Goal: Task Accomplishment & Management: Use online tool/utility

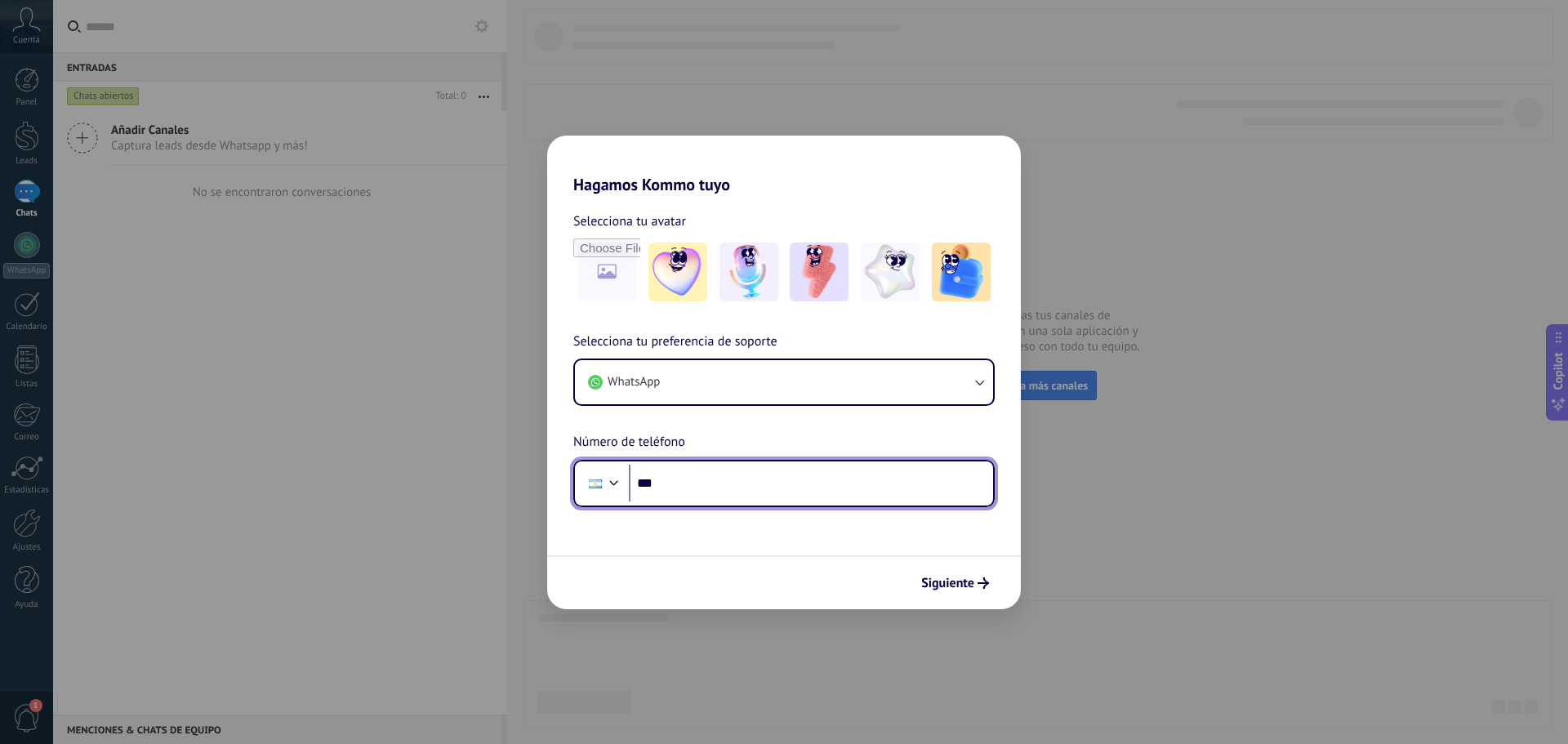
click at [727, 500] on input "***" at bounding box center [810, 483] width 364 height 37
type input "**********"
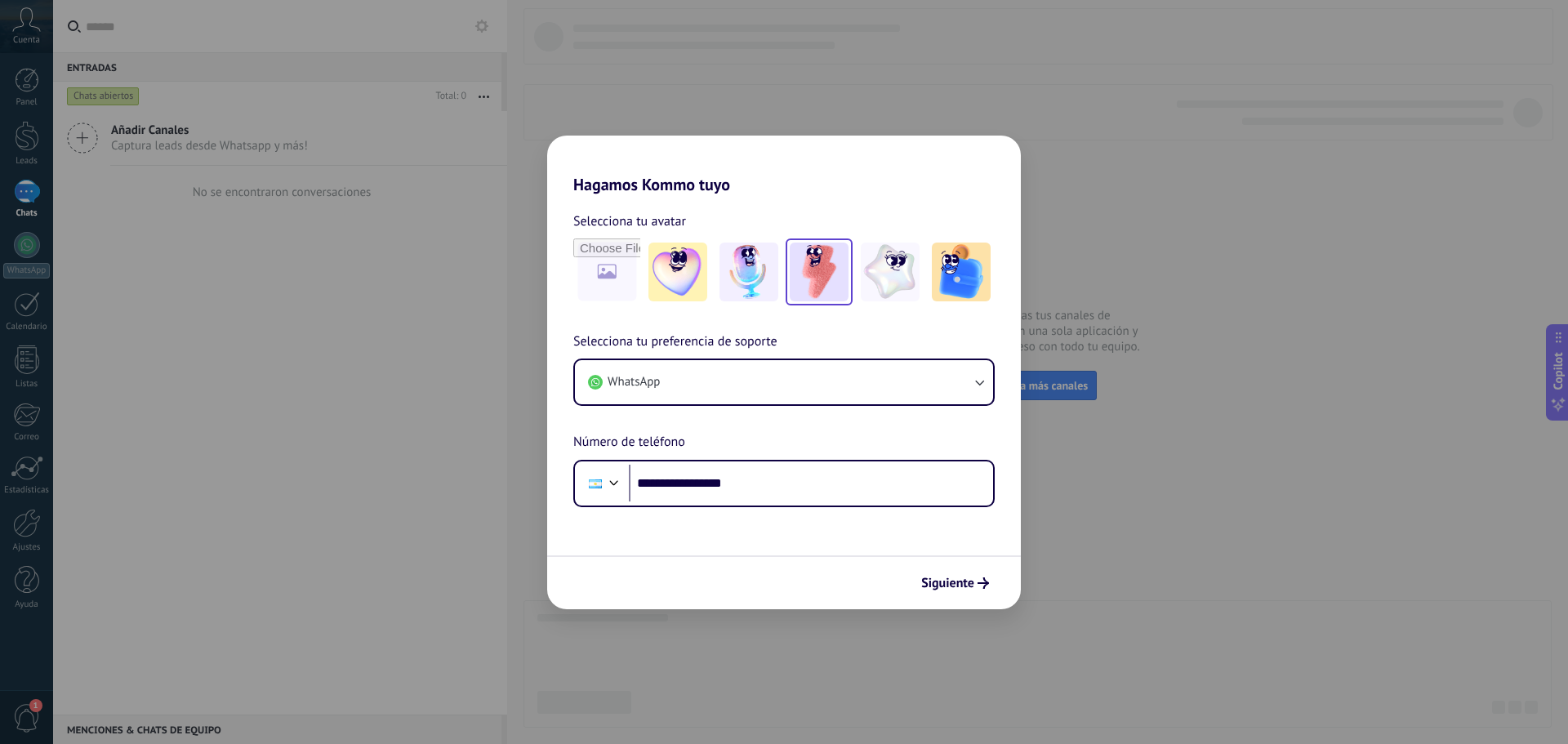
click at [841, 273] on img at bounding box center [819, 272] width 59 height 59
click at [594, 276] on input "file" at bounding box center [607, 272] width 64 height 64
type input "**********"
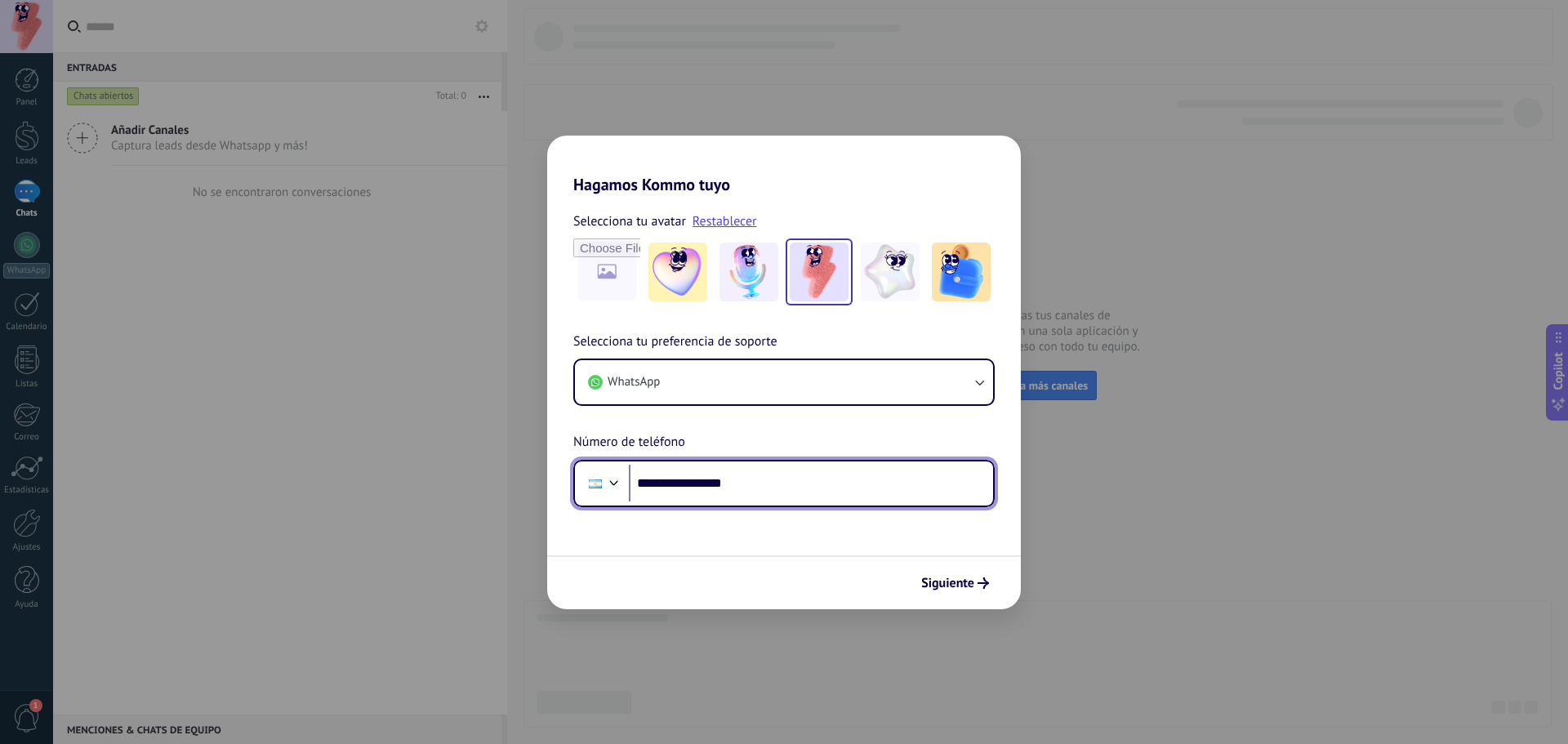
click at [769, 482] on input "**********" at bounding box center [810, 483] width 364 height 37
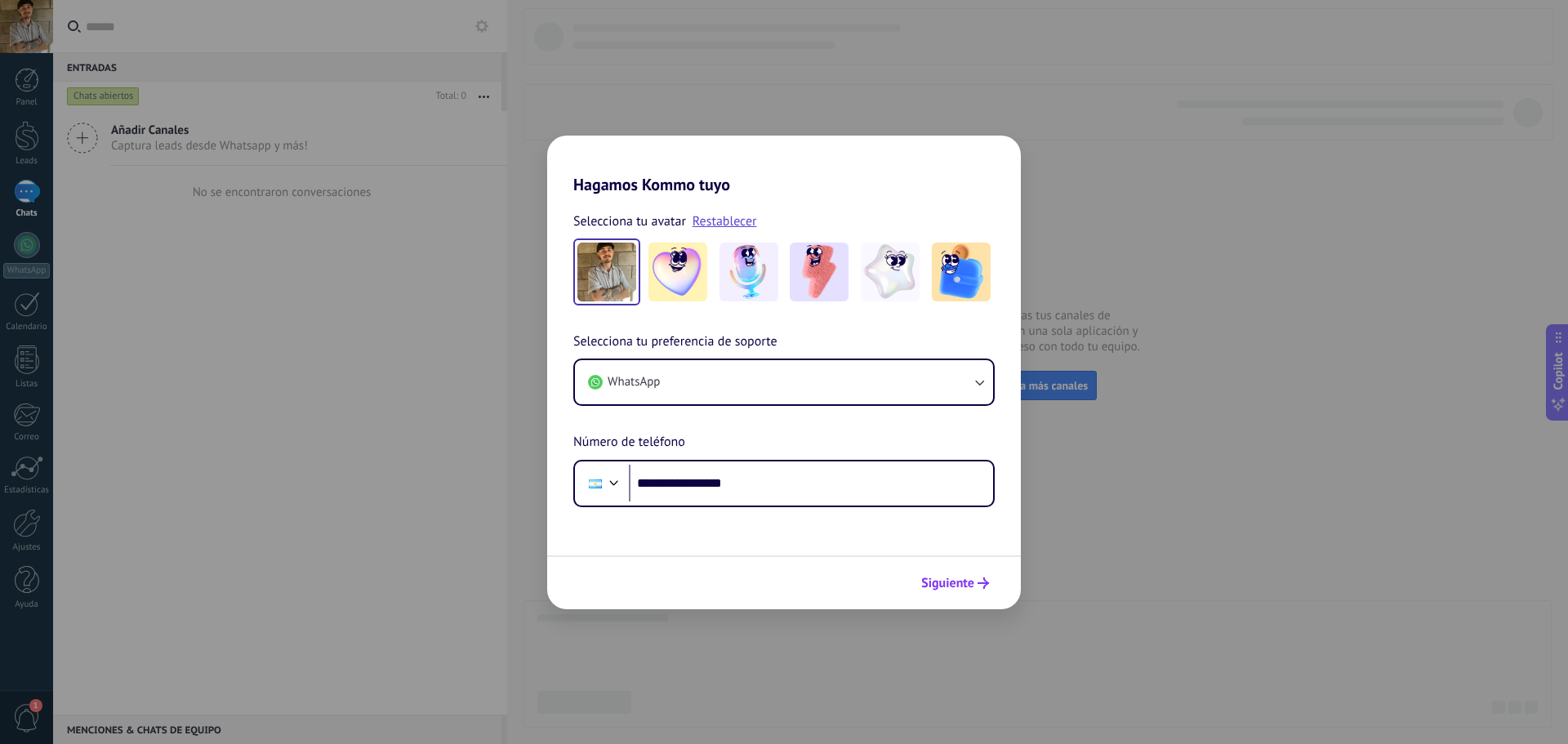
click at [958, 584] on span "Siguiente" at bounding box center [948, 583] width 53 height 12
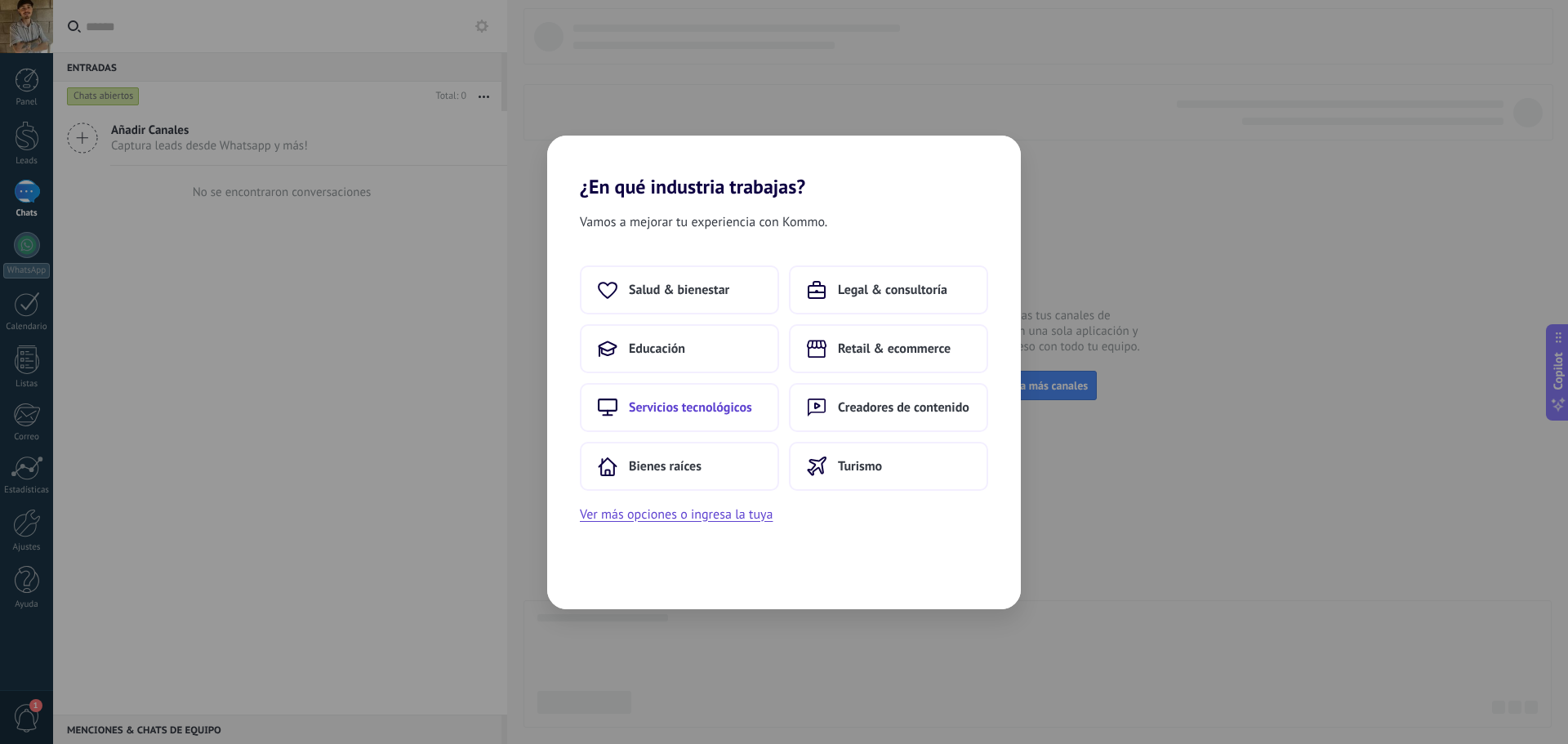
click at [716, 418] on button "Servicios tecnológicos" at bounding box center [679, 408] width 199 height 49
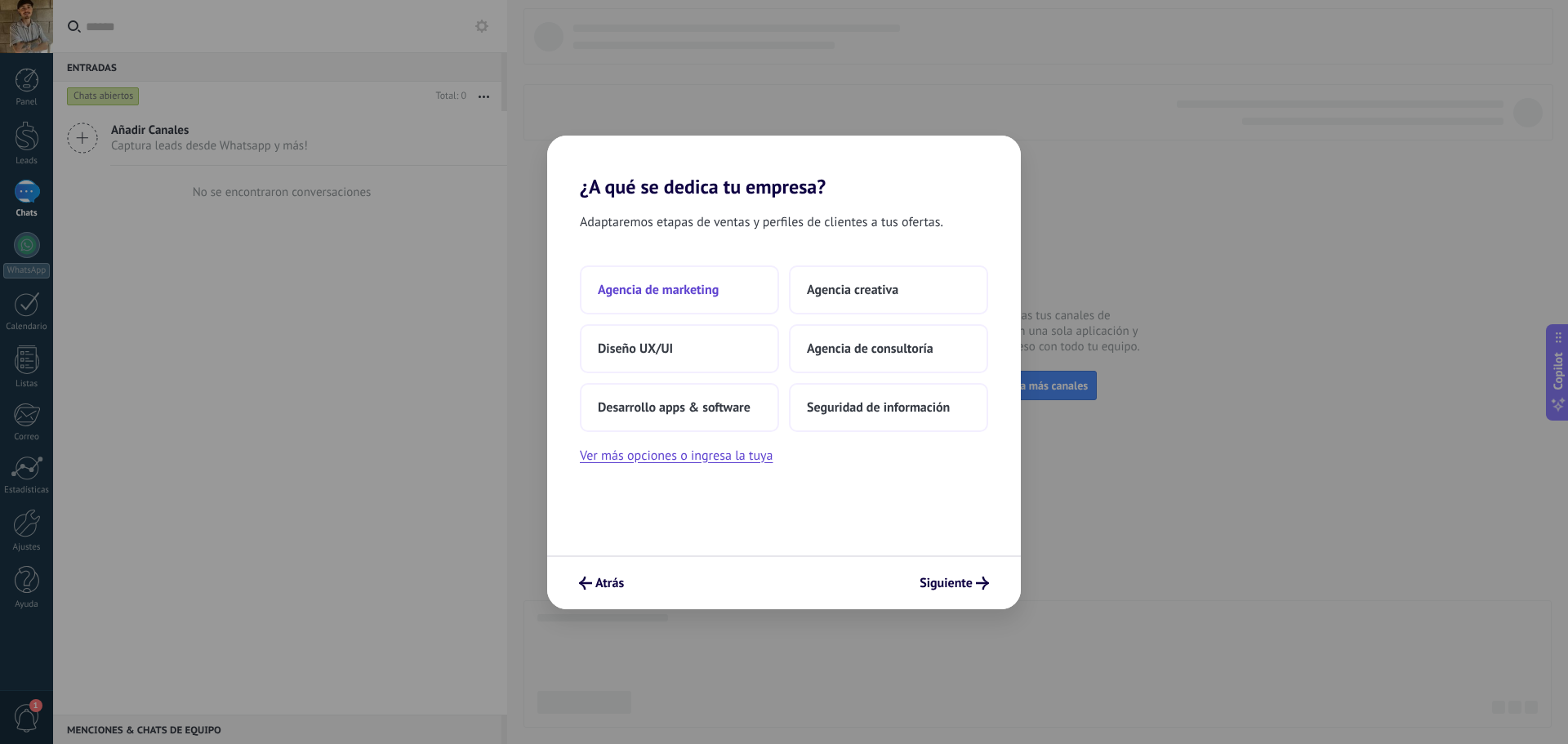
click at [733, 292] on button "Agencia de marketing" at bounding box center [679, 290] width 199 height 49
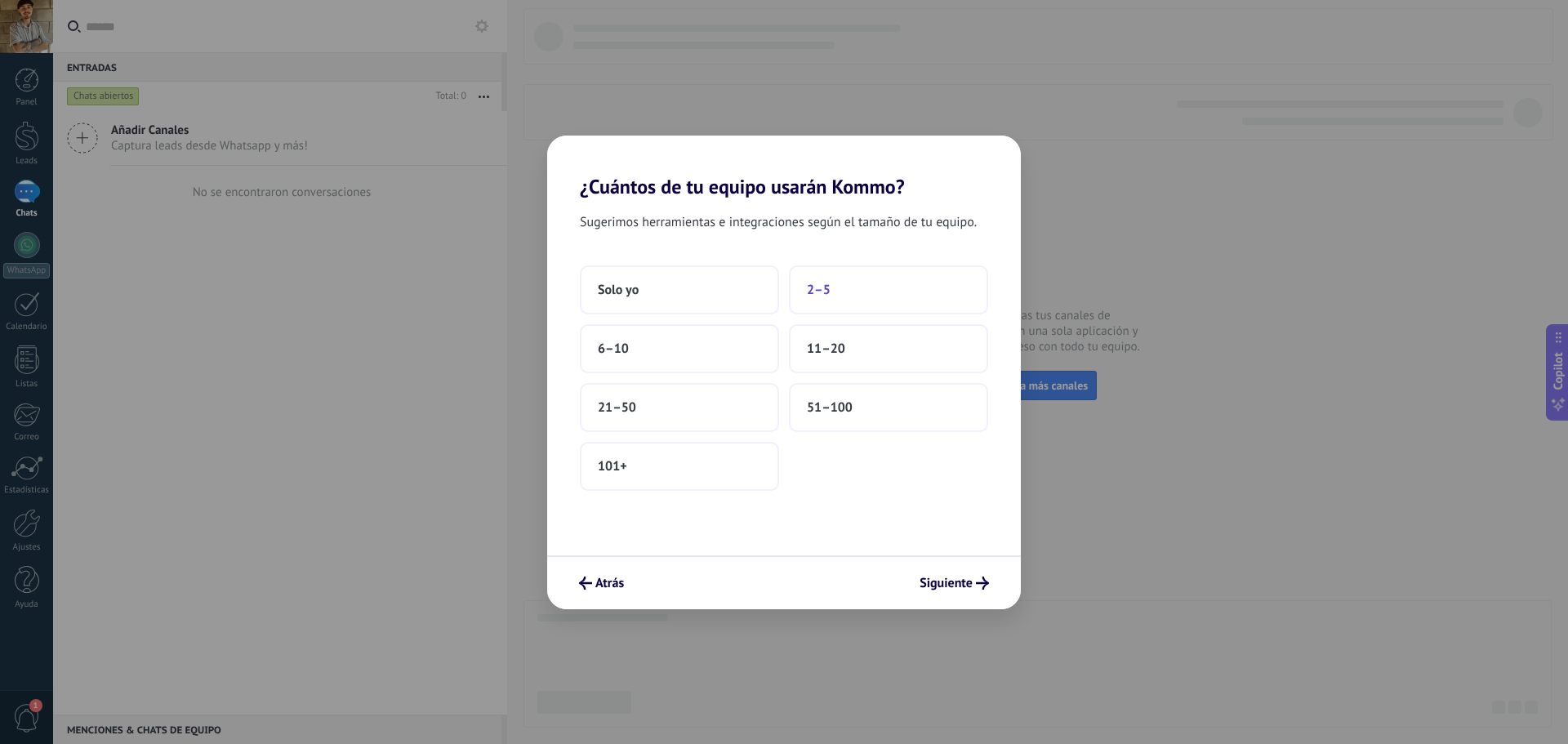
click at [829, 302] on button "2–5" at bounding box center [888, 290] width 199 height 49
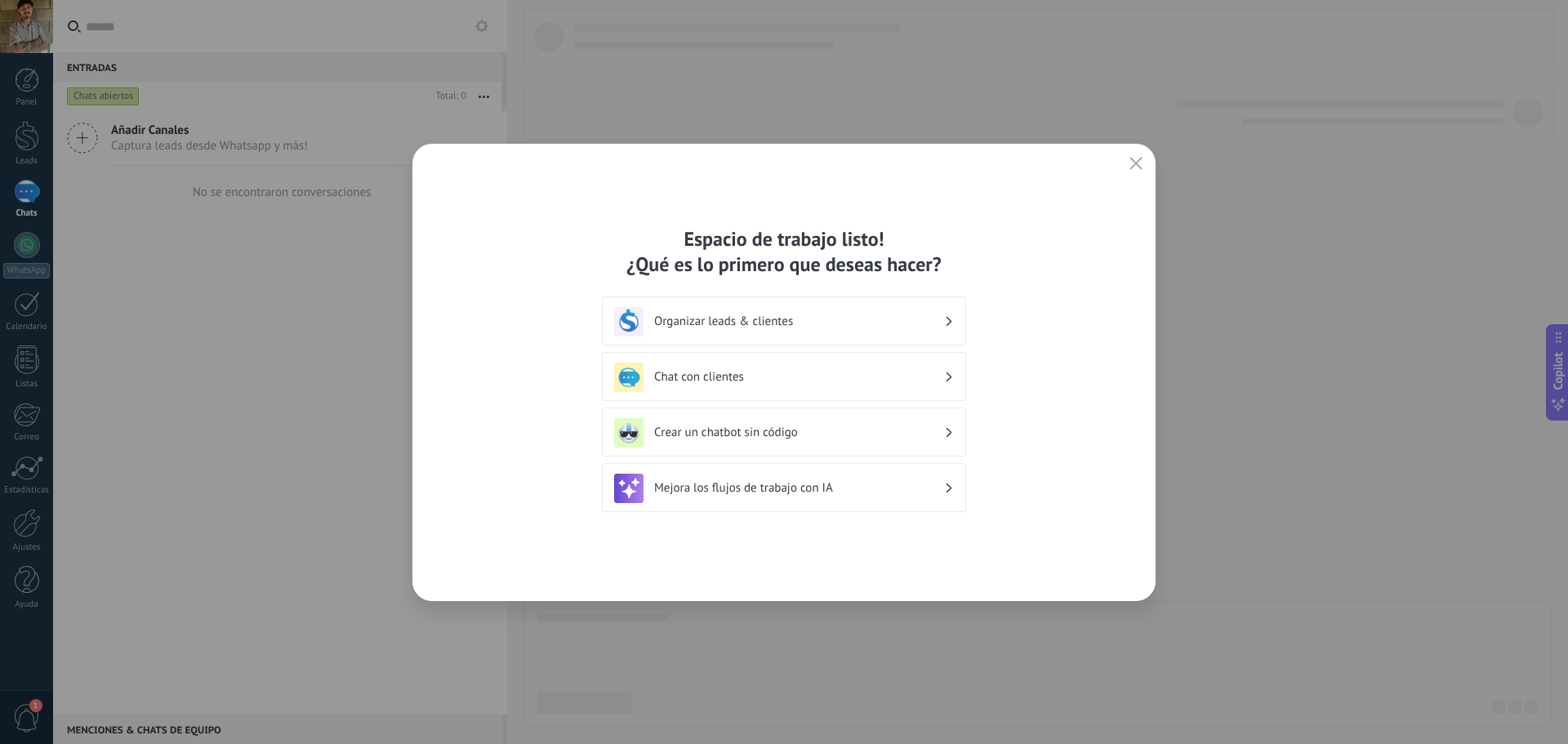
click at [926, 501] on div "Mejora los flujos de trabajo con IA" at bounding box center [784, 488] width 340 height 29
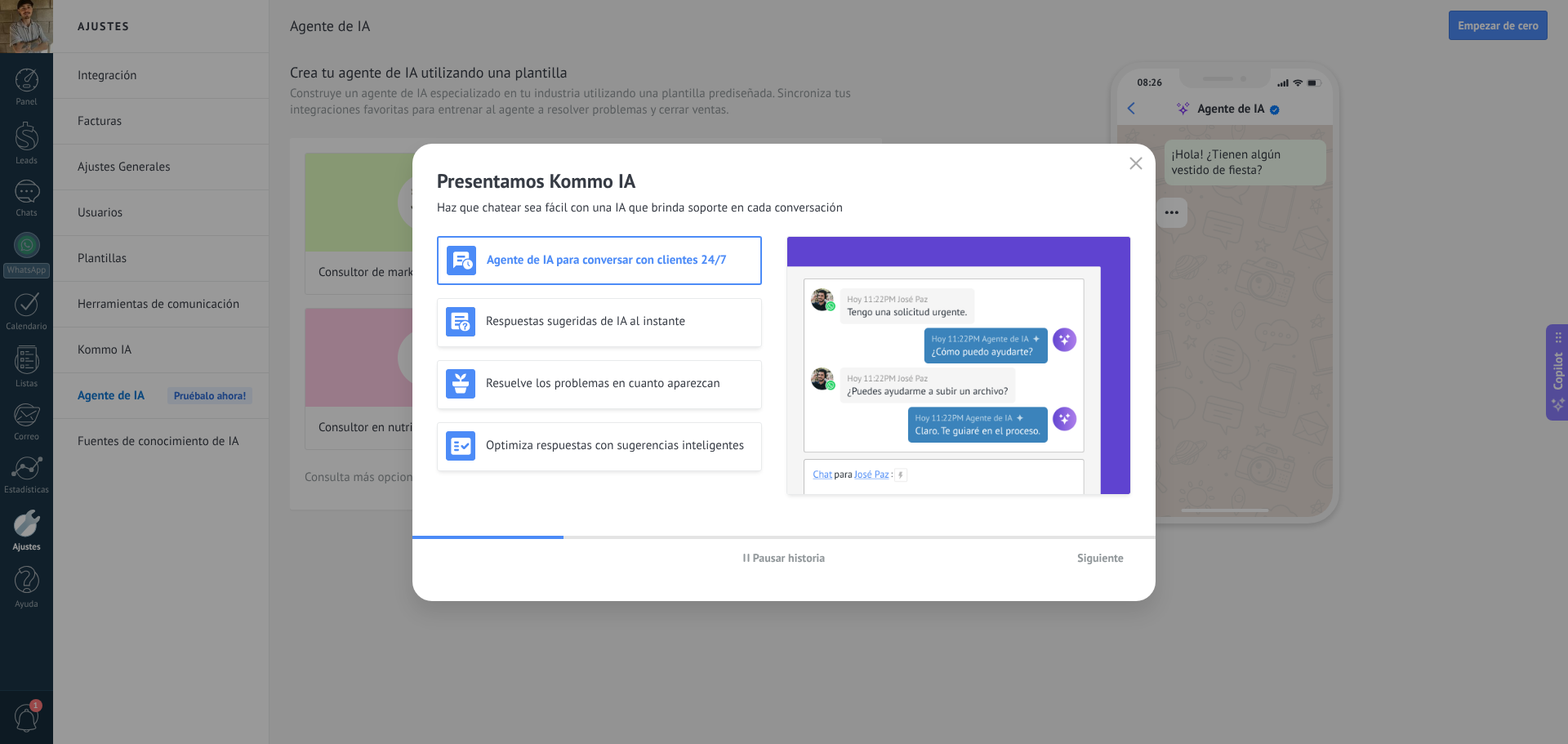
click at [584, 203] on span "Haz que chatear sea fácil con una IA que brinda soporte en cada conversación" at bounding box center [640, 208] width 406 height 16
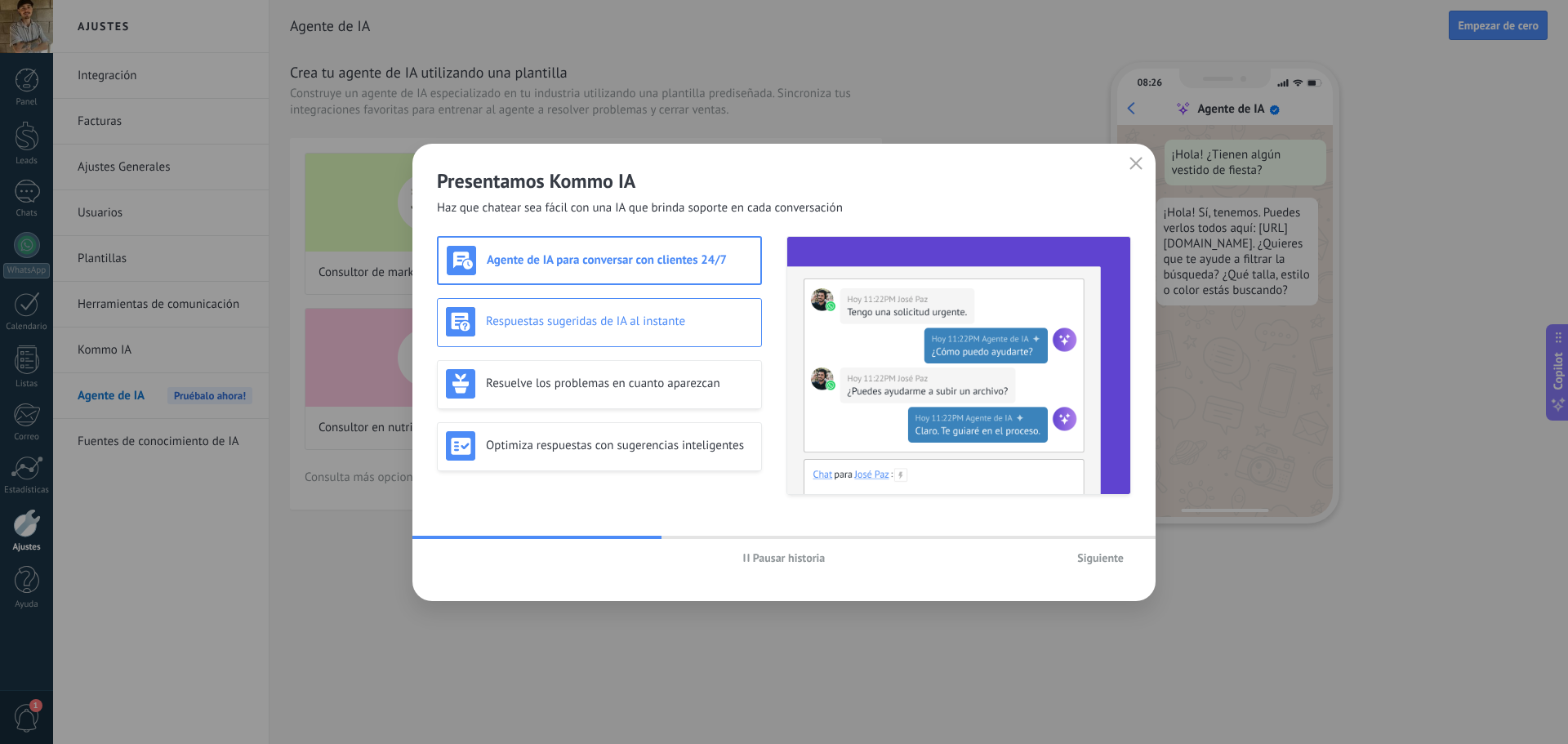
click at [673, 320] on h3 "Respuestas sugeridas de IA al instante" at bounding box center [620, 321] width 267 height 15
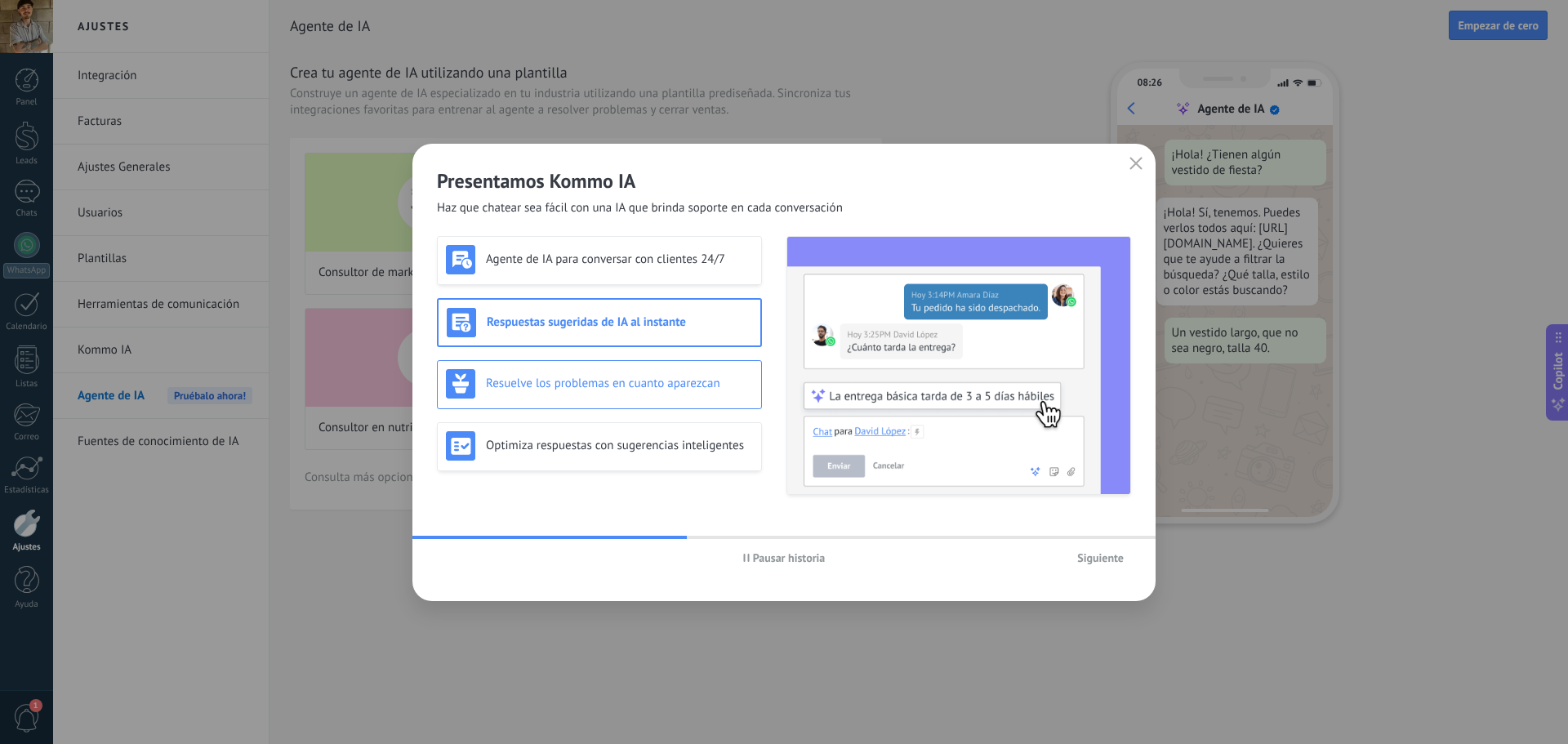
click at [701, 392] on div "Resuelve los problemas en cuanto aparezcan" at bounding box center [600, 383] width 307 height 29
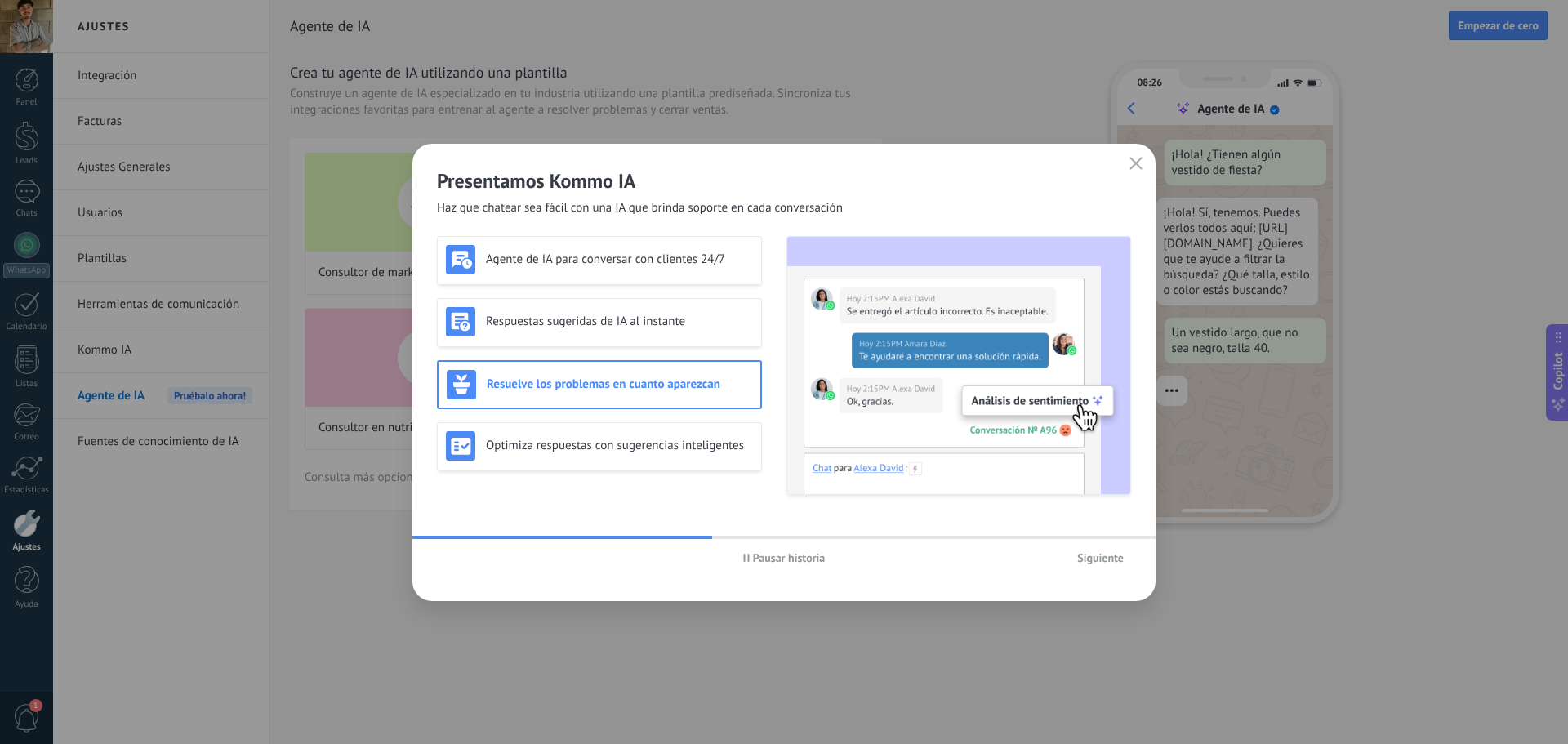
click at [1110, 556] on span "Siguiente" at bounding box center [1100, 558] width 46 height 12
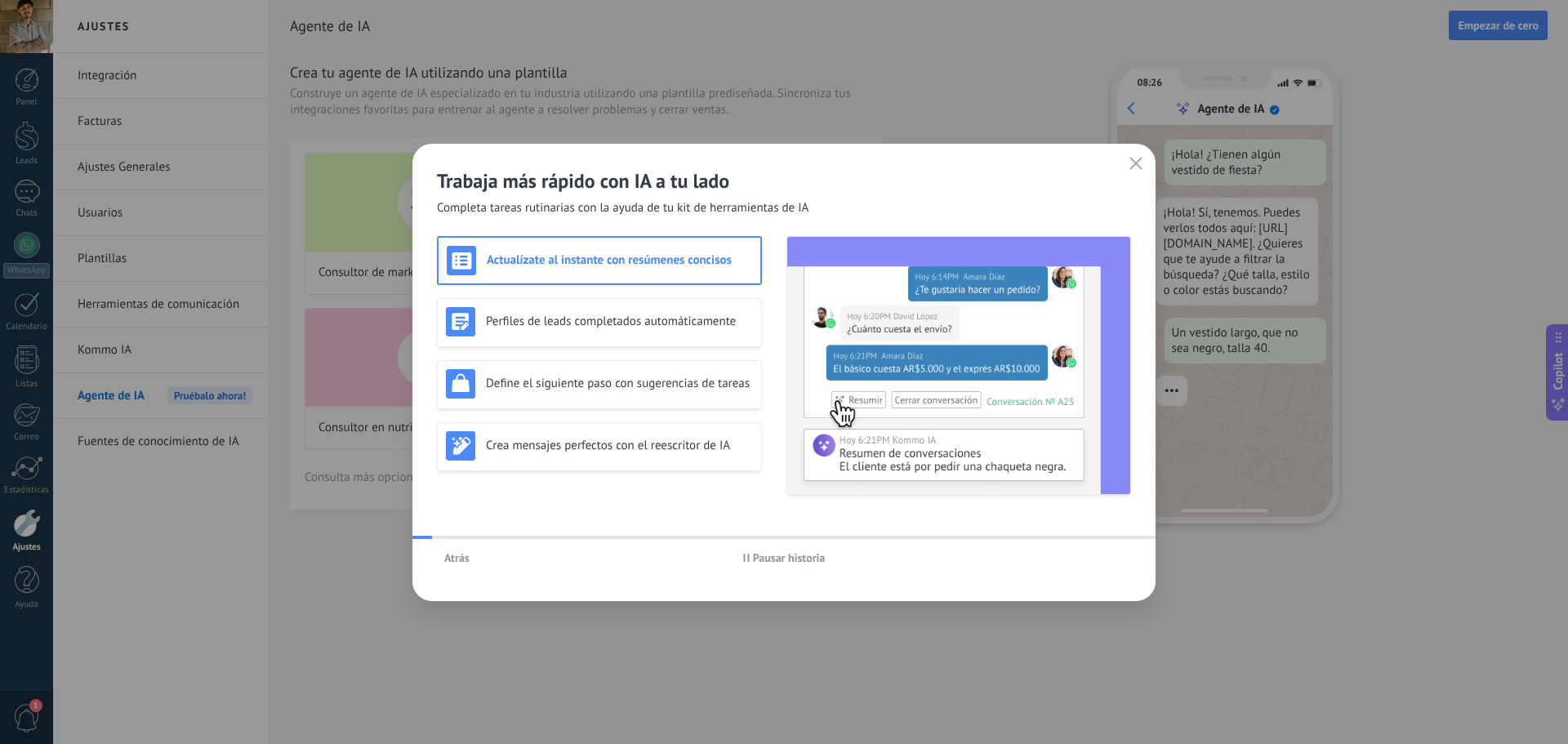
click at [1110, 557] on div "Atrás Pausar historia" at bounding box center [784, 557] width 743 height 37
click at [457, 561] on span "Atrás" at bounding box center [457, 558] width 25 height 12
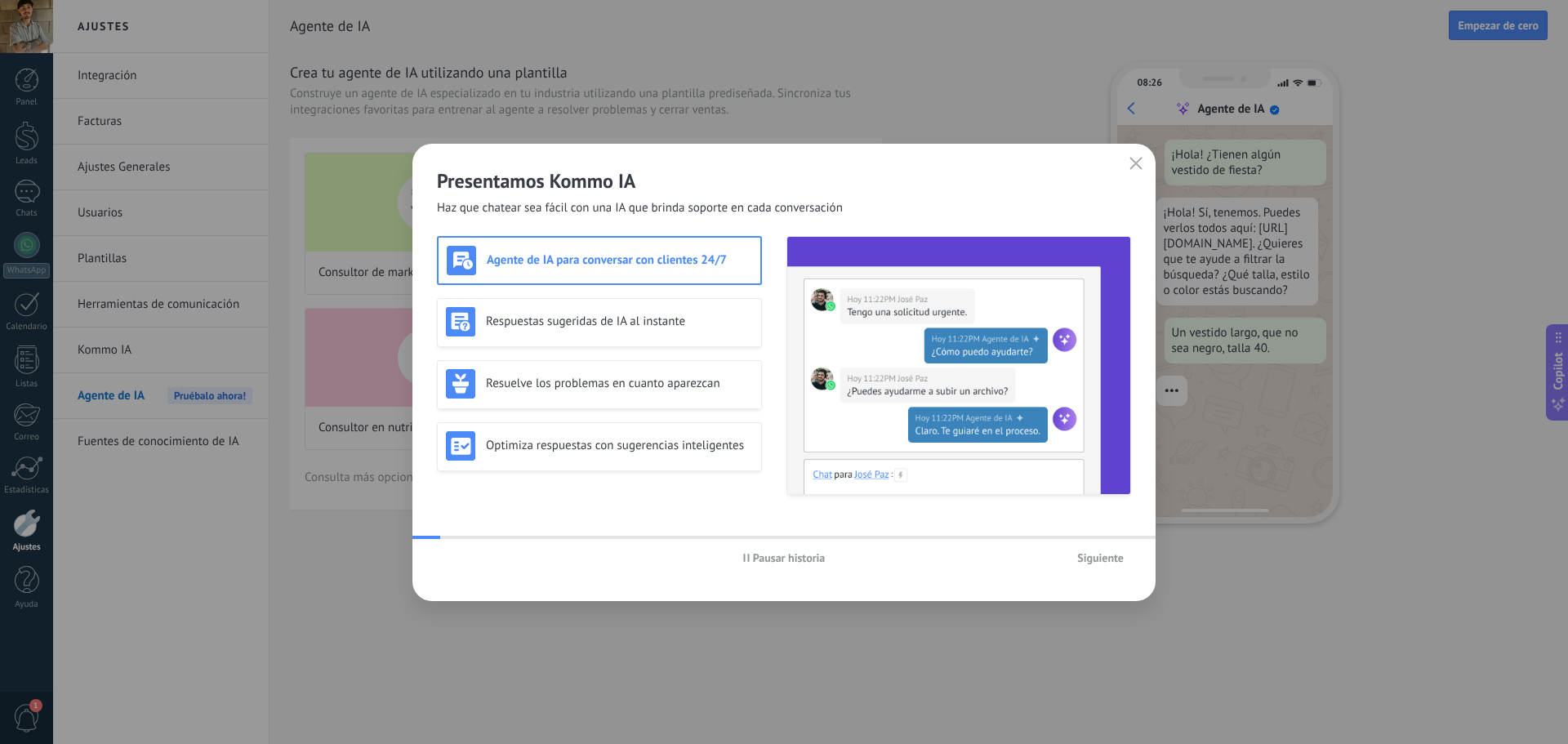
click at [772, 554] on span "Pausar historia" at bounding box center [789, 558] width 73 height 12
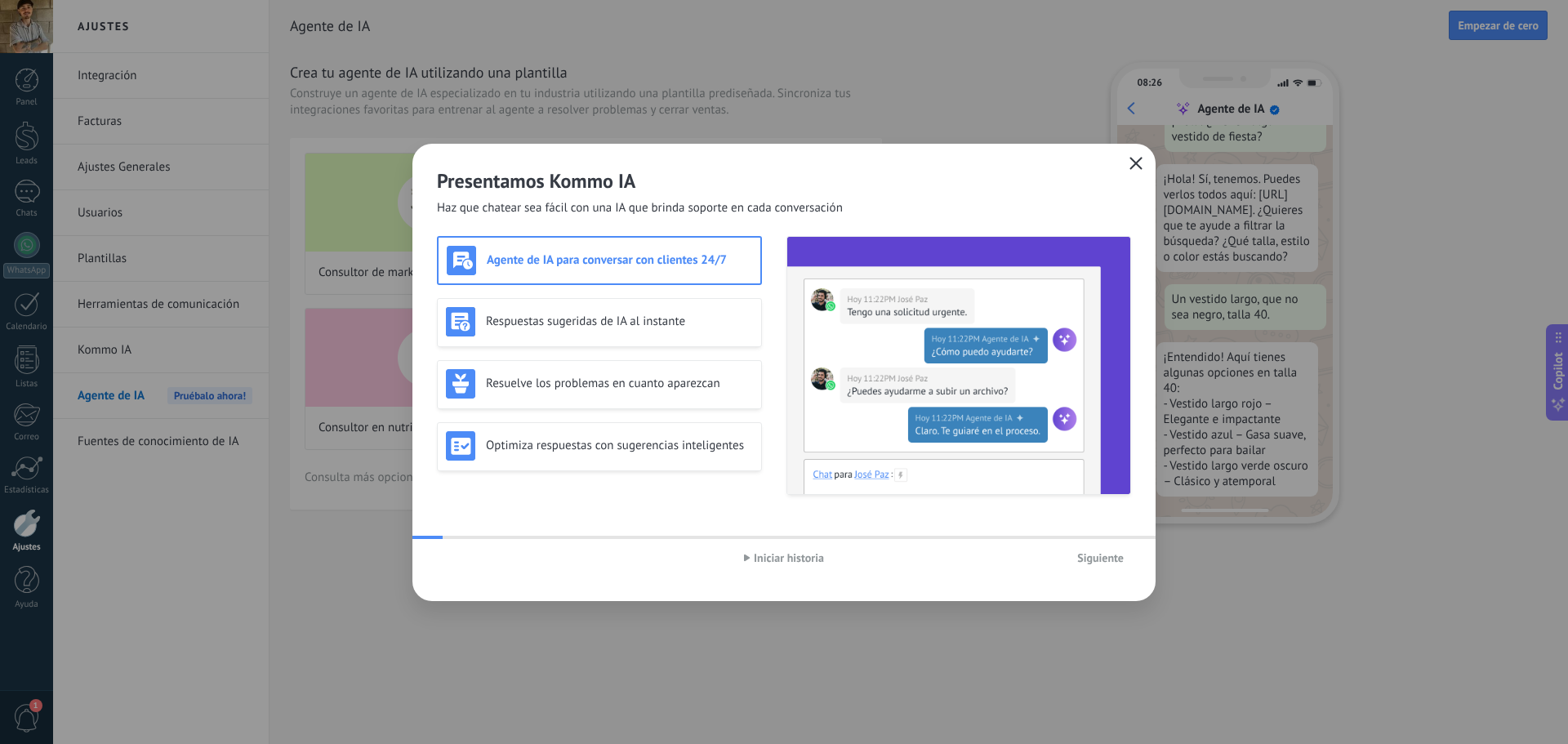
click at [1134, 161] on use "button" at bounding box center [1136, 163] width 12 height 12
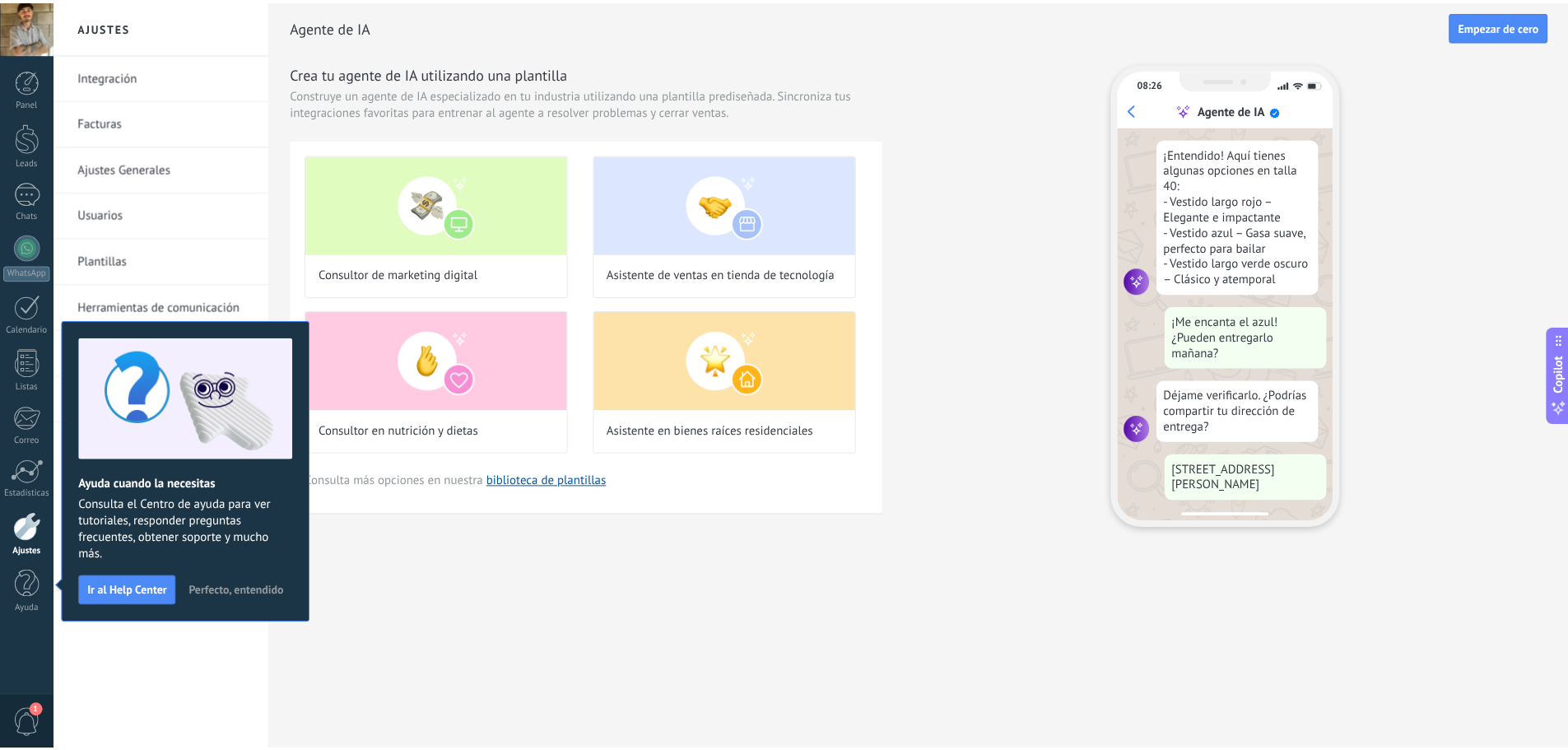
scroll to position [299, 0]
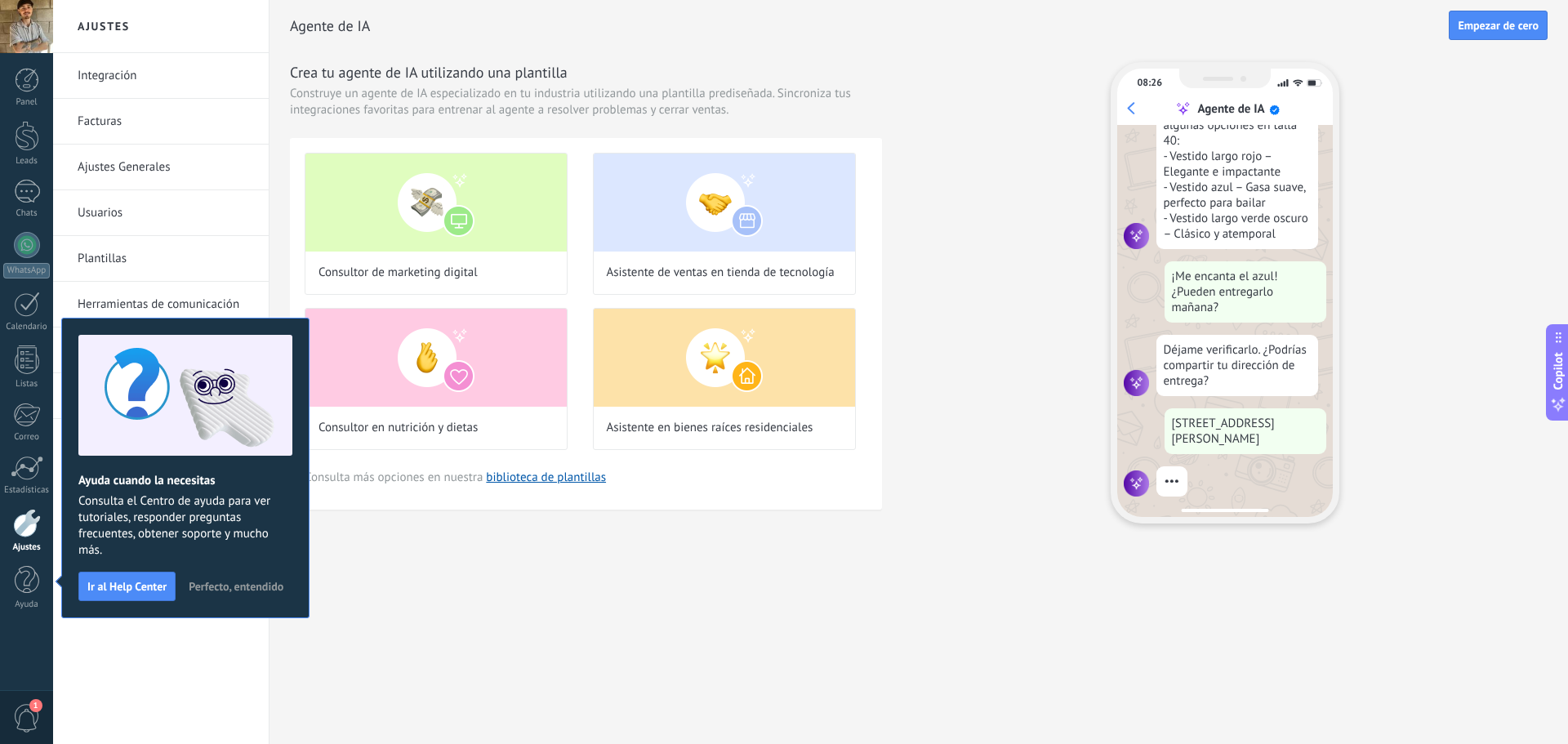
click at [136, 594] on button "Ir al Help Center" at bounding box center [126, 586] width 97 height 29
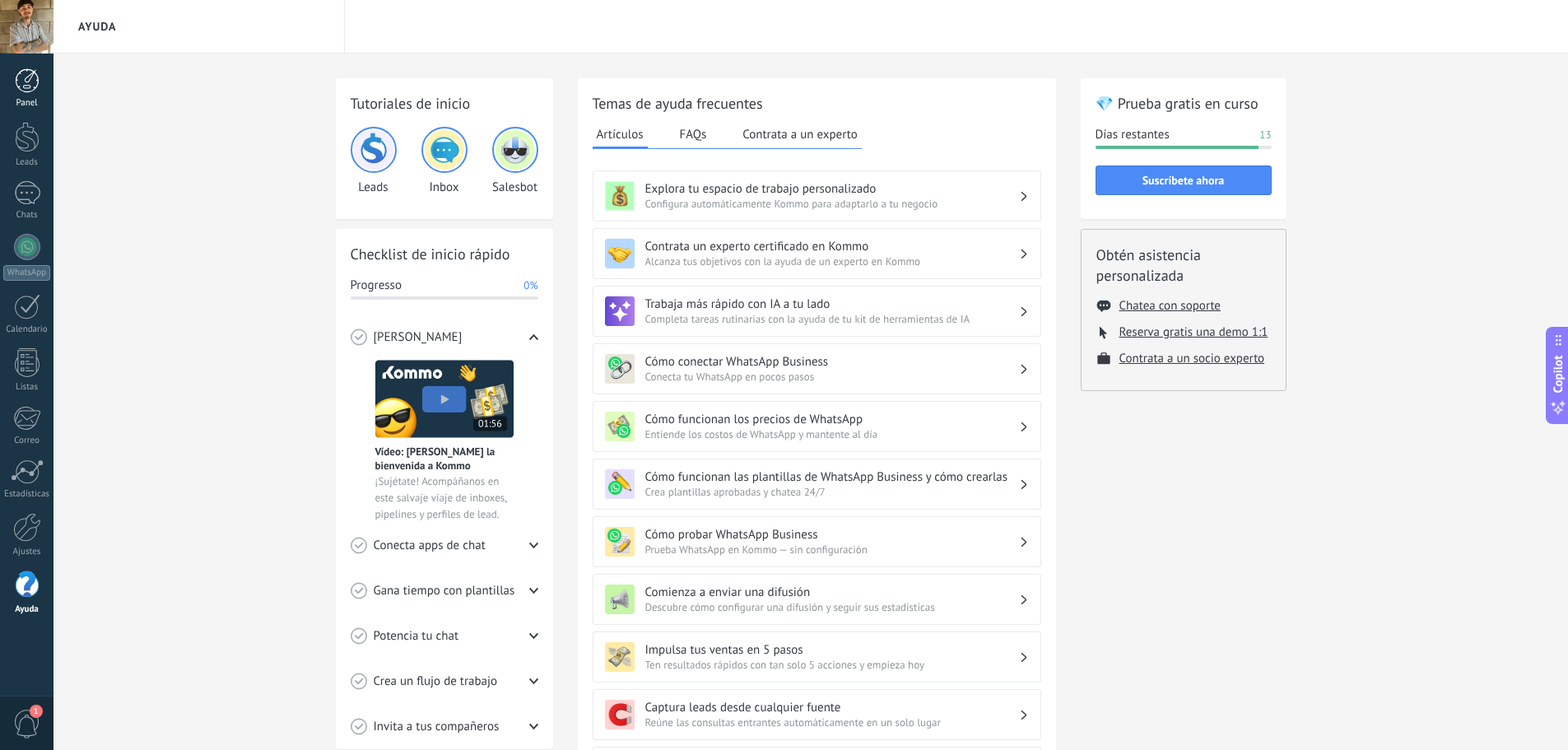
click at [28, 83] on div at bounding box center [27, 81] width 25 height 25
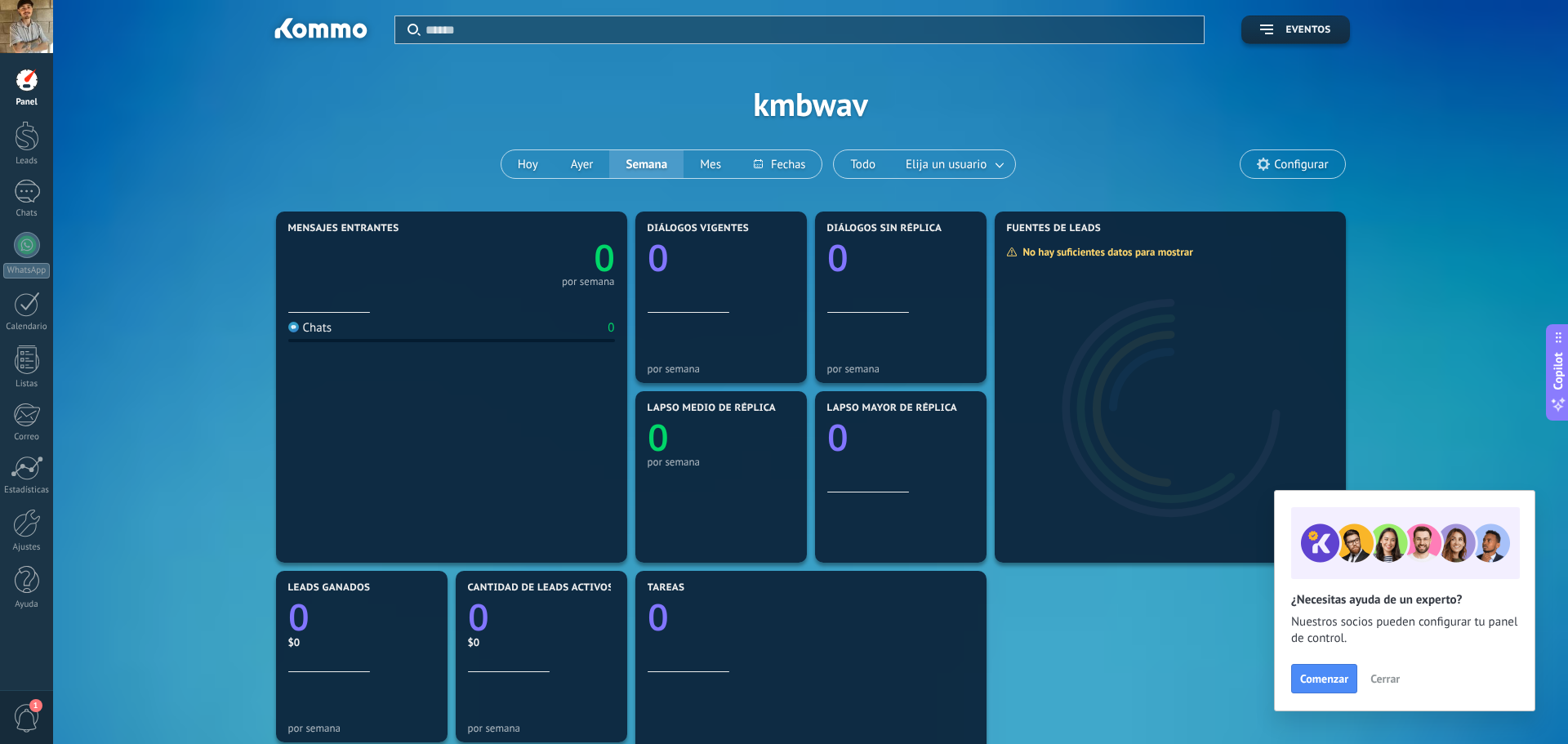
click at [1381, 673] on span "Cerrar" at bounding box center [1385, 679] width 29 height 12
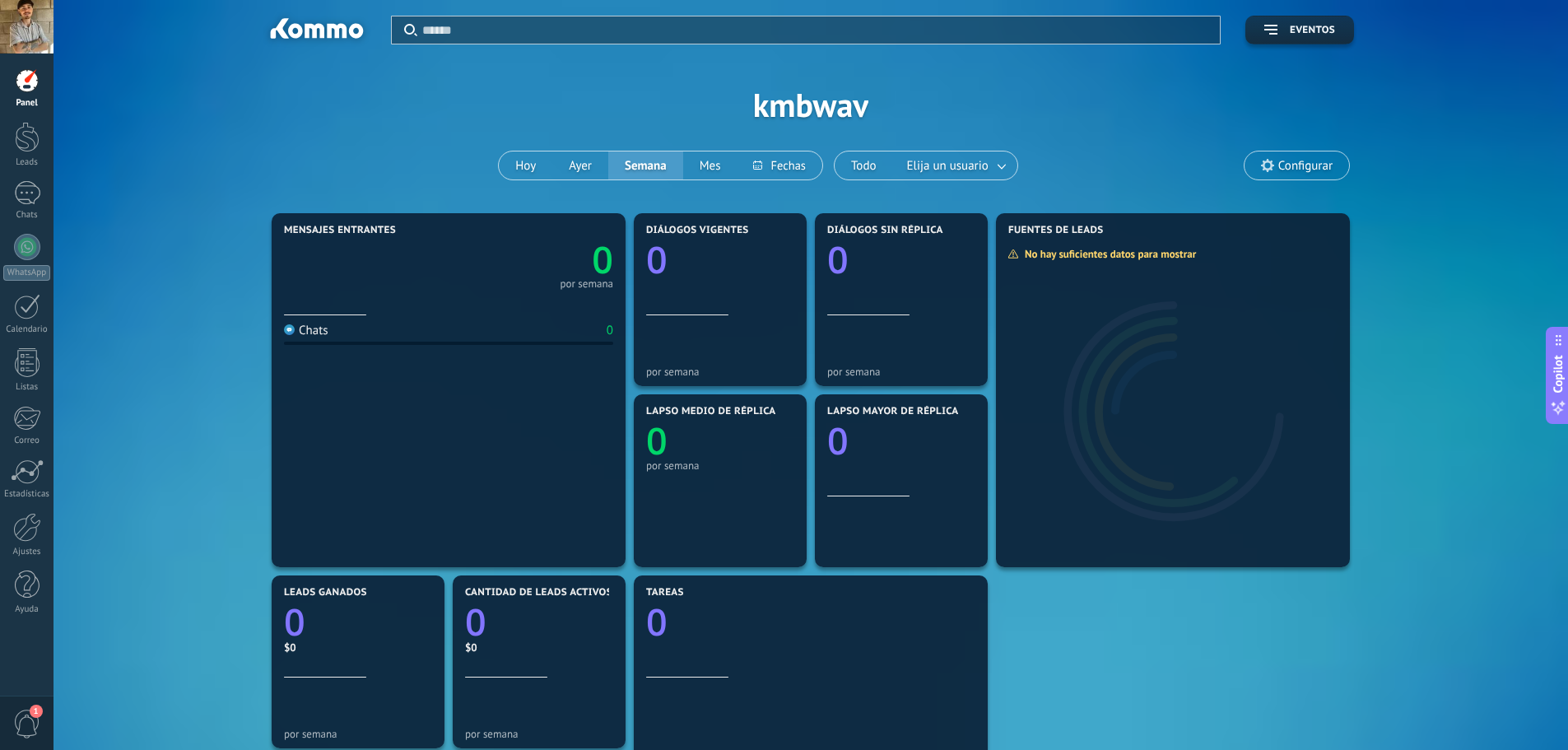
click at [37, 718] on span "1" at bounding box center [27, 723] width 28 height 28
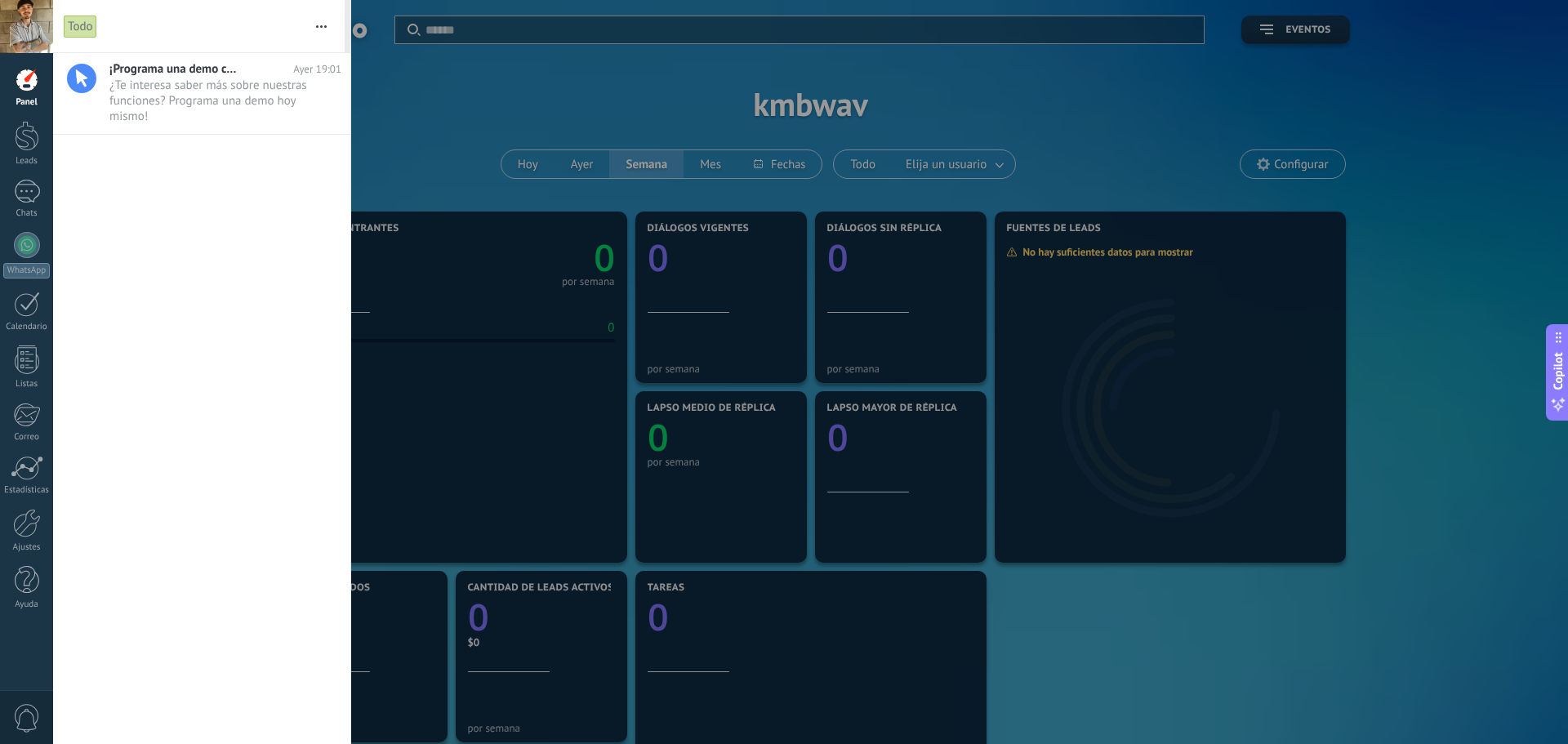
click at [36, 712] on span "0" at bounding box center [26, 718] width 28 height 28
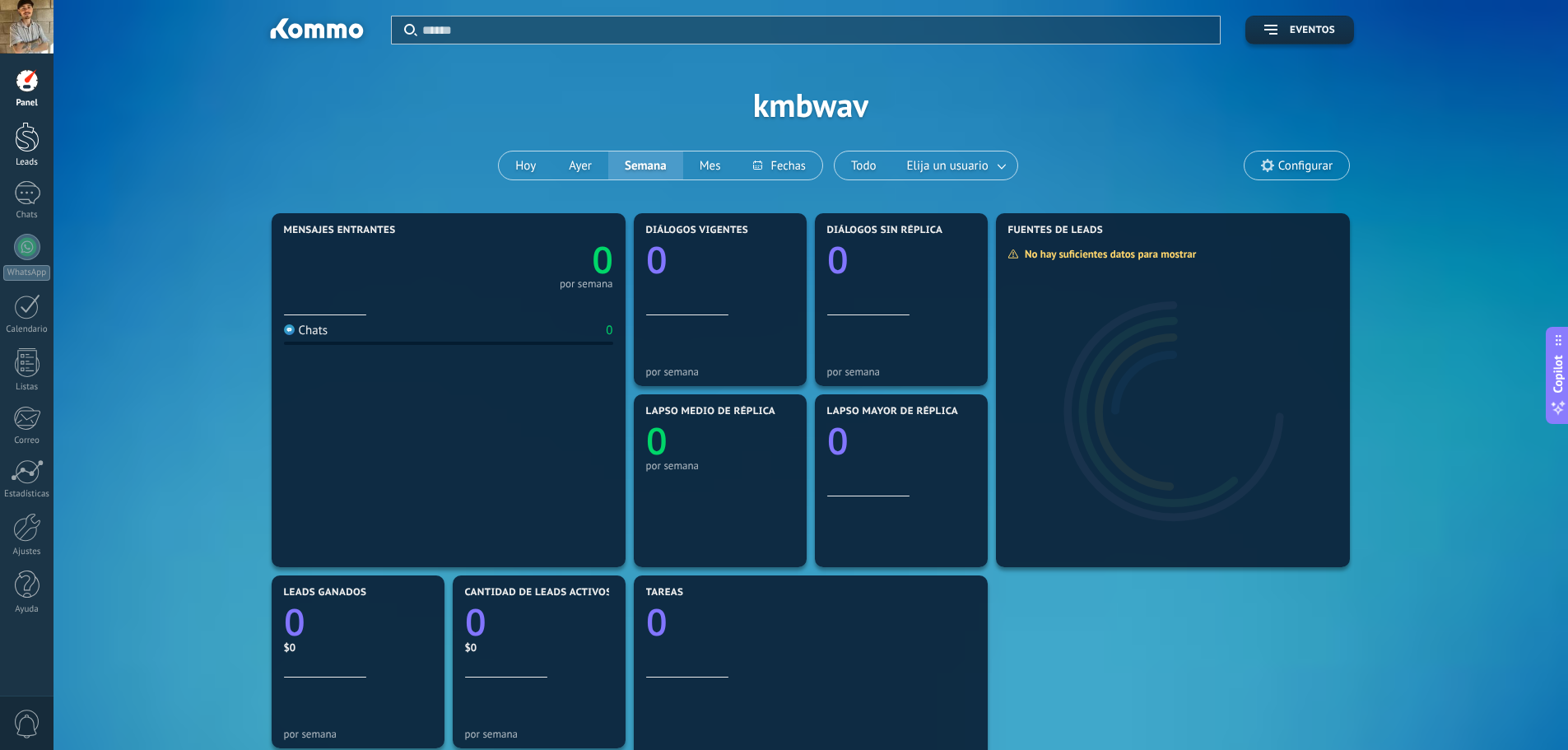
click at [46, 143] on link "Leads" at bounding box center [27, 145] width 53 height 46
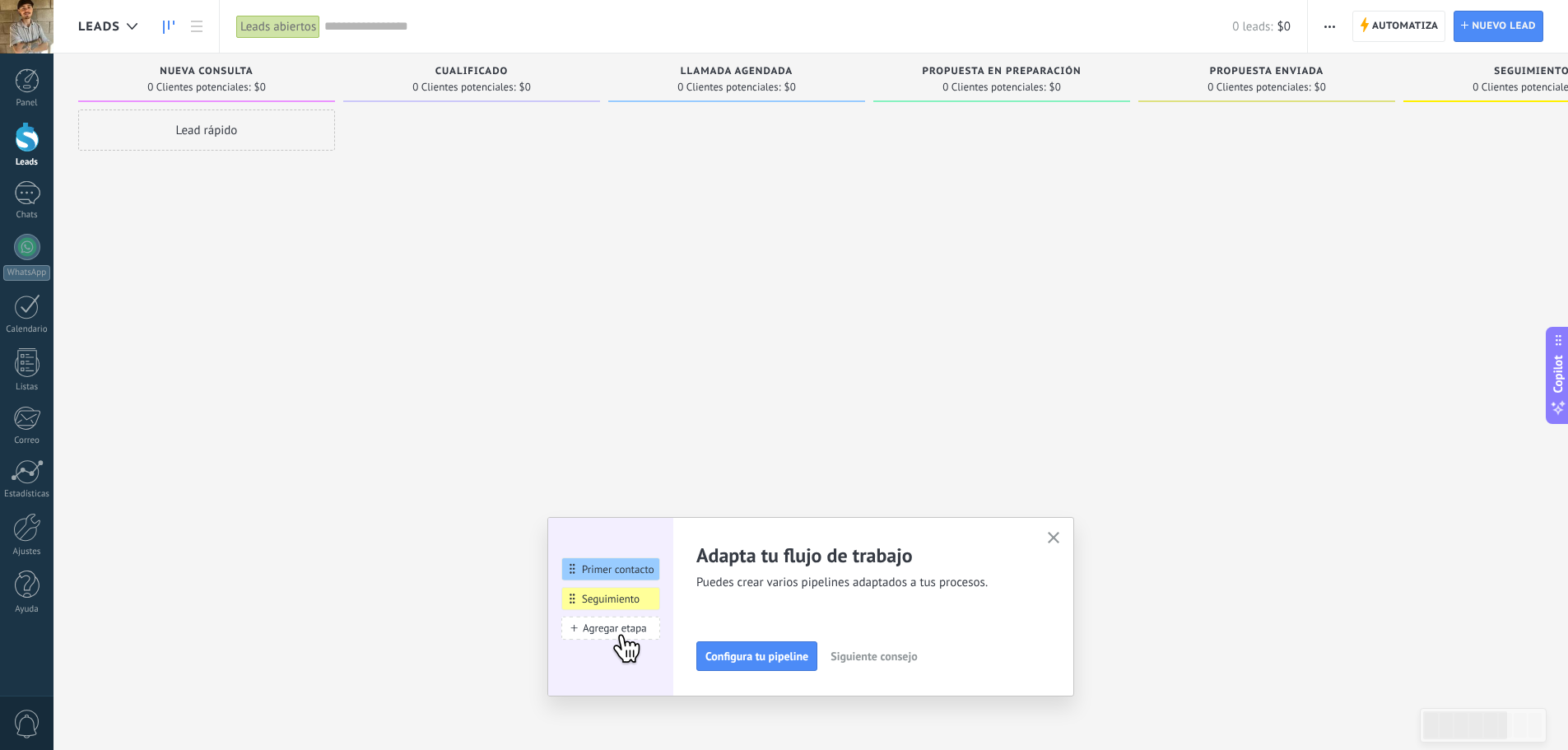
click at [460, 101] on span at bounding box center [471, 102] width 257 height 2
click at [291, 127] on div "Lead rápido" at bounding box center [206, 130] width 257 height 41
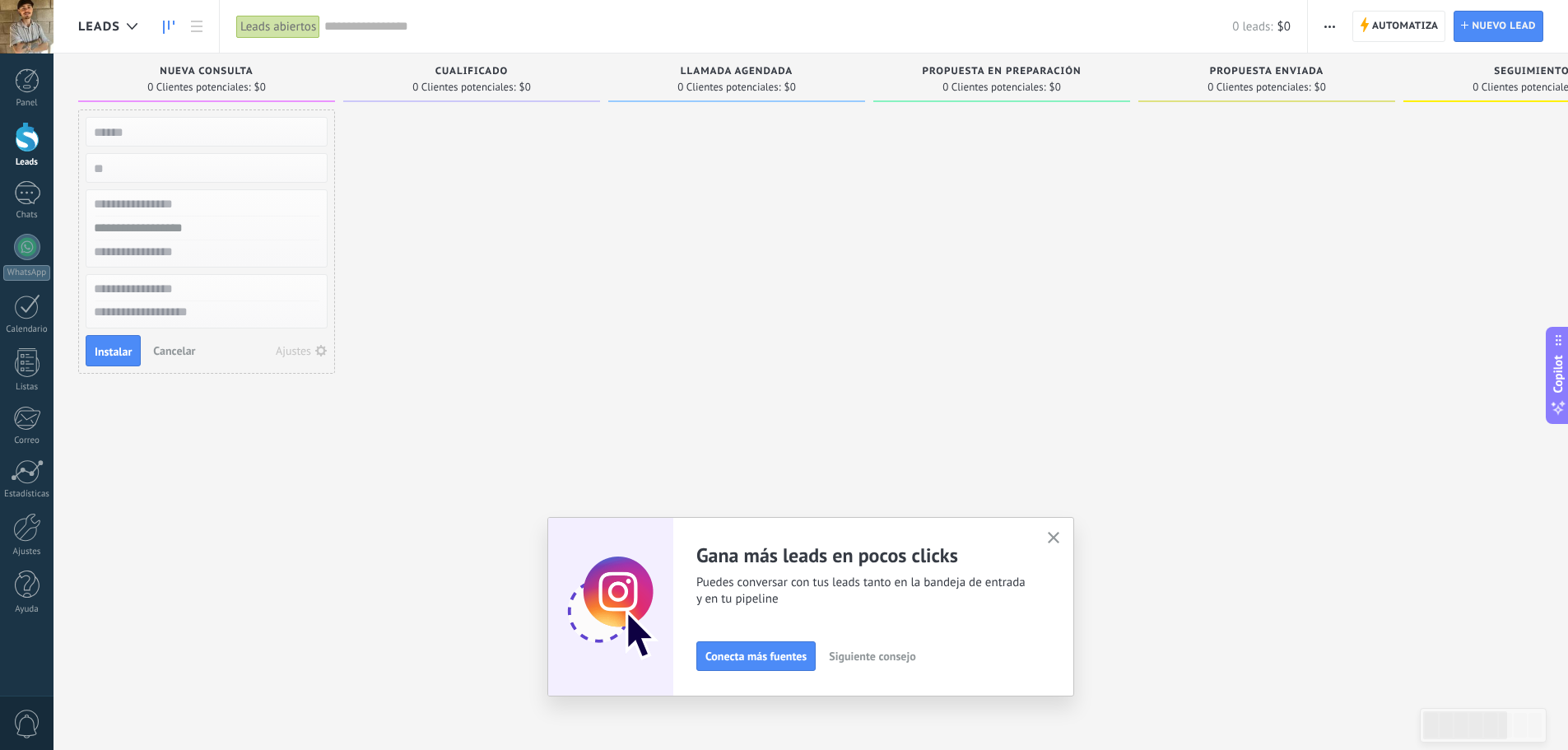
click at [168, 347] on span "Cancelar" at bounding box center [174, 351] width 42 height 15
drag, startPoint x: 282, startPoint y: 212, endPoint x: 584, endPoint y: 148, distance: 308.7
click at [615, 212] on div "Leads Entrantes Solicitudes: 0 0 0 0 0 0 0 0 0 Nueva consulta 0 Clientes potenc…" at bounding box center [1146, 349] width 2136 height 592
click at [532, 110] on div at bounding box center [471, 377] width 257 height 535
click at [524, 96] on div "Cualificado 0 Clientes potenciales: $0" at bounding box center [471, 77] width 257 height 49
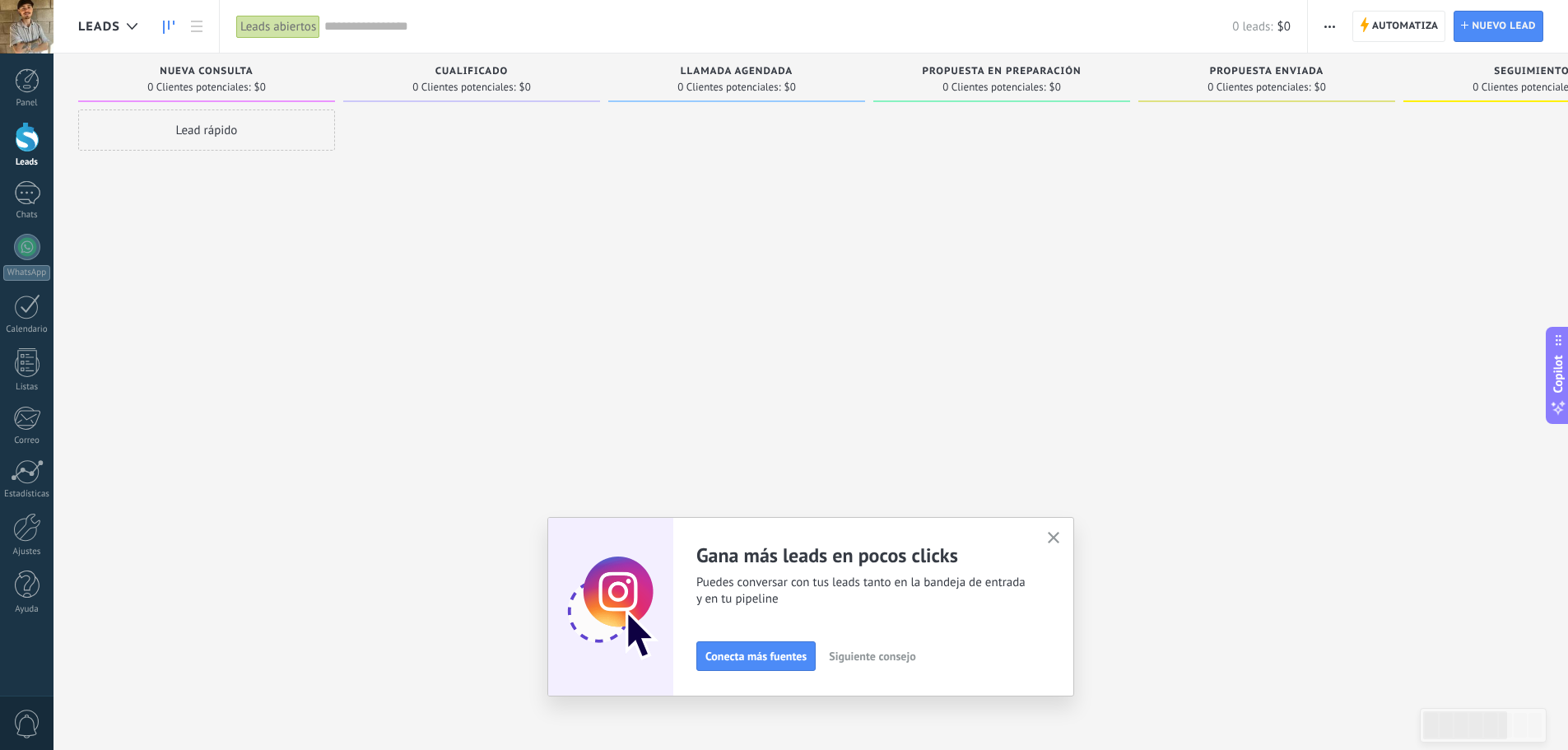
click at [478, 85] on span "0 Clientes potenciales:" at bounding box center [463, 87] width 103 height 10
click at [319, 114] on div "Lead rápido" at bounding box center [206, 130] width 257 height 41
click at [154, 126] on input "text" at bounding box center [205, 131] width 241 height 23
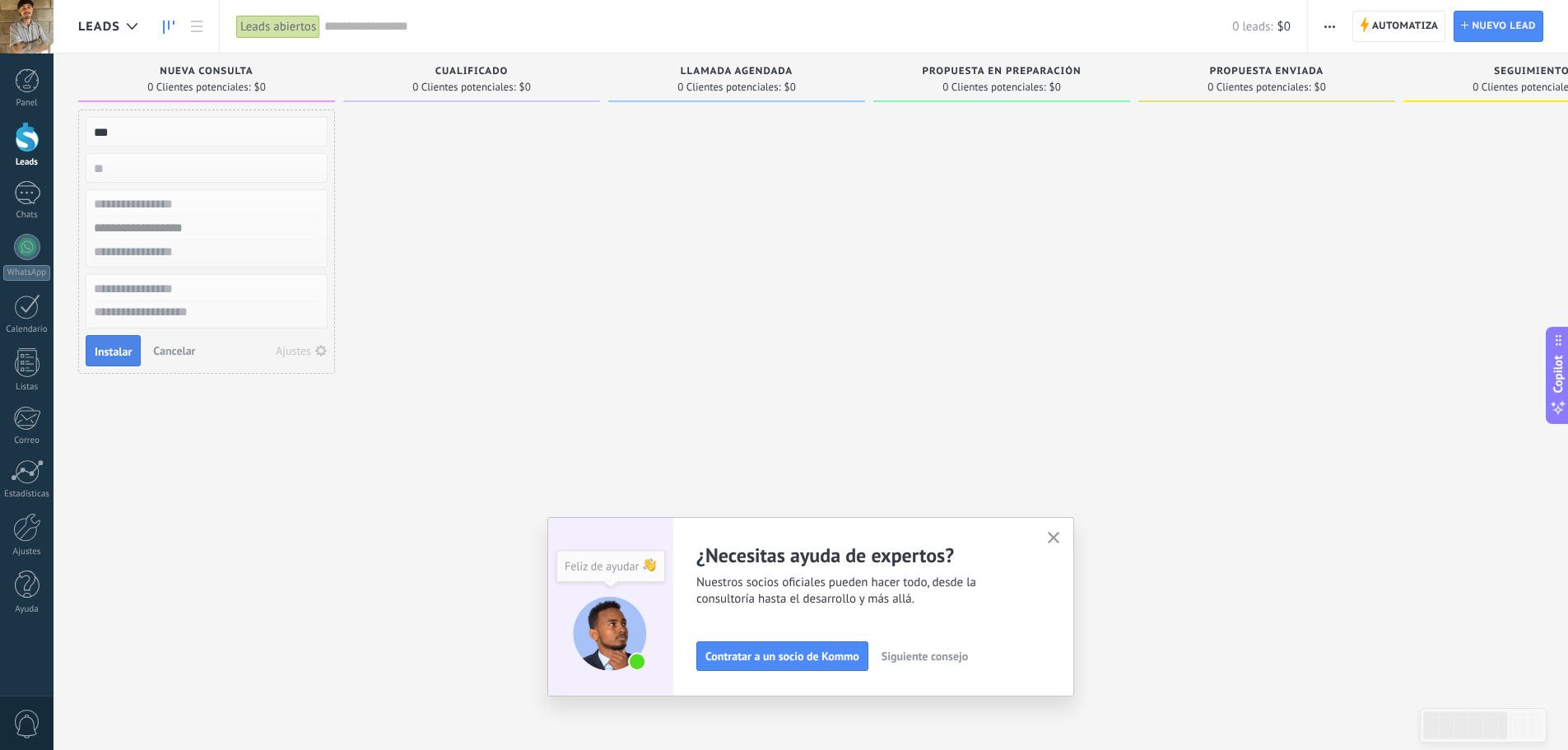
type input "***"
click at [105, 354] on span "Instalar" at bounding box center [113, 352] width 37 height 12
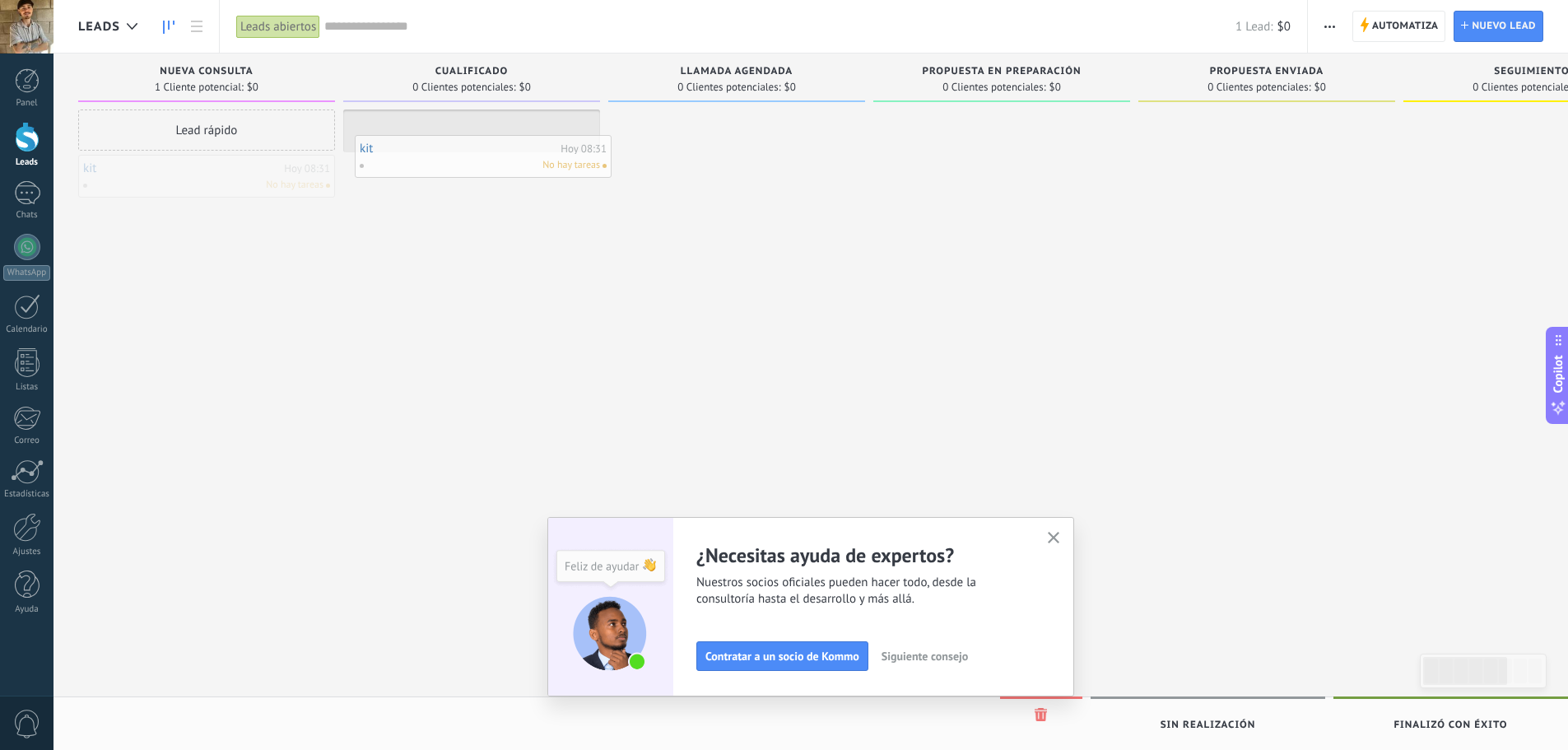
drag, startPoint x: 231, startPoint y: 175, endPoint x: 536, endPoint y: 155, distance: 305.7
drag, startPoint x: 557, startPoint y: 147, endPoint x: 971, endPoint y: 128, distance: 414.4
drag, startPoint x: 973, startPoint y: 129, endPoint x: 754, endPoint y: 142, distance: 219.4
drag, startPoint x: 779, startPoint y: 136, endPoint x: 1008, endPoint y: 143, distance: 229.1
drag, startPoint x: 1105, startPoint y: 168, endPoint x: 1274, endPoint y: 164, distance: 169.0
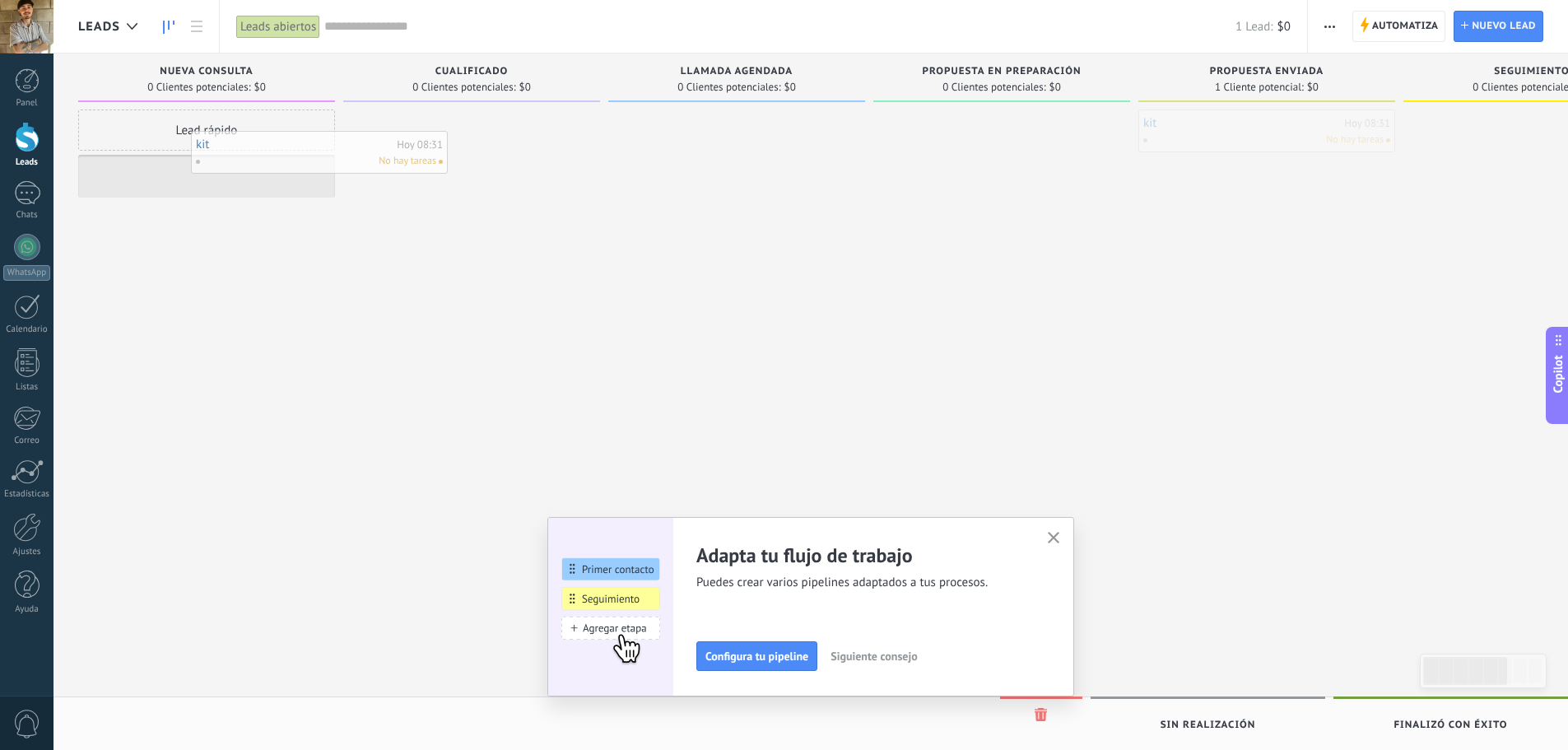
drag, startPoint x: 1271, startPoint y: 141, endPoint x: 252, endPoint y: 162, distance: 1019.2
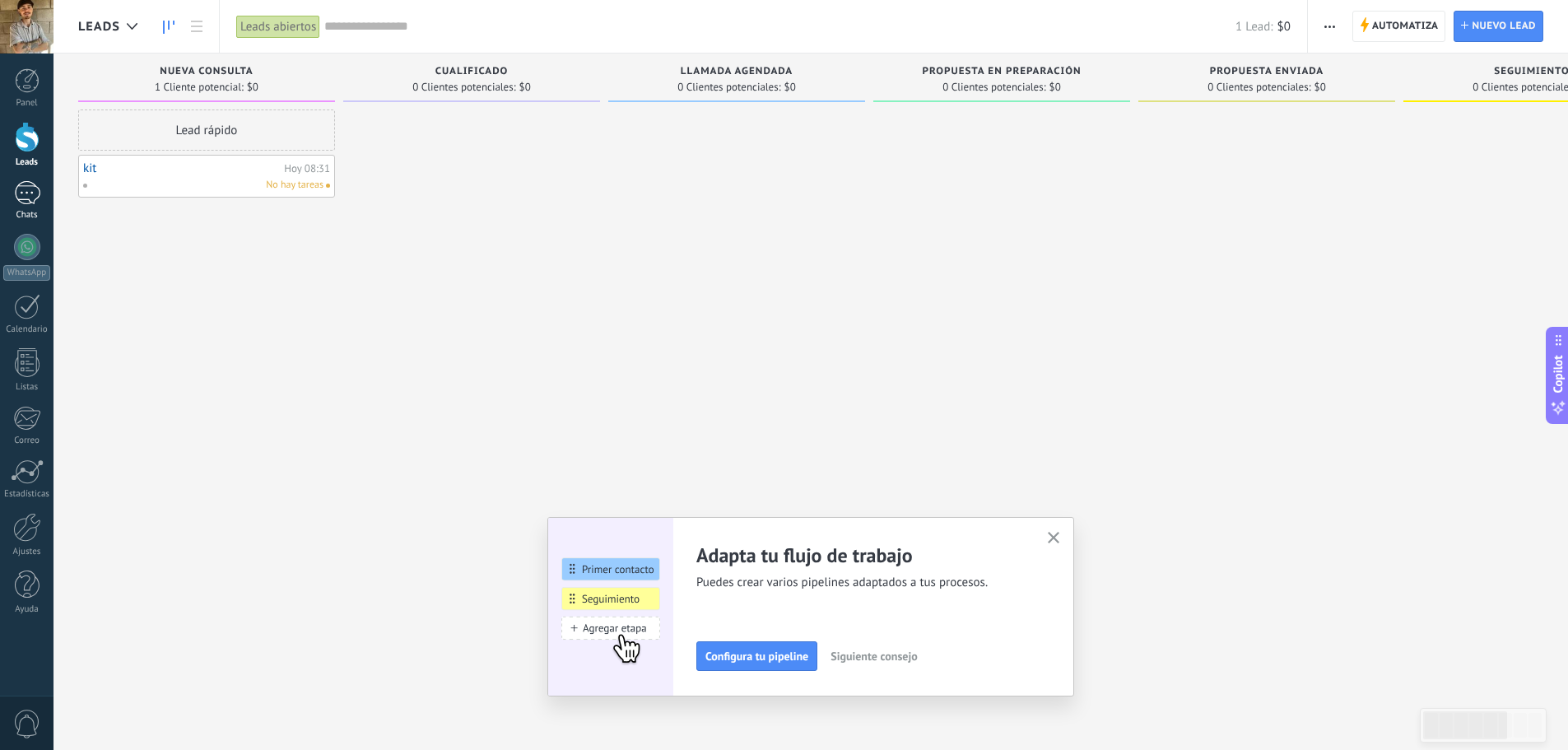
click at [41, 199] on link "Chats" at bounding box center [27, 201] width 53 height 39
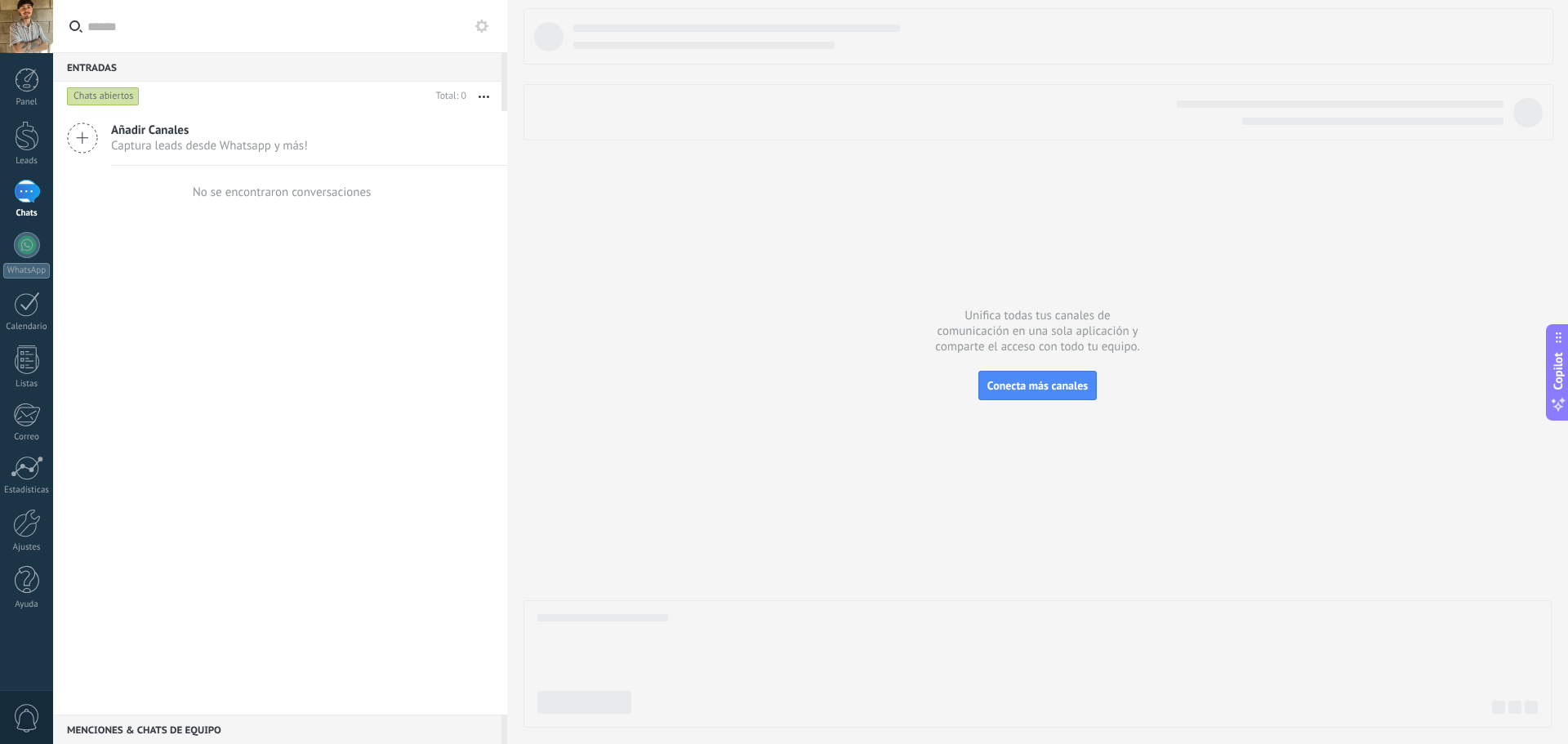
click at [196, 149] on span "Captura leads desde Whatsapp y más!" at bounding box center [209, 145] width 197 height 15
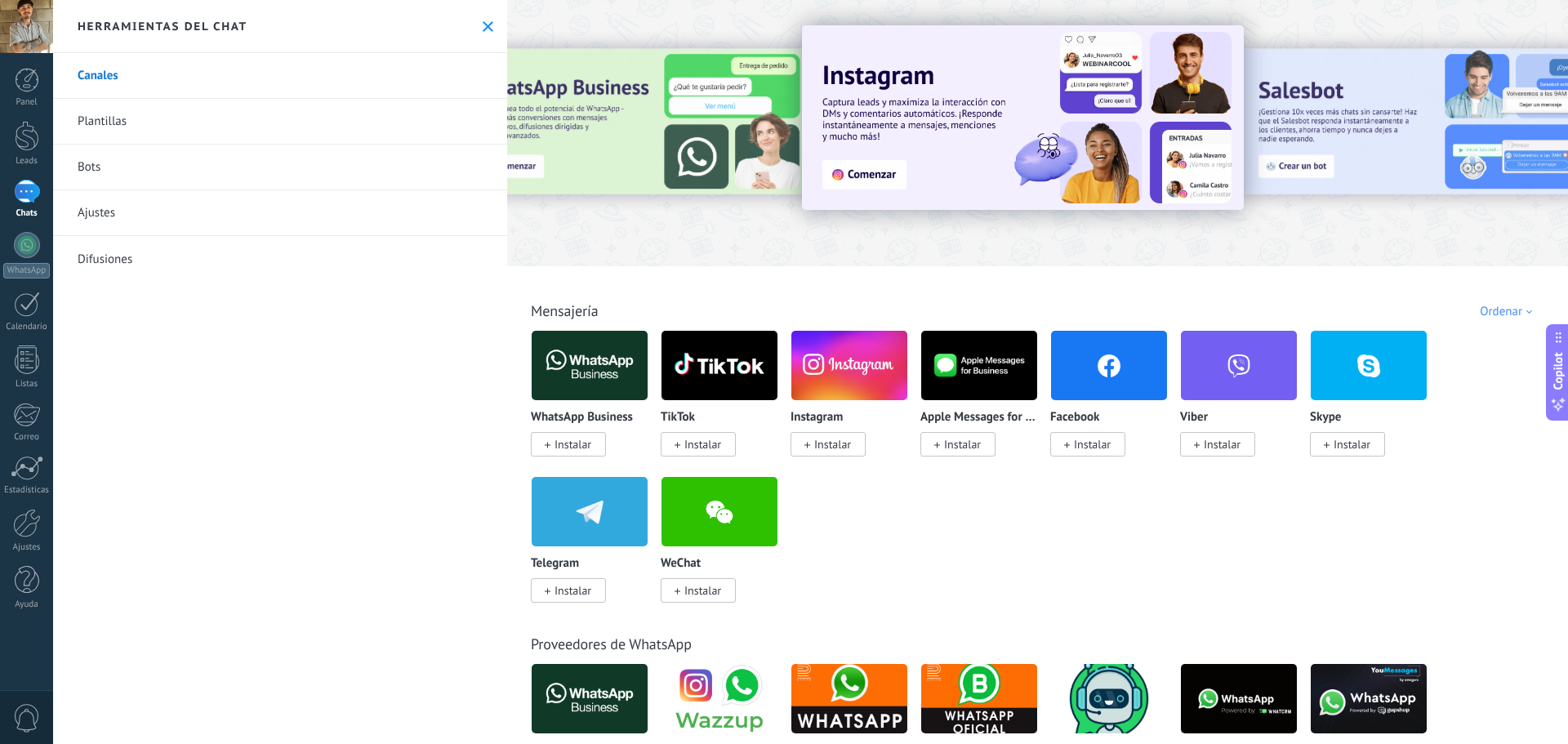
click at [849, 441] on span "Instalar" at bounding box center [832, 444] width 36 height 15
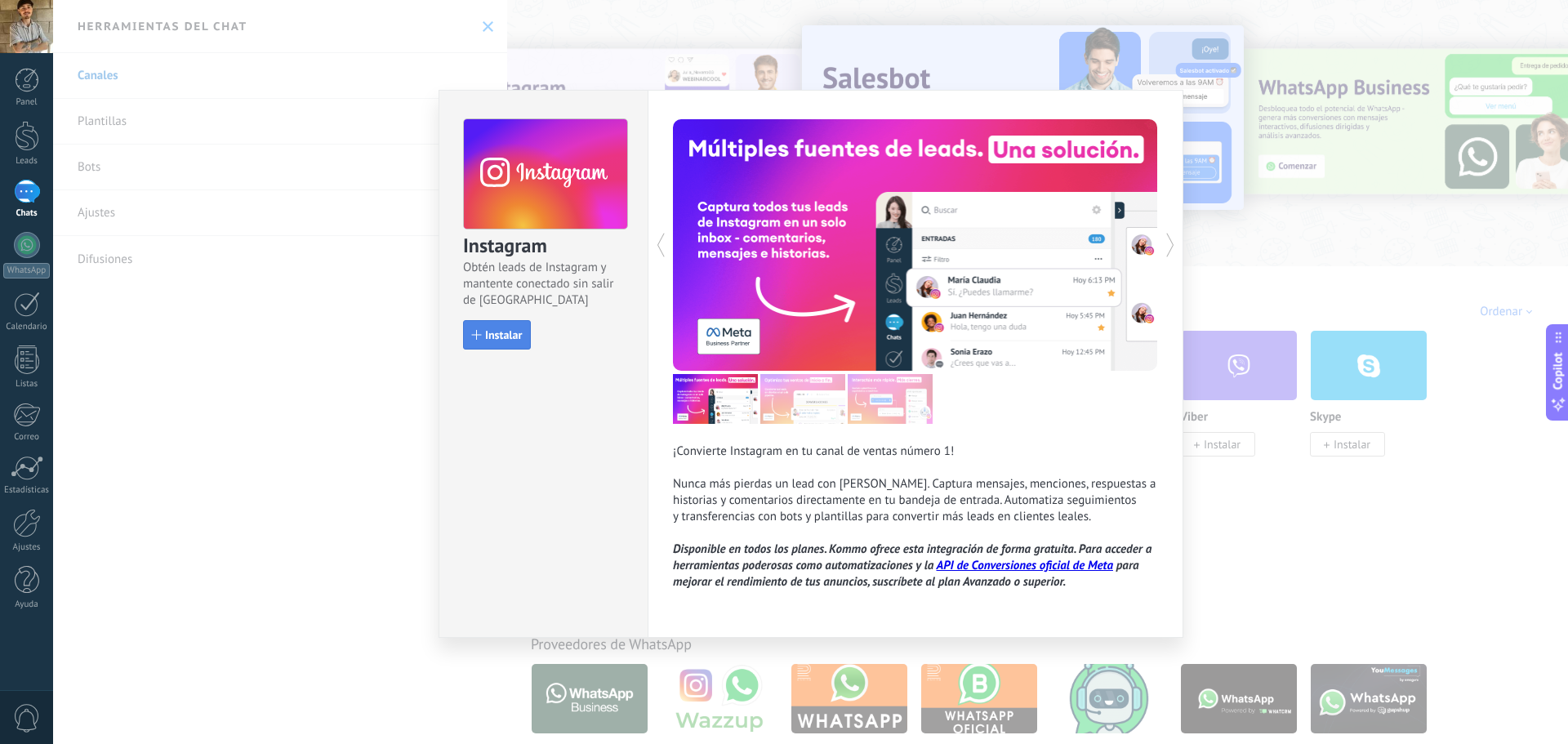
click at [503, 340] on span "Instalar" at bounding box center [503, 334] width 36 height 12
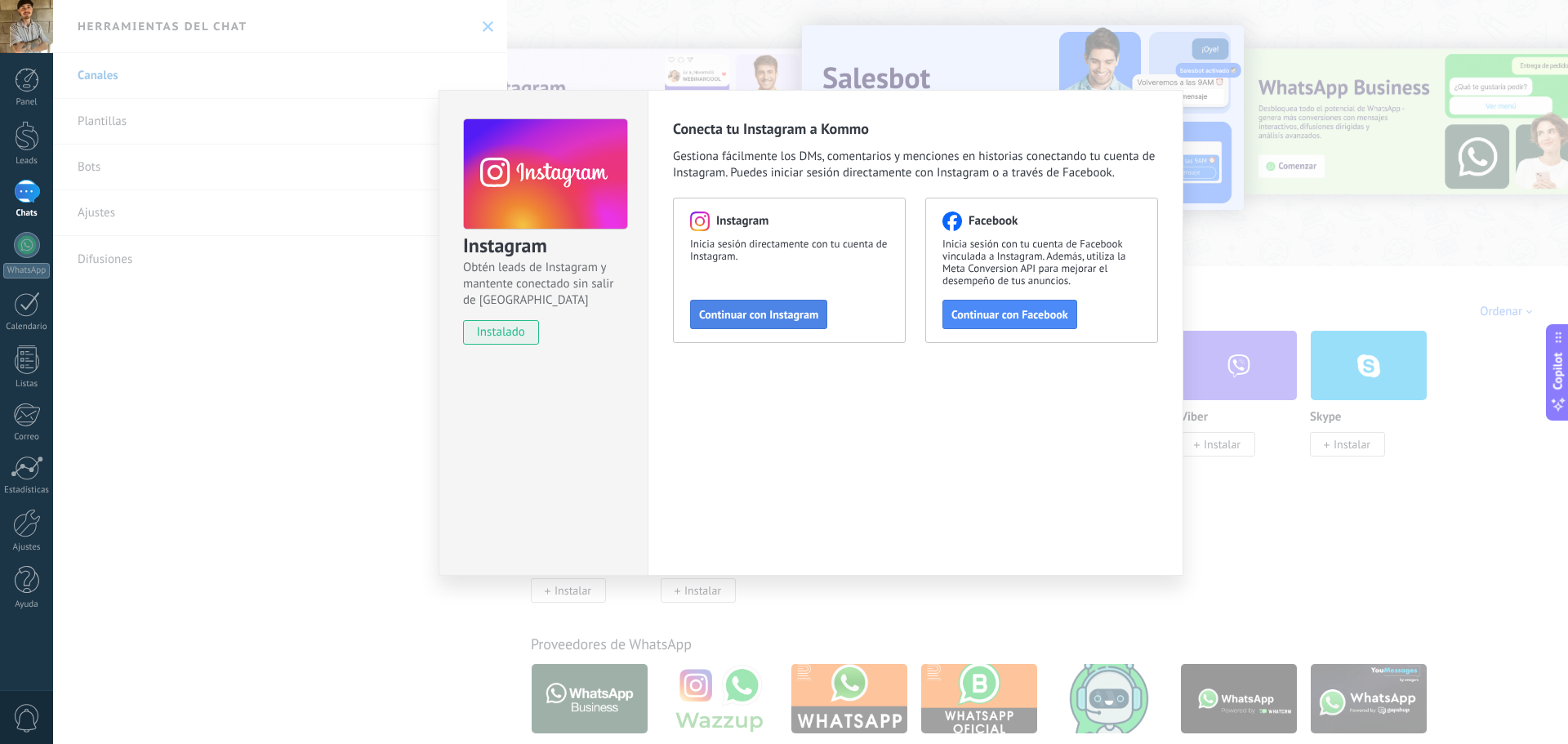
click at [746, 320] on span "Continuar con Instagram" at bounding box center [759, 314] width 119 height 12
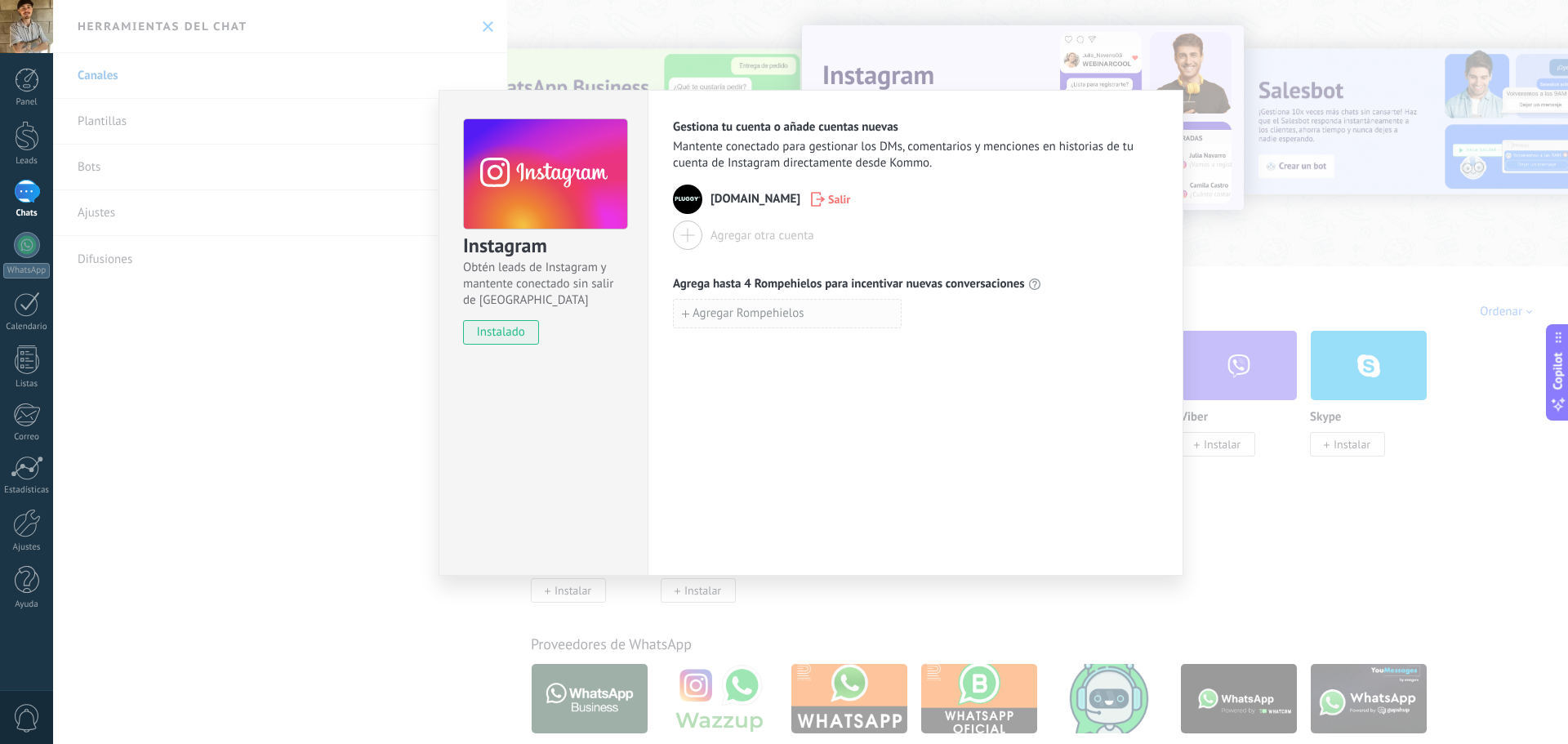
click at [797, 313] on span "Agregar Rompehielos" at bounding box center [748, 313] width 112 height 12
click at [763, 321] on input at bounding box center [788, 312] width 227 height 26
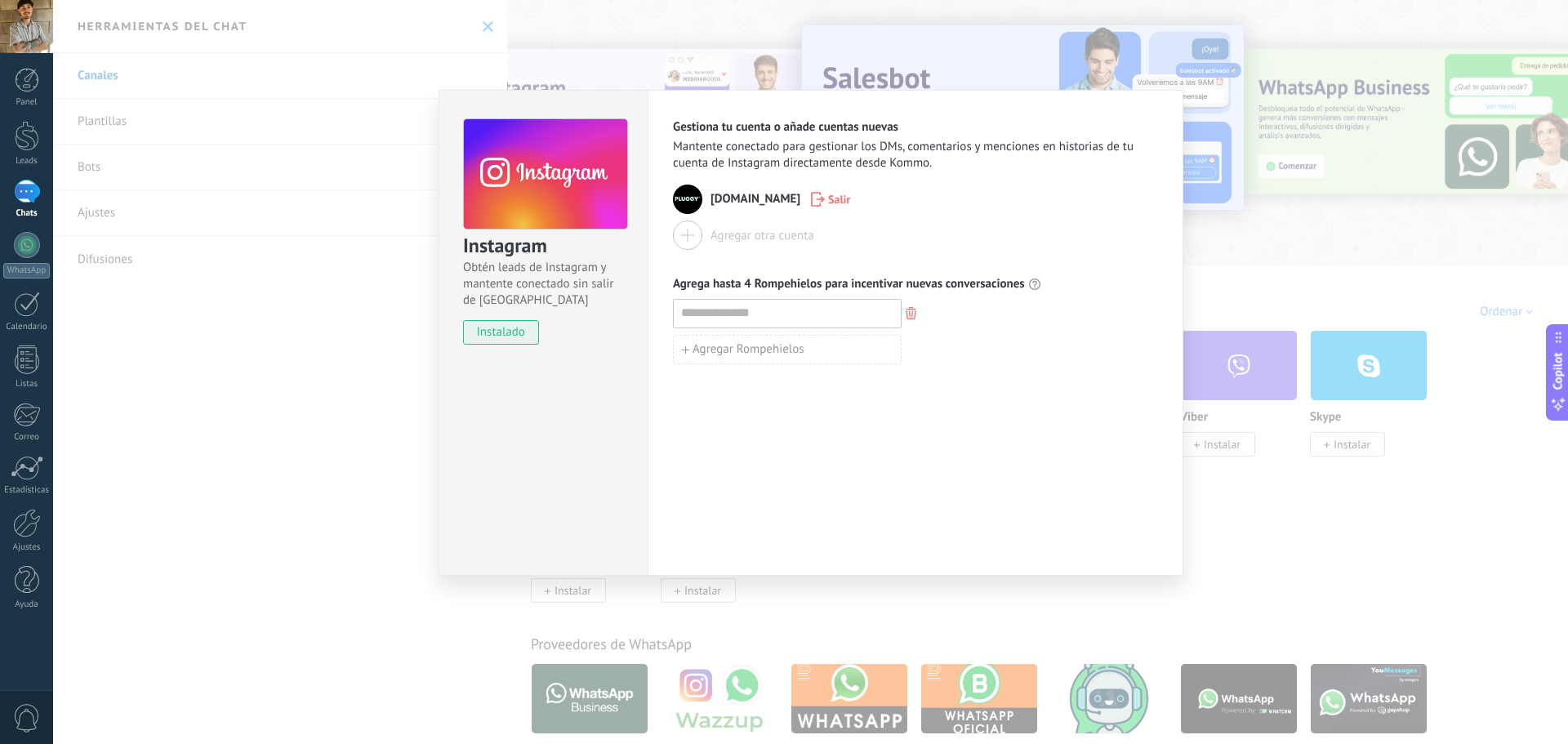
drag, startPoint x: 793, startPoint y: 441, endPoint x: 791, endPoint y: 432, distance: 9.2
click at [794, 439] on div "Gestiona tu cuenta o añade cuentas nuevas Mantente conectado para gestionar los…" at bounding box center [916, 332] width 536 height 486
click at [911, 316] on icon "button" at bounding box center [911, 312] width 11 height 12
click at [791, 247] on button "Agregar otra cuenta" at bounding box center [744, 235] width 142 height 29
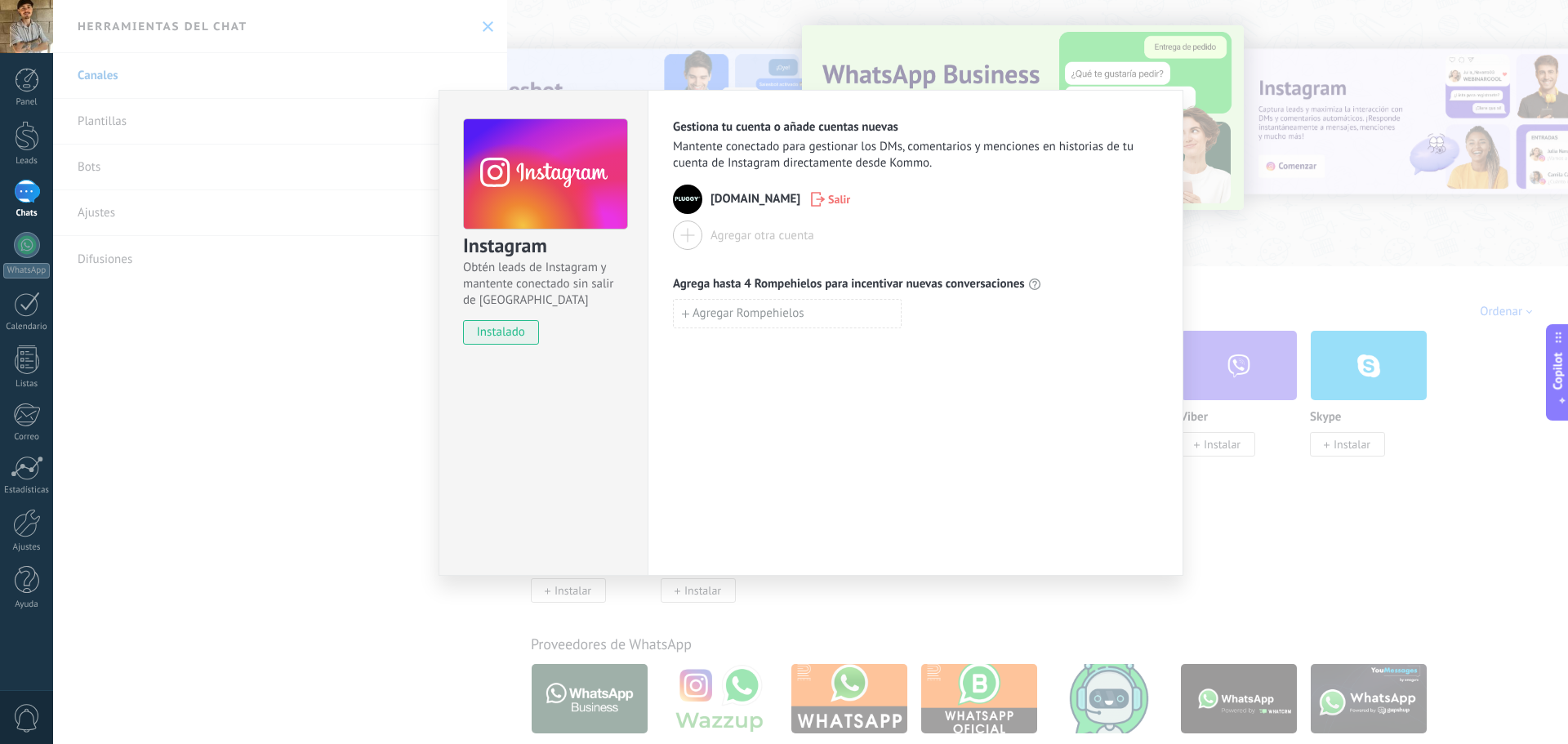
click at [1244, 202] on div "Instagram Obtén leads de Instagram y mantente conectado sin salir de Kommo inst…" at bounding box center [810, 372] width 1515 height 744
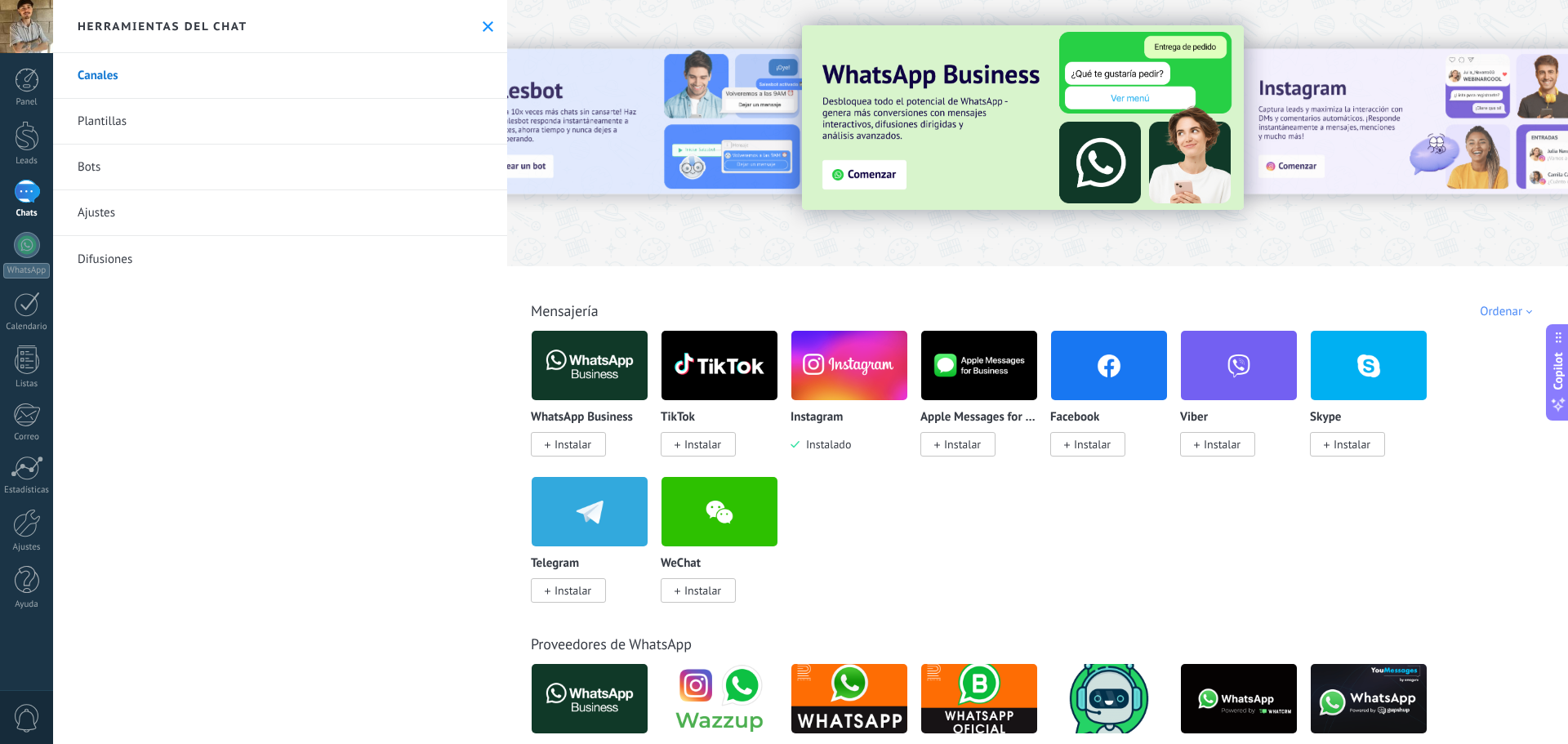
click at [861, 366] on img at bounding box center [849, 365] width 116 height 79
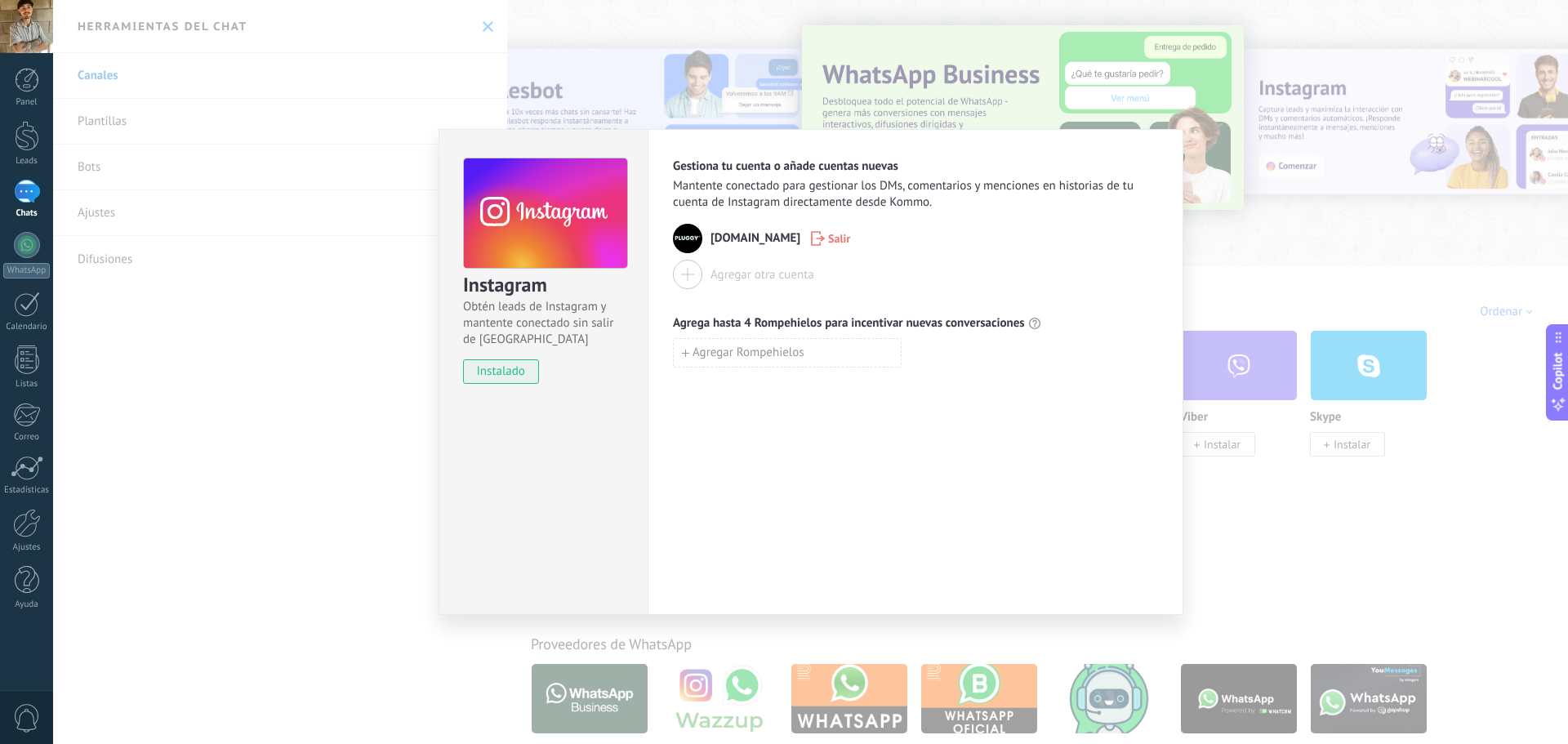
click at [823, 271] on div "Agregar otra cuenta" at bounding box center [916, 274] width 485 height 29
click at [779, 347] on span "Agregar Rompehielos" at bounding box center [748, 352] width 112 height 12
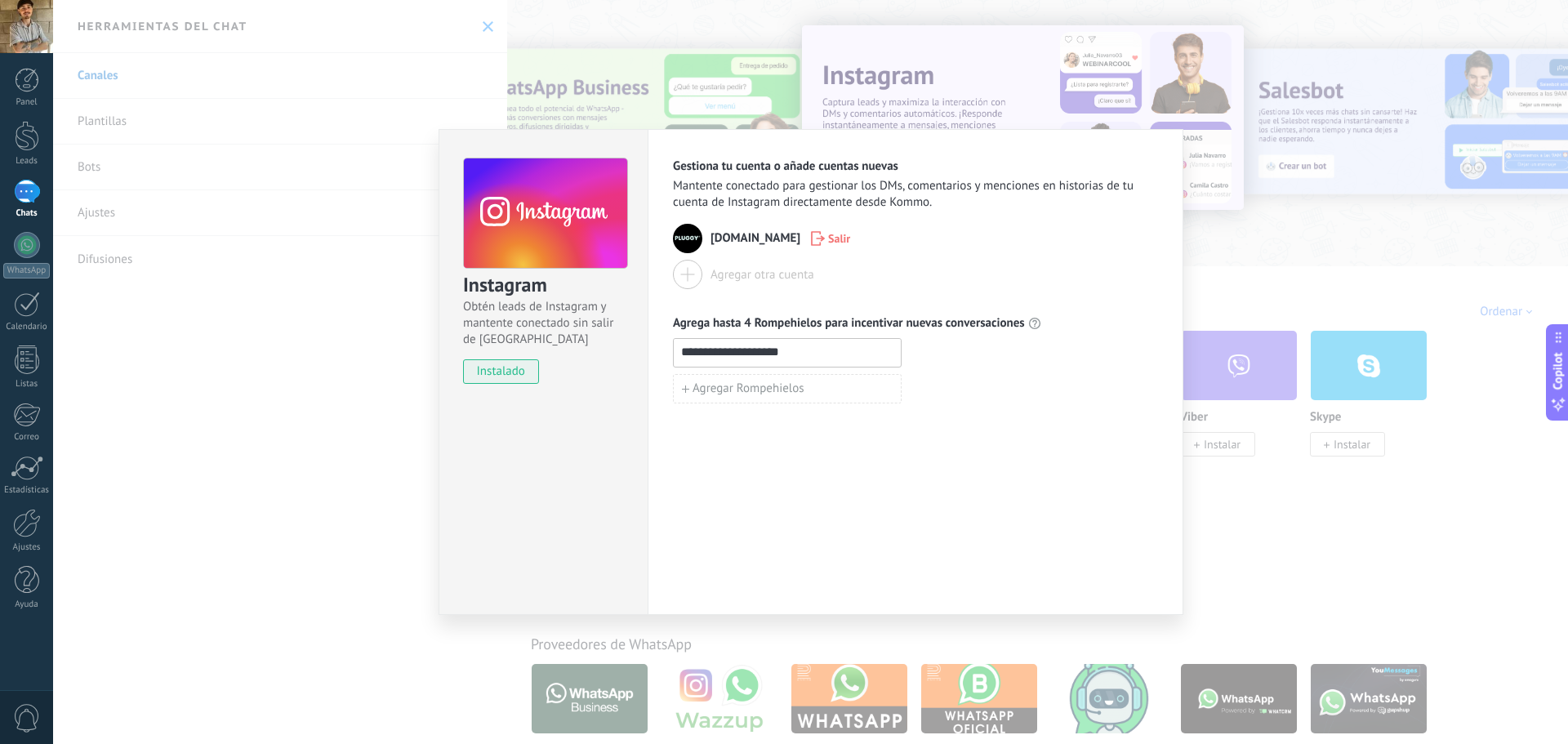
type input "**********"
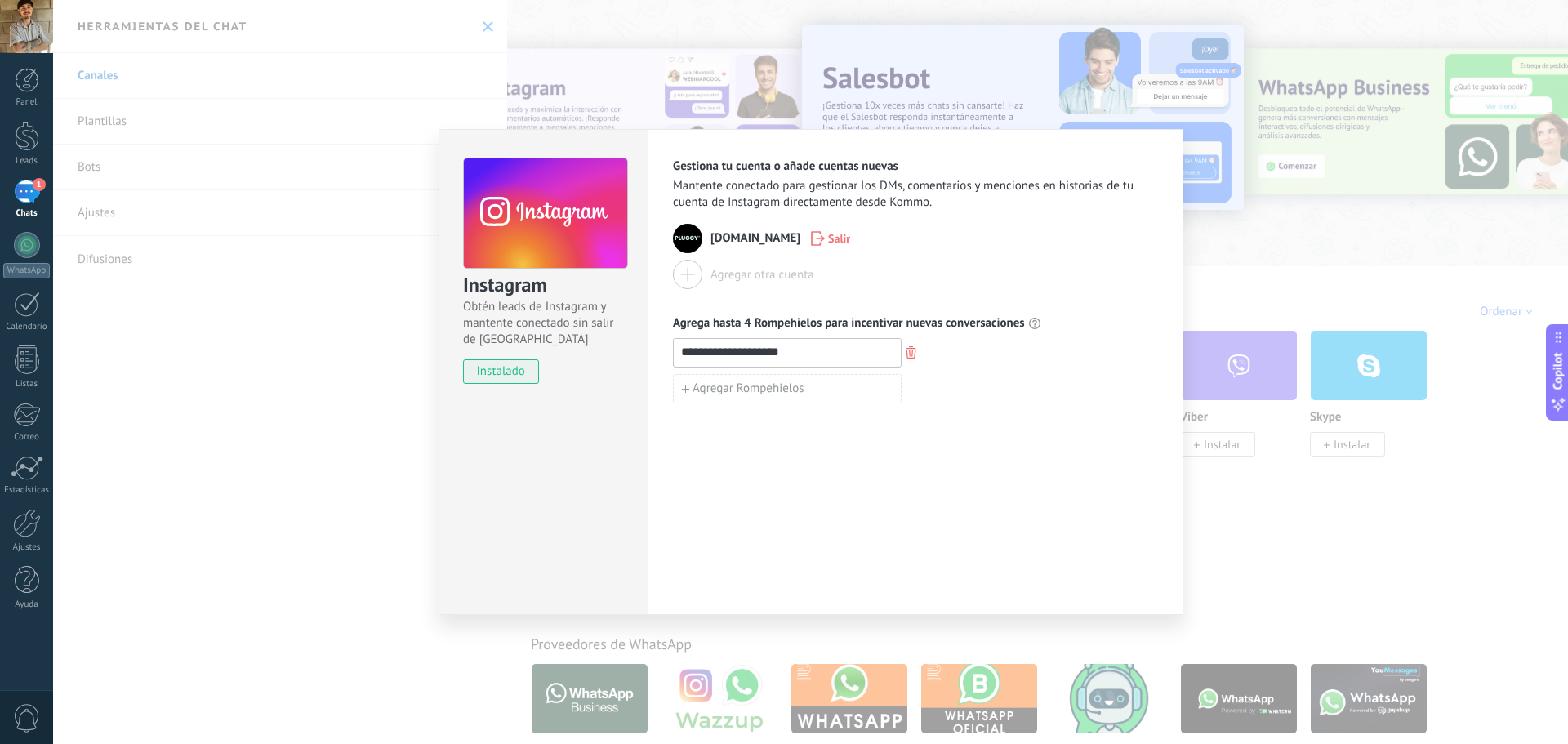
click at [300, 230] on div "**********" at bounding box center [810, 372] width 1515 height 744
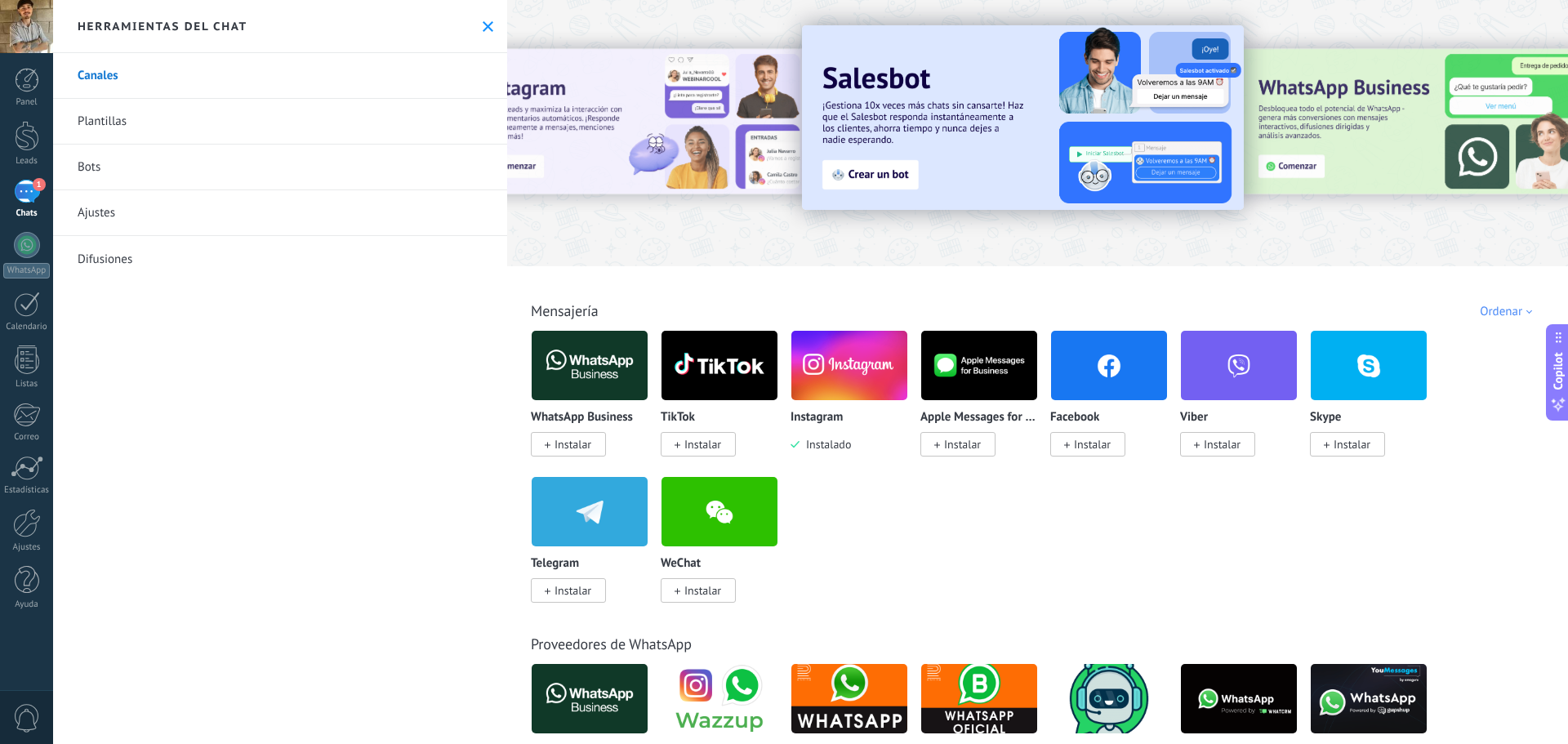
click at [36, 195] on div "1" at bounding box center [26, 192] width 26 height 24
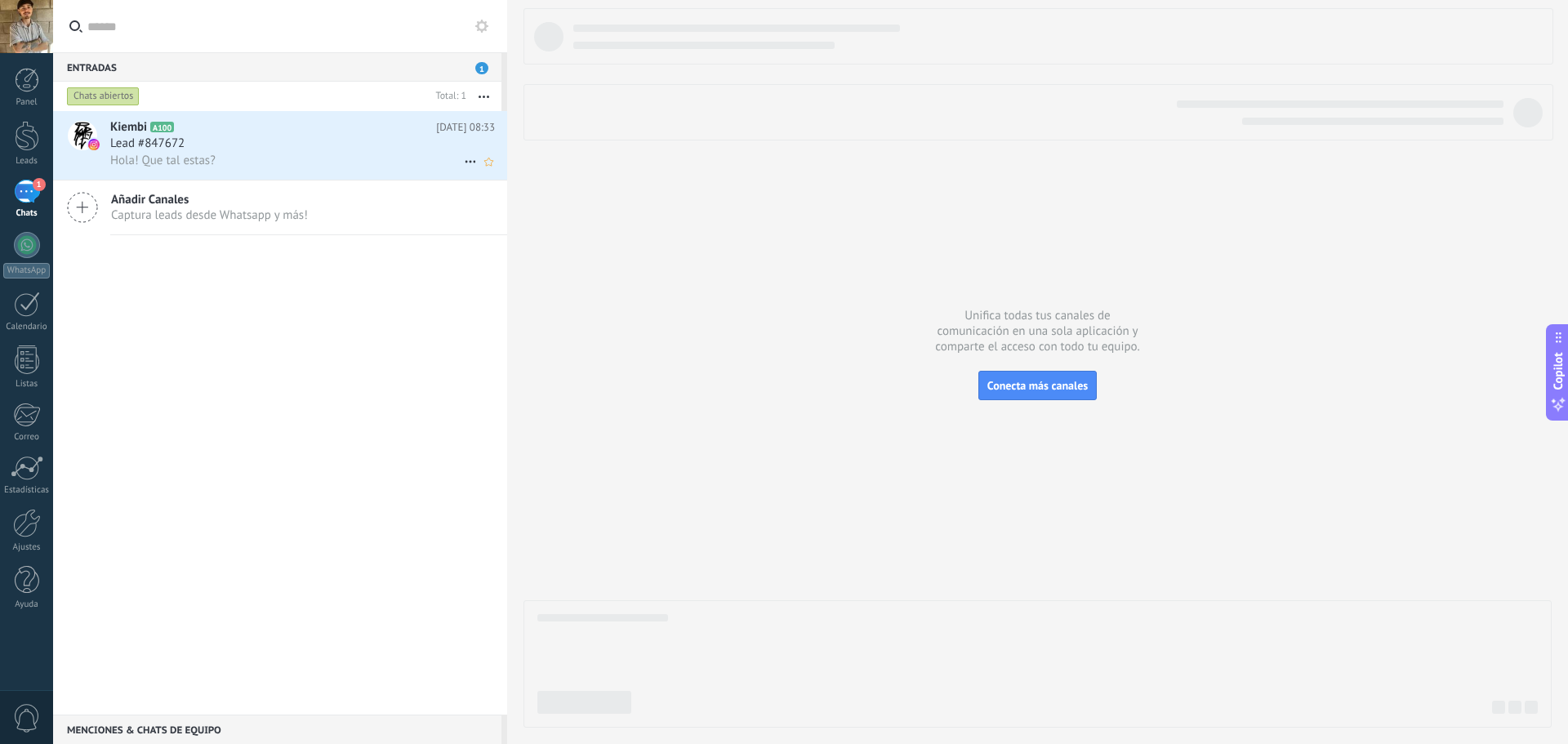
click at [263, 143] on div "Lead #847672" at bounding box center [302, 144] width 384 height 16
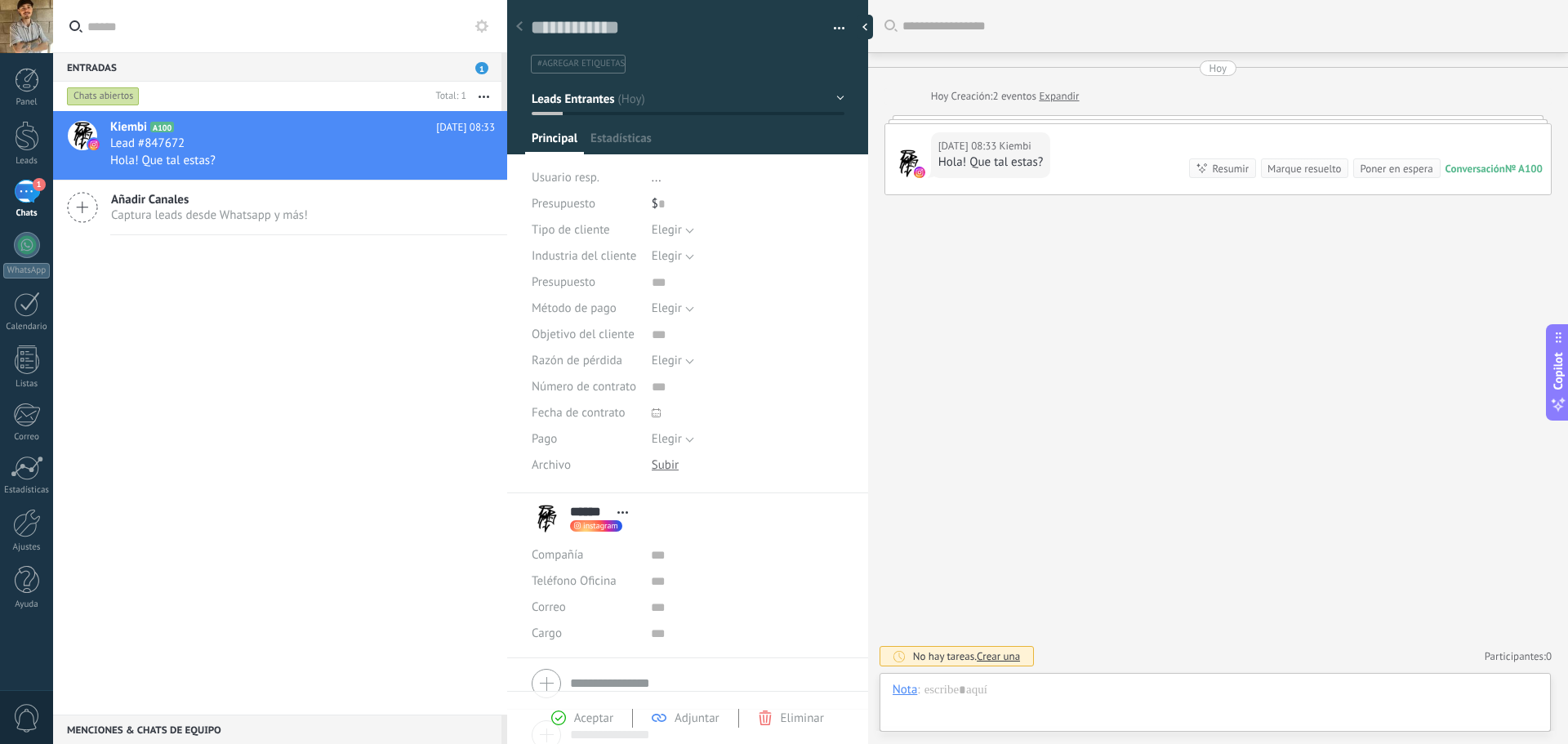
scroll to position [25, 0]
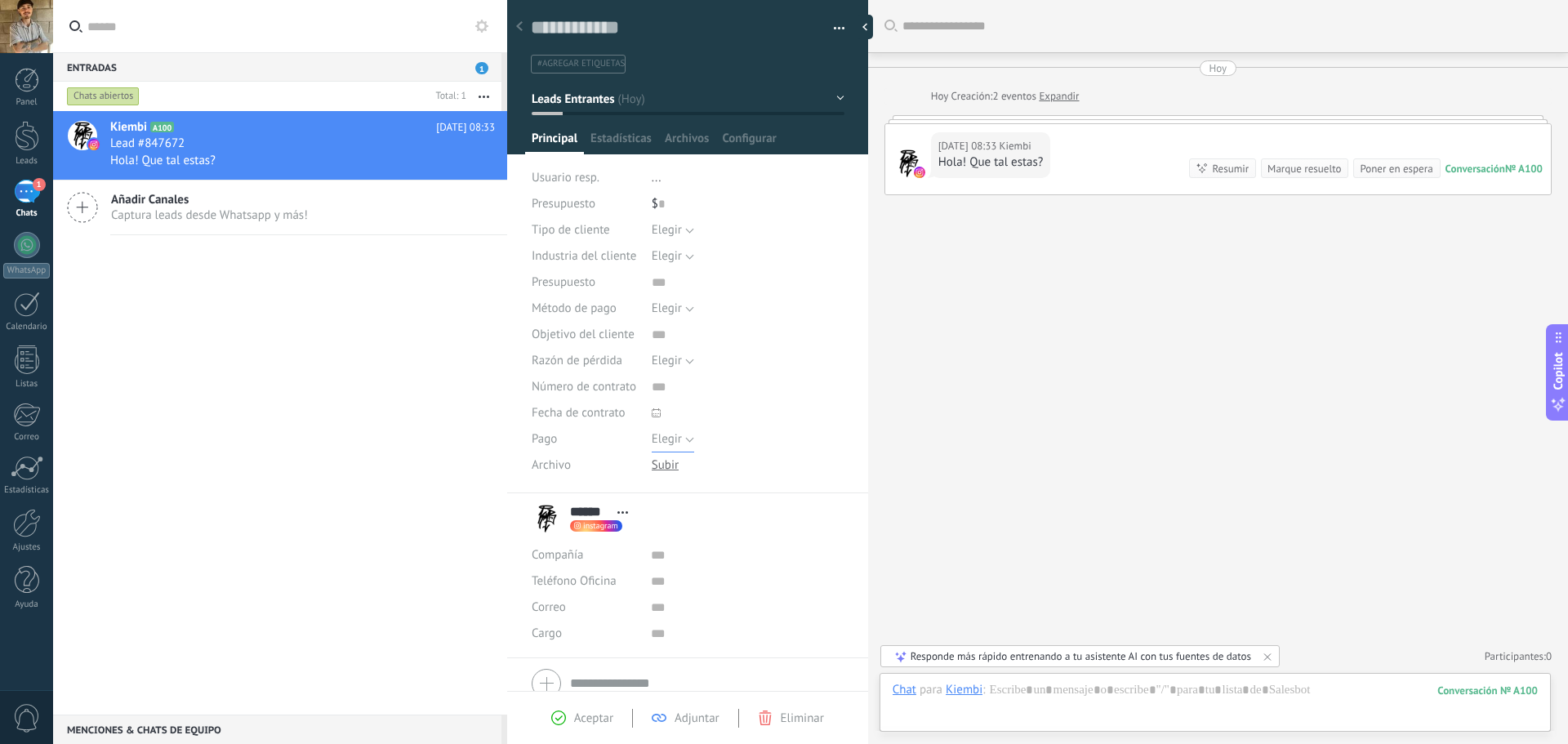
click at [669, 432] on span "Elegir" at bounding box center [666, 439] width 30 height 15
click at [752, 389] on input "text" at bounding box center [748, 387] width 193 height 26
drag, startPoint x: 1121, startPoint y: 368, endPoint x: 1085, endPoint y: 368, distance: 36.0
click at [1103, 368] on div "Buscar Carga más [DATE] [DATE] Creación: 2 eventos Expandir [DATE] 08:33 Kiembi…" at bounding box center [1218, 372] width 700 height 744
click at [625, 136] on span "Estadísticas" at bounding box center [620, 143] width 61 height 24
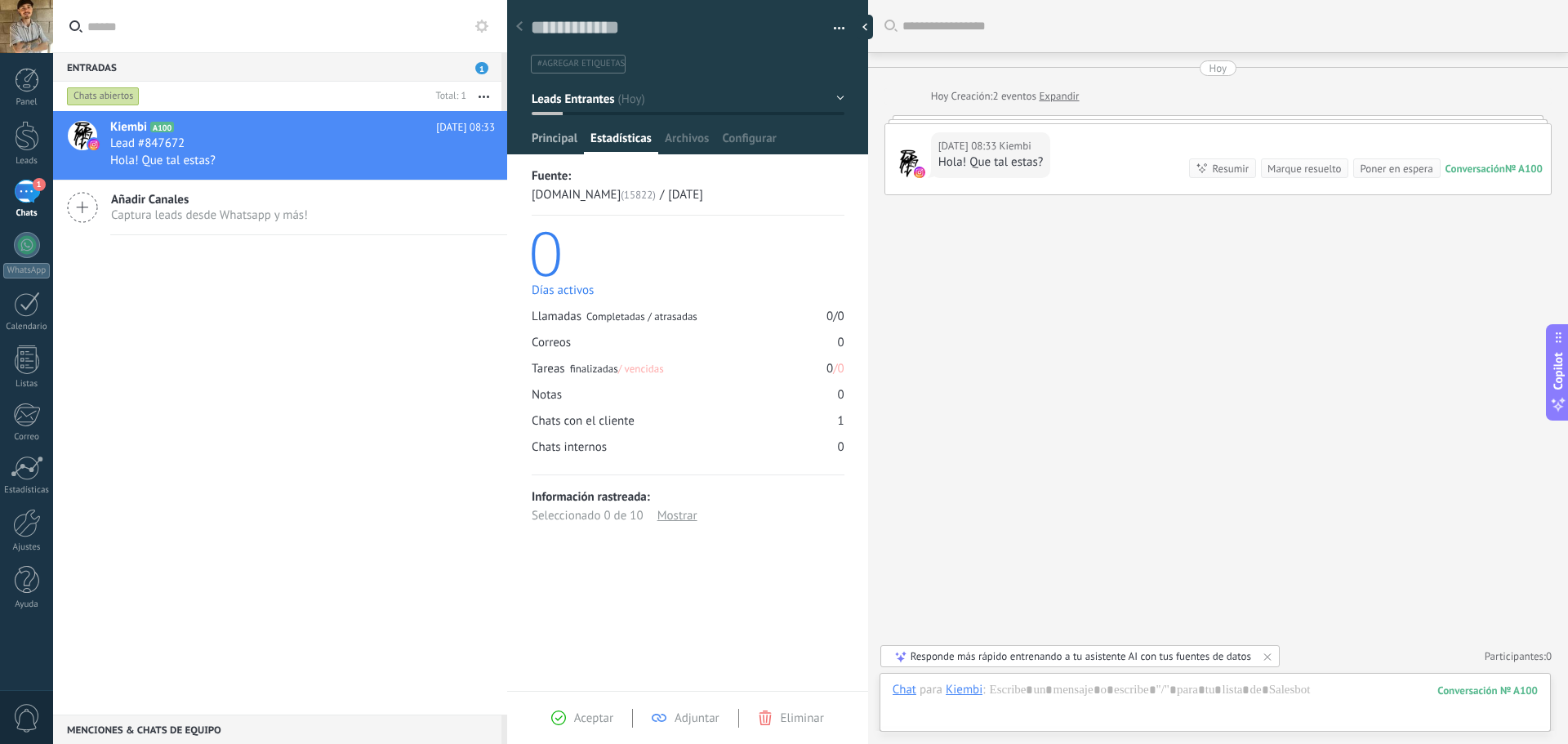
click at [551, 137] on span "Principal" at bounding box center [554, 143] width 45 height 24
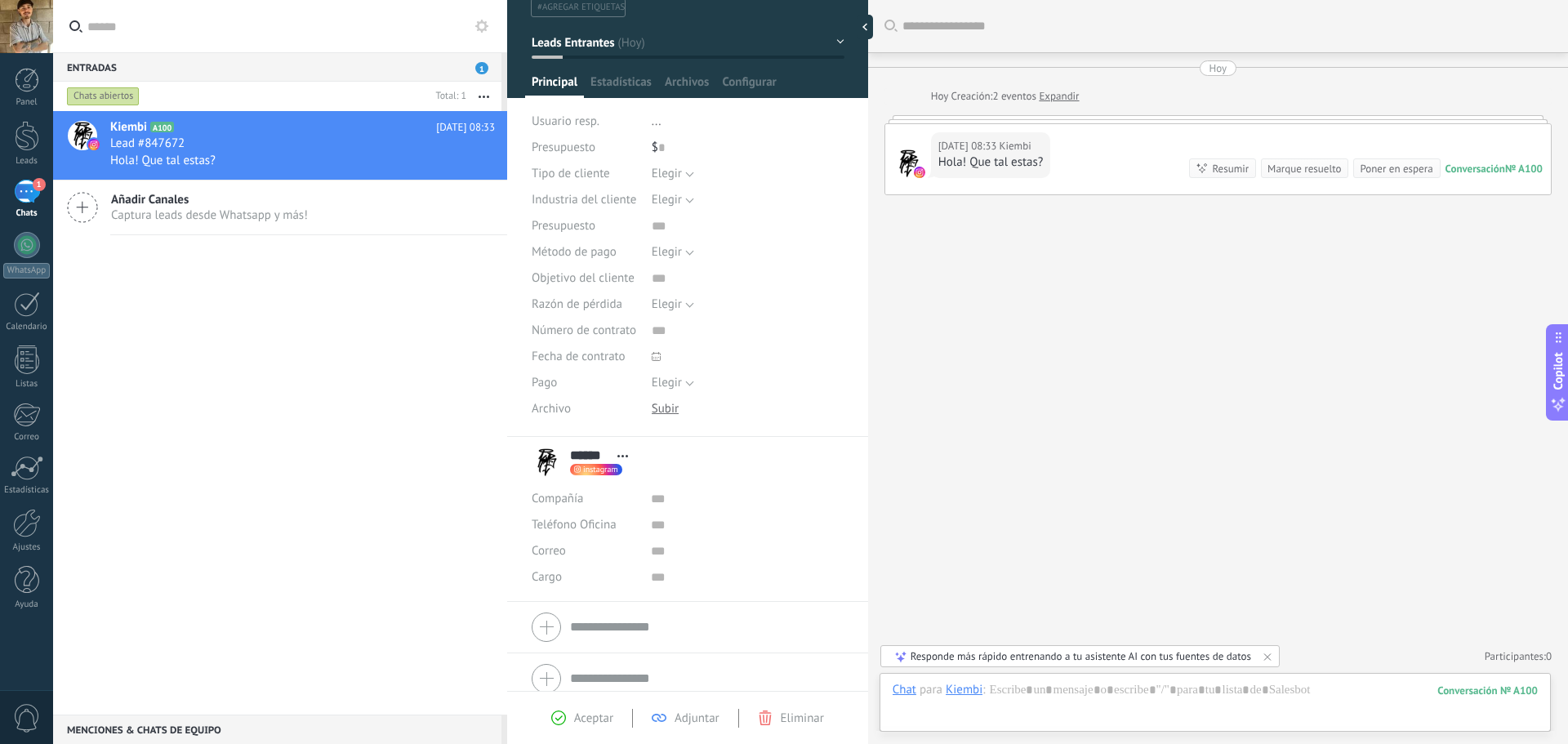
scroll to position [70, 0]
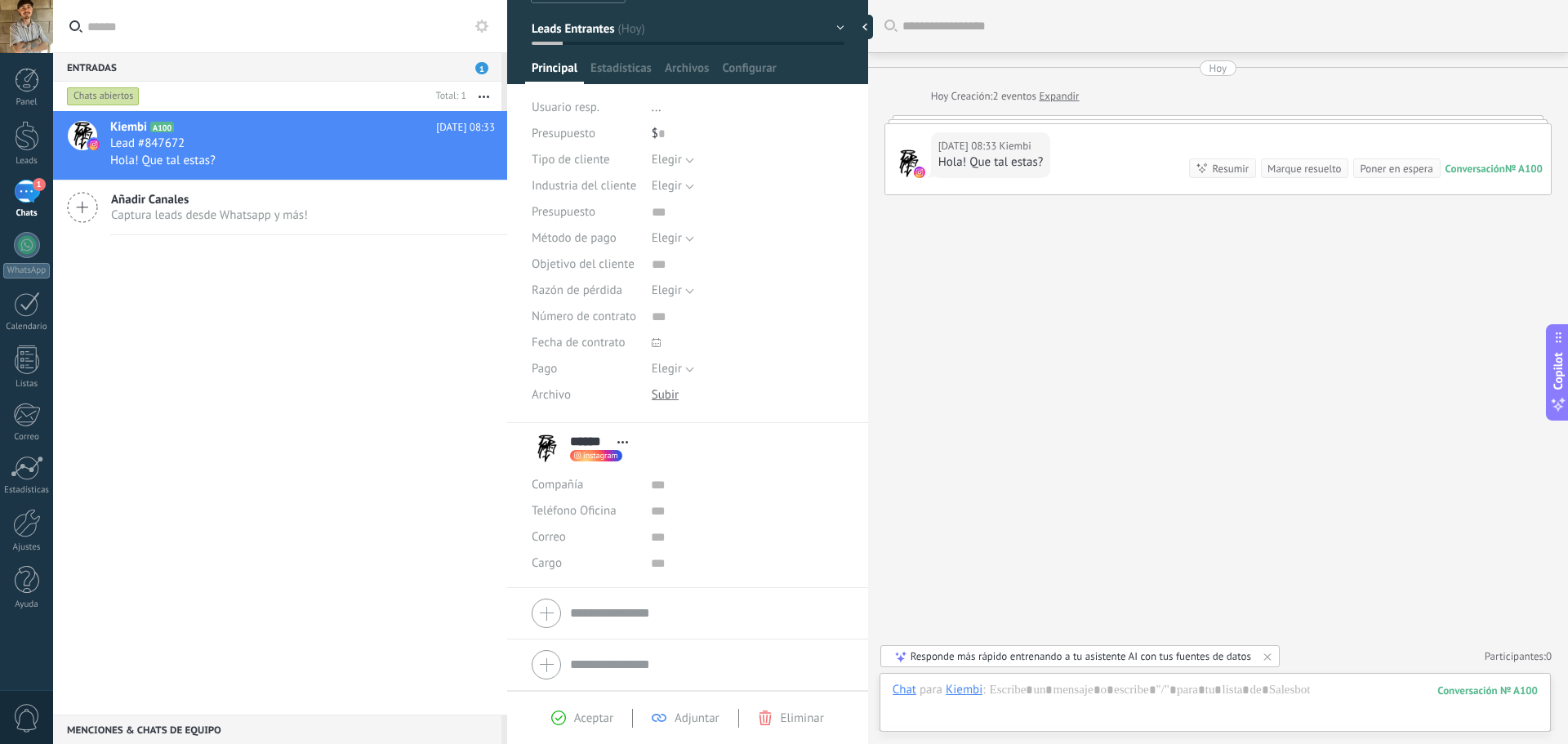
click at [610, 719] on span "Aceptar" at bounding box center [593, 718] width 39 height 15
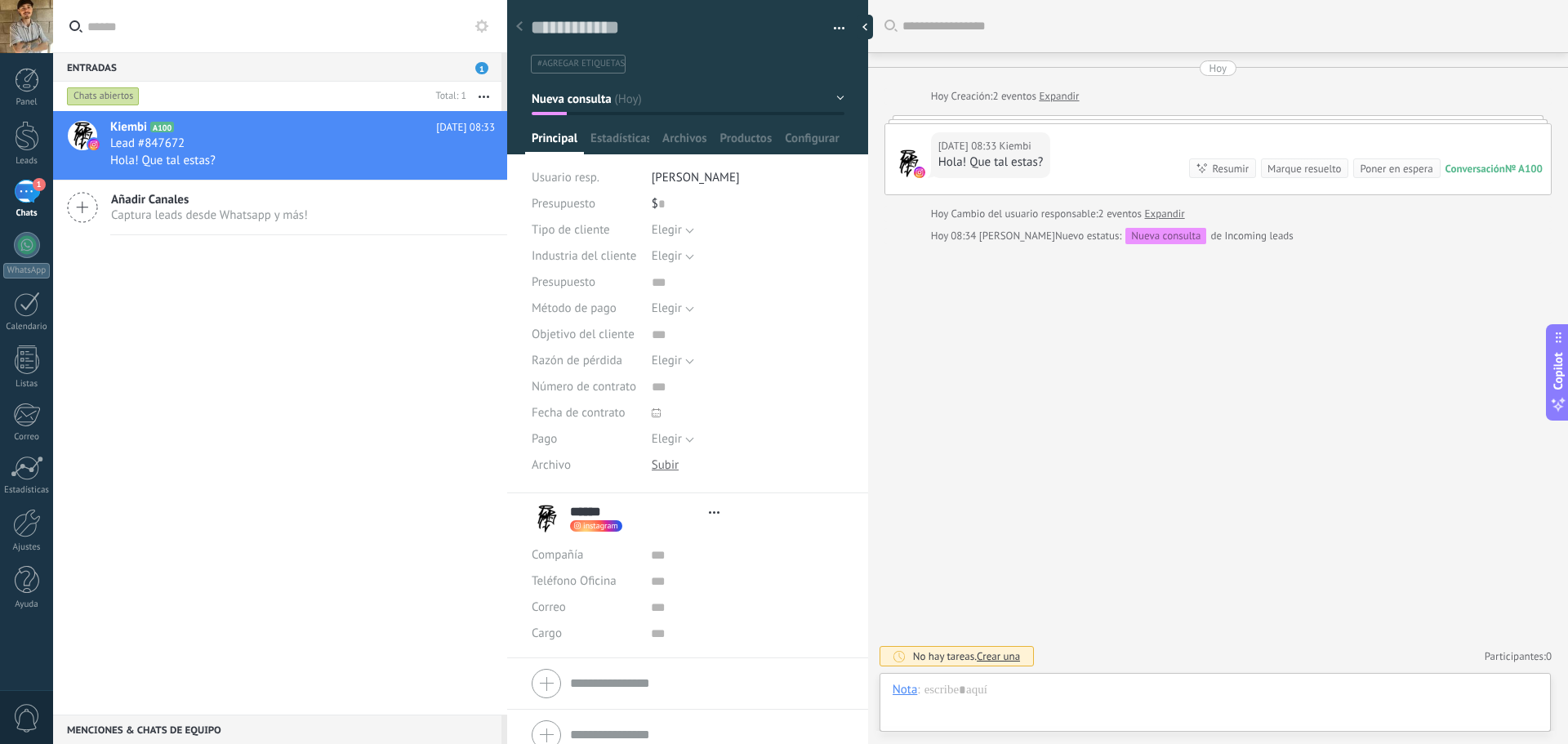
type textarea "**********"
click at [1221, 173] on div "Resumir" at bounding box center [1230, 168] width 36 height 15
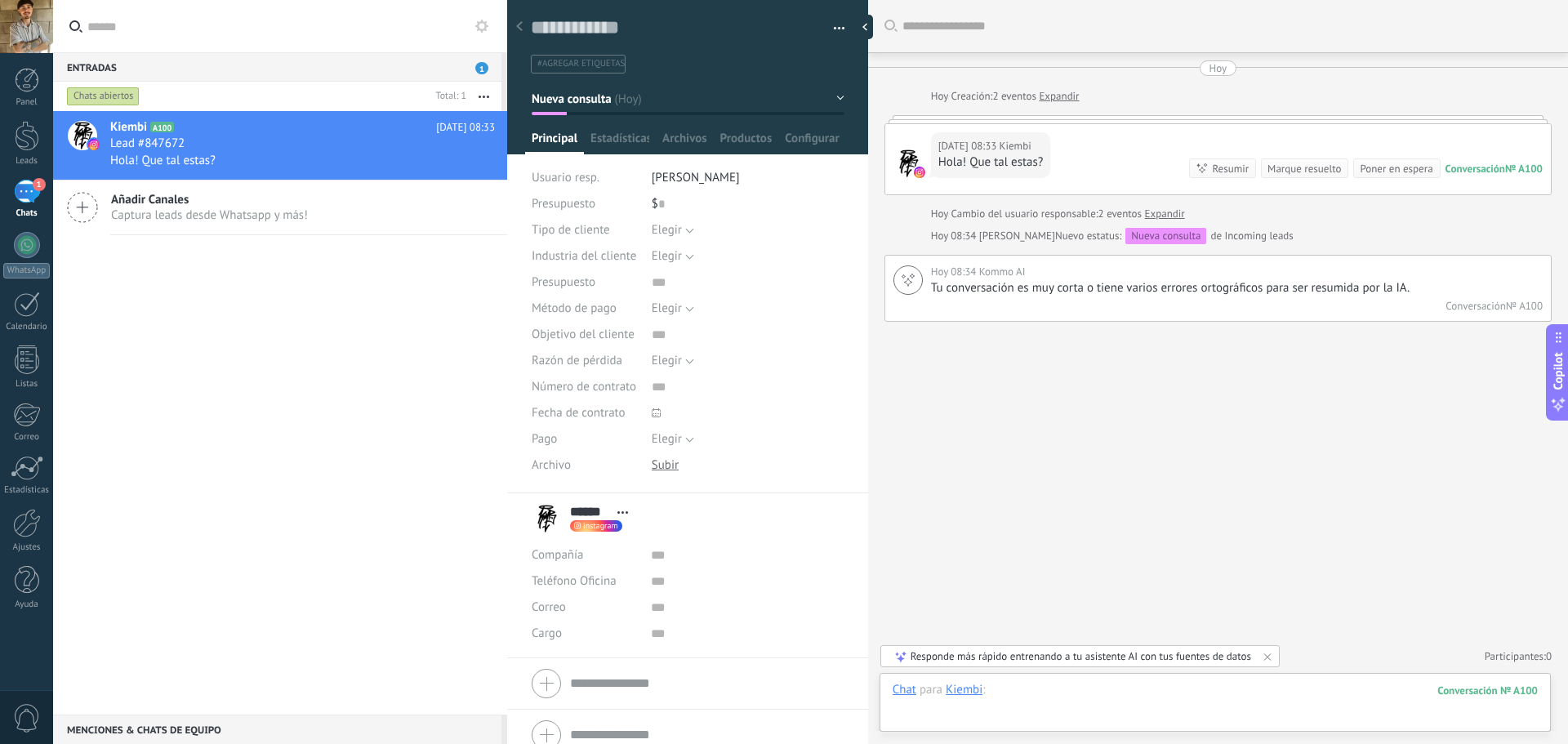
click at [1005, 715] on div at bounding box center [1216, 707] width 645 height 49
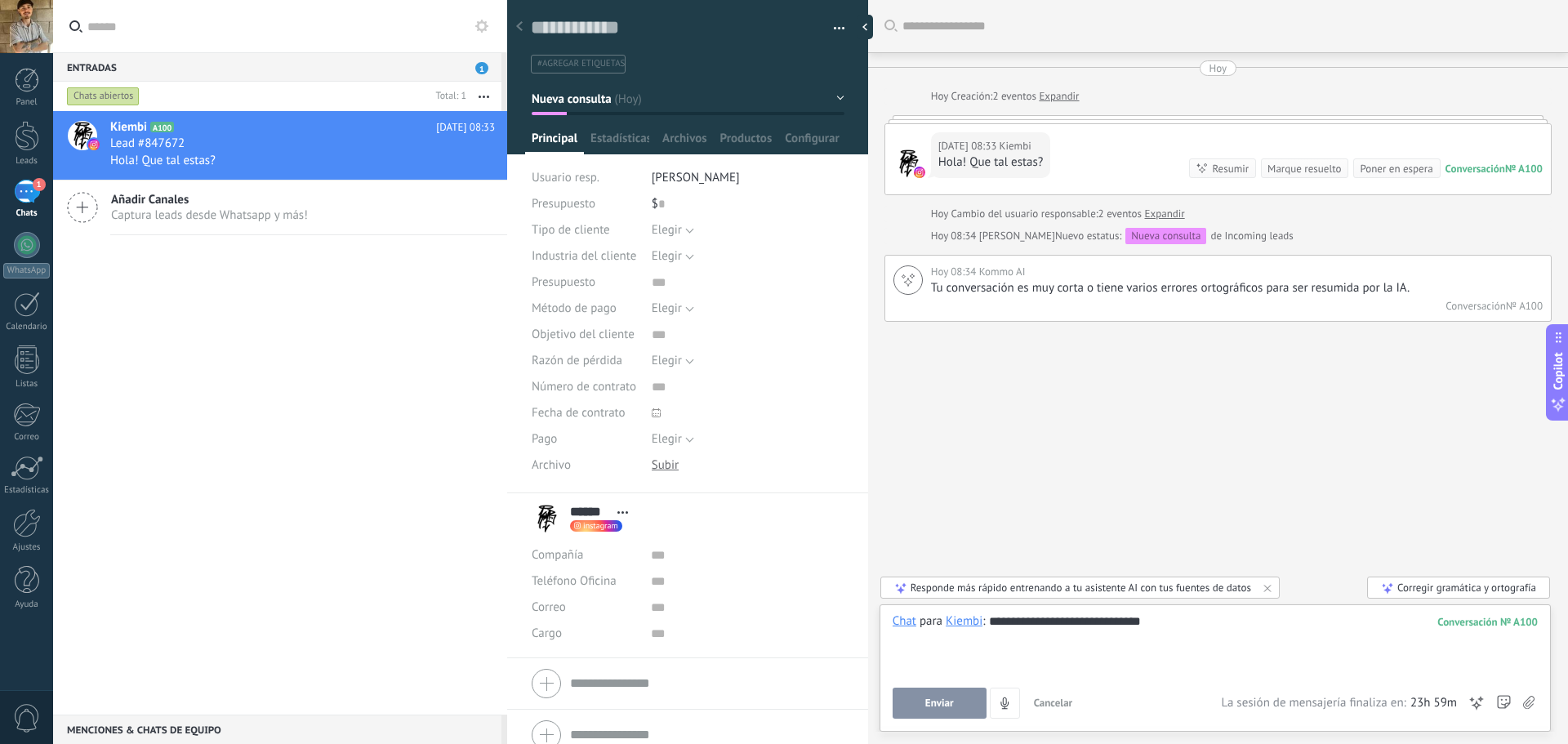
click at [958, 696] on button "Enviar" at bounding box center [939, 703] width 94 height 31
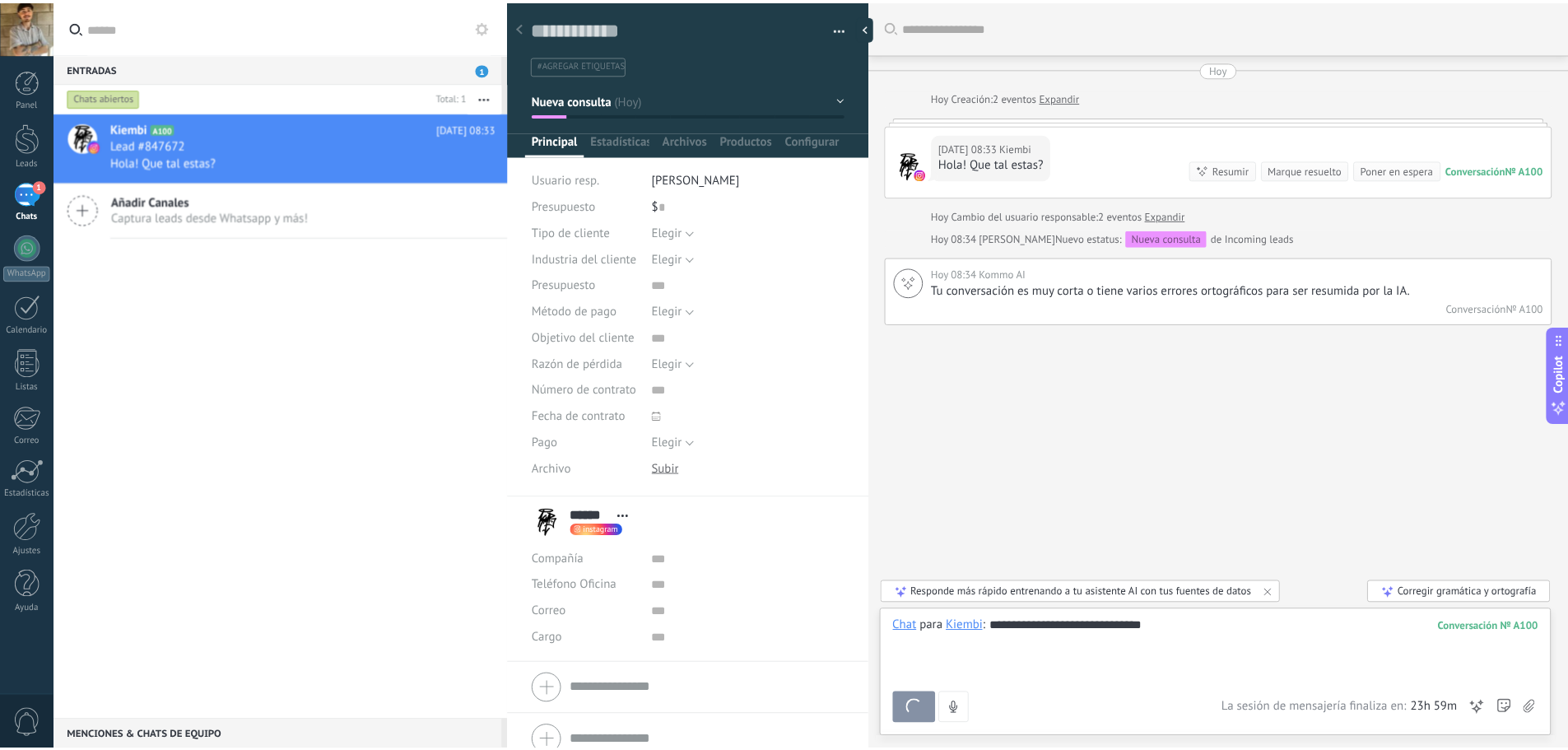
scroll to position [37, 0]
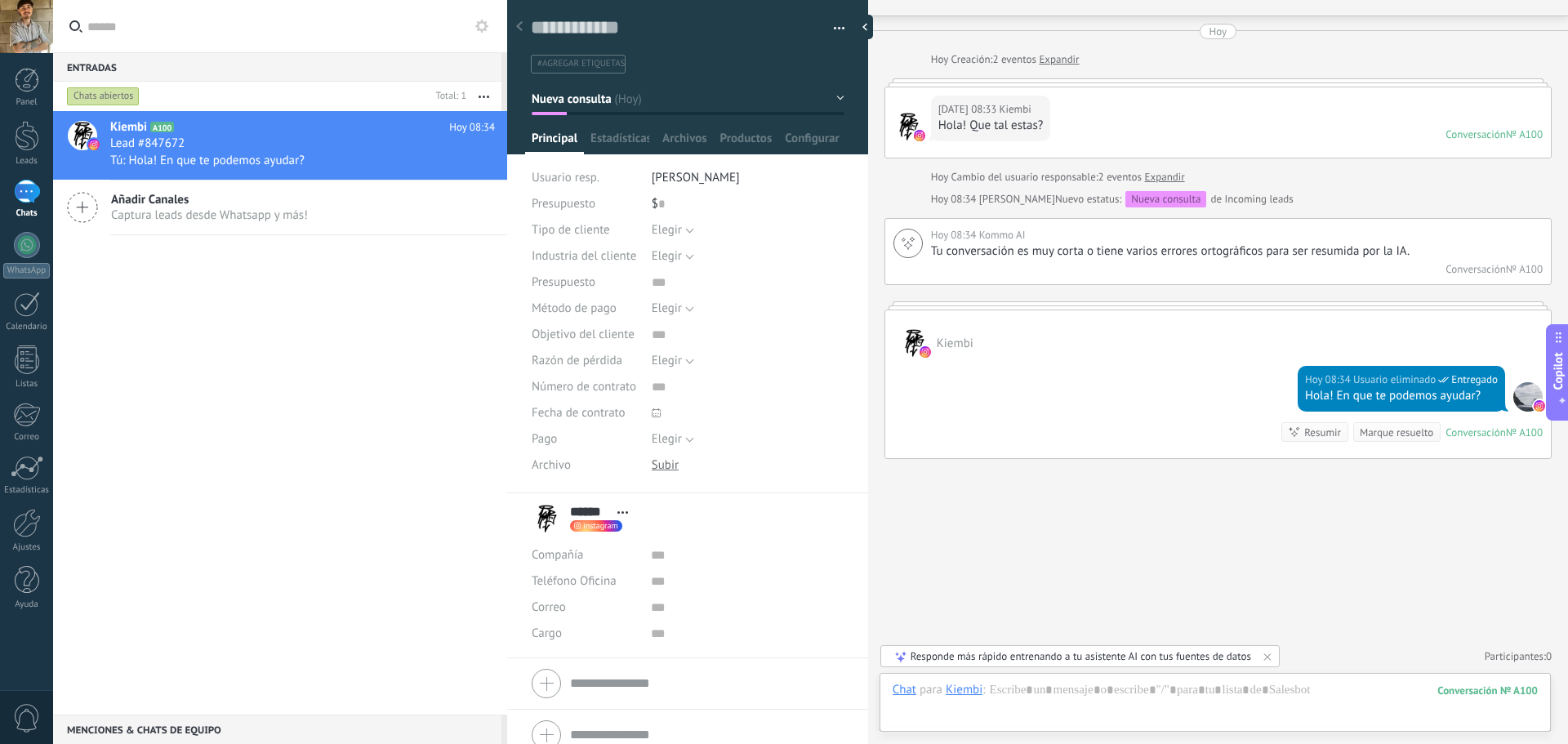
click at [522, 35] on div at bounding box center [519, 27] width 23 height 32
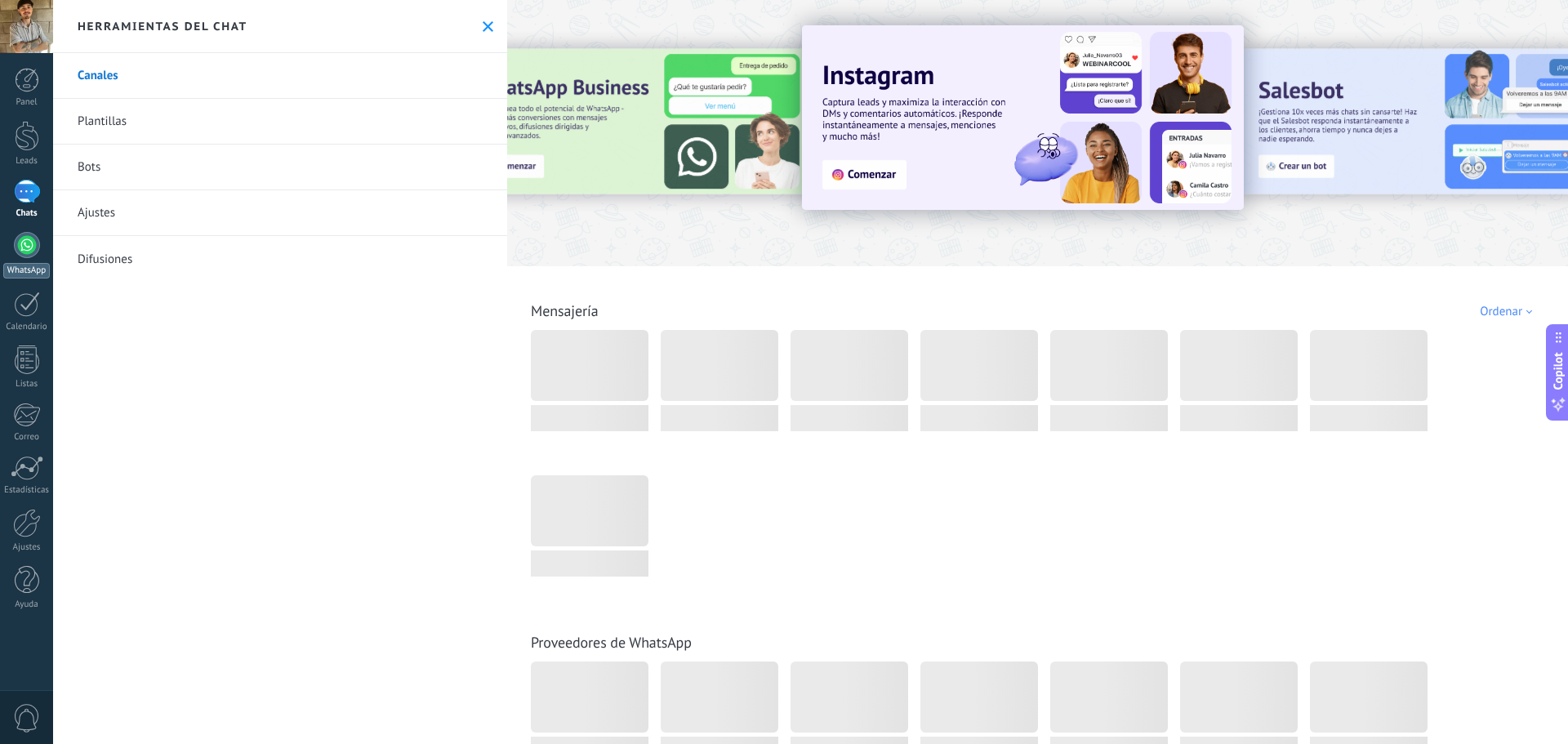
click at [30, 266] on div "WhatsApp" at bounding box center [26, 270] width 46 height 15
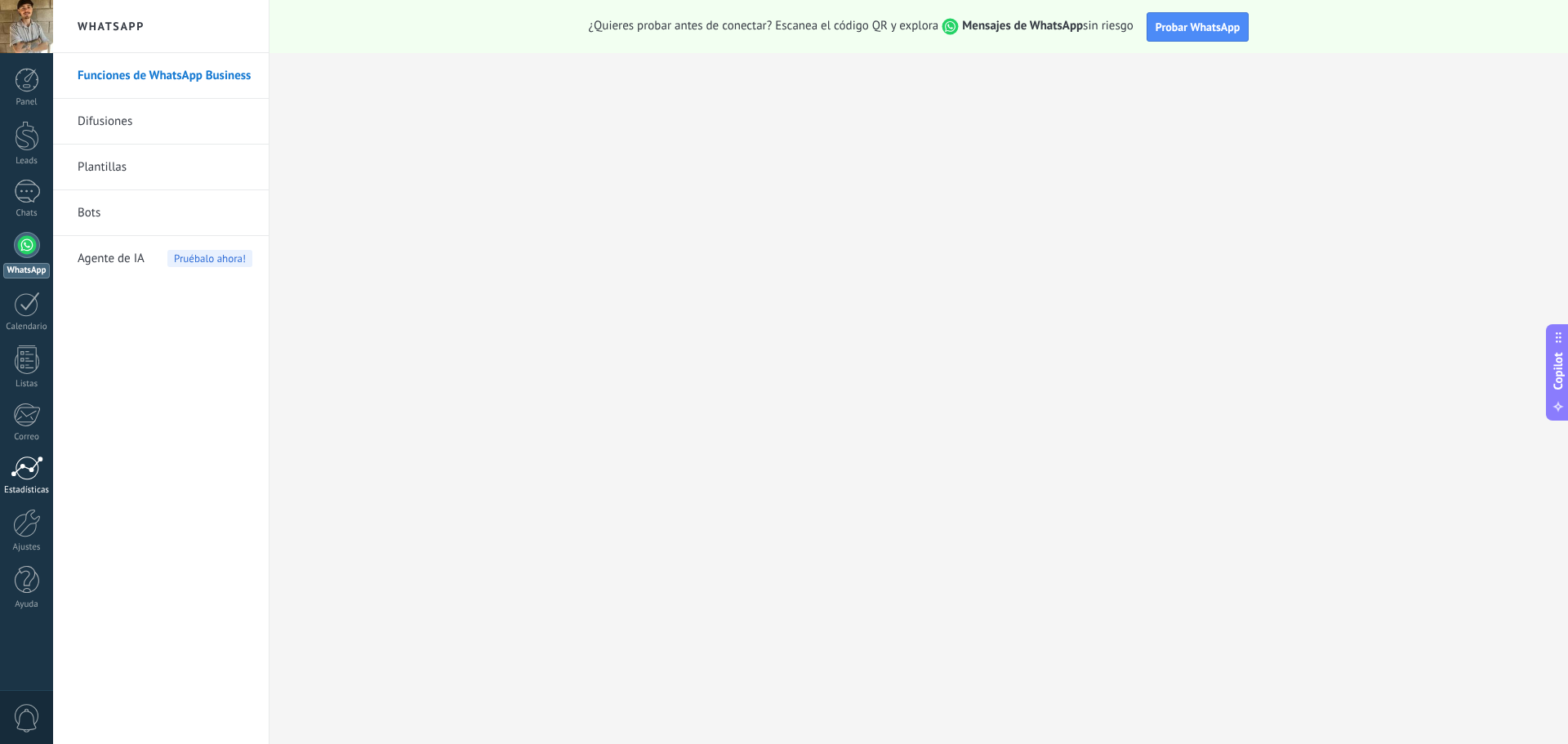
click at [35, 481] on link "Estadísticas" at bounding box center [26, 476] width 53 height 40
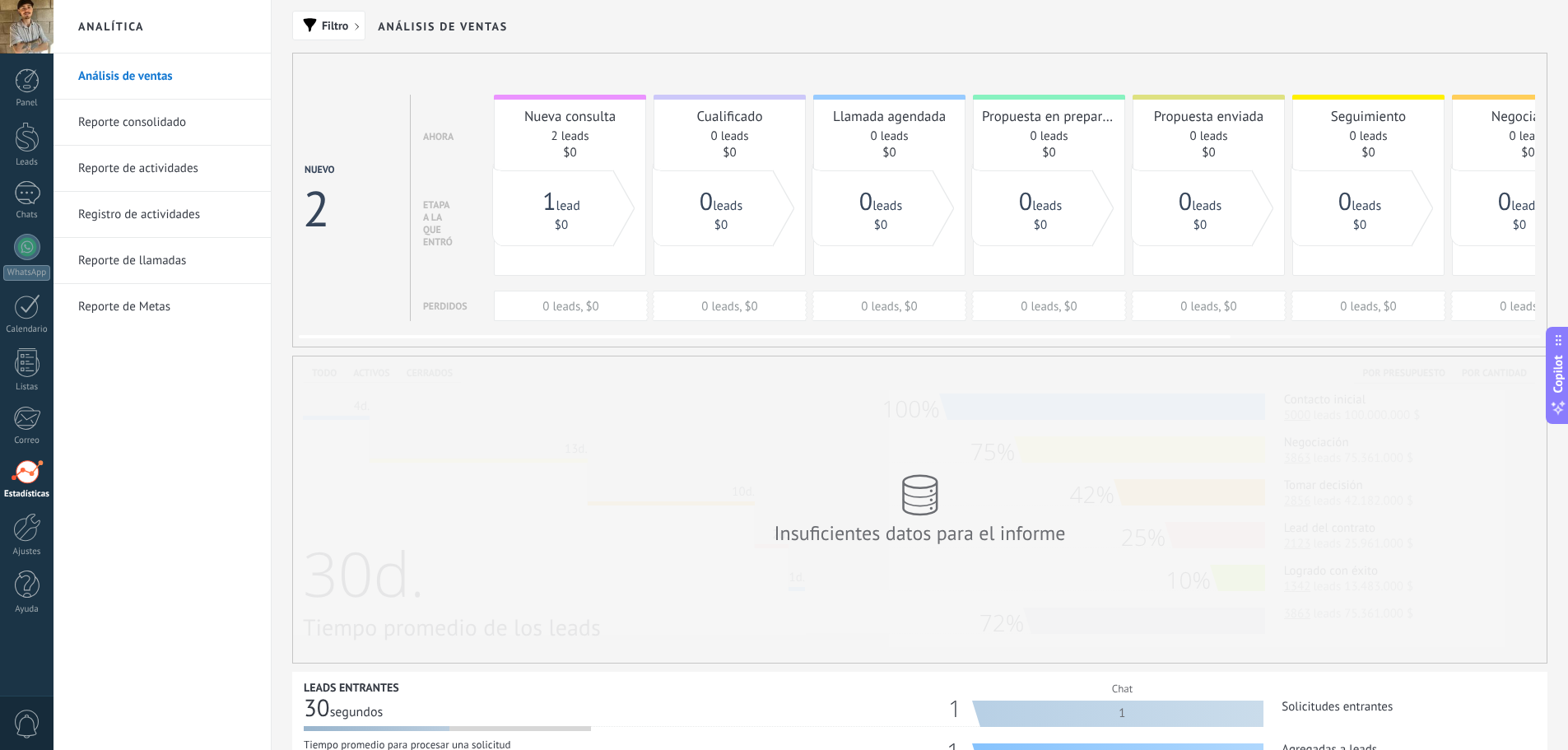
click at [593, 119] on div "Nueva consulta" at bounding box center [569, 116] width 135 height 18
click at [556, 139] on link "2 leads" at bounding box center [568, 136] width 38 height 16
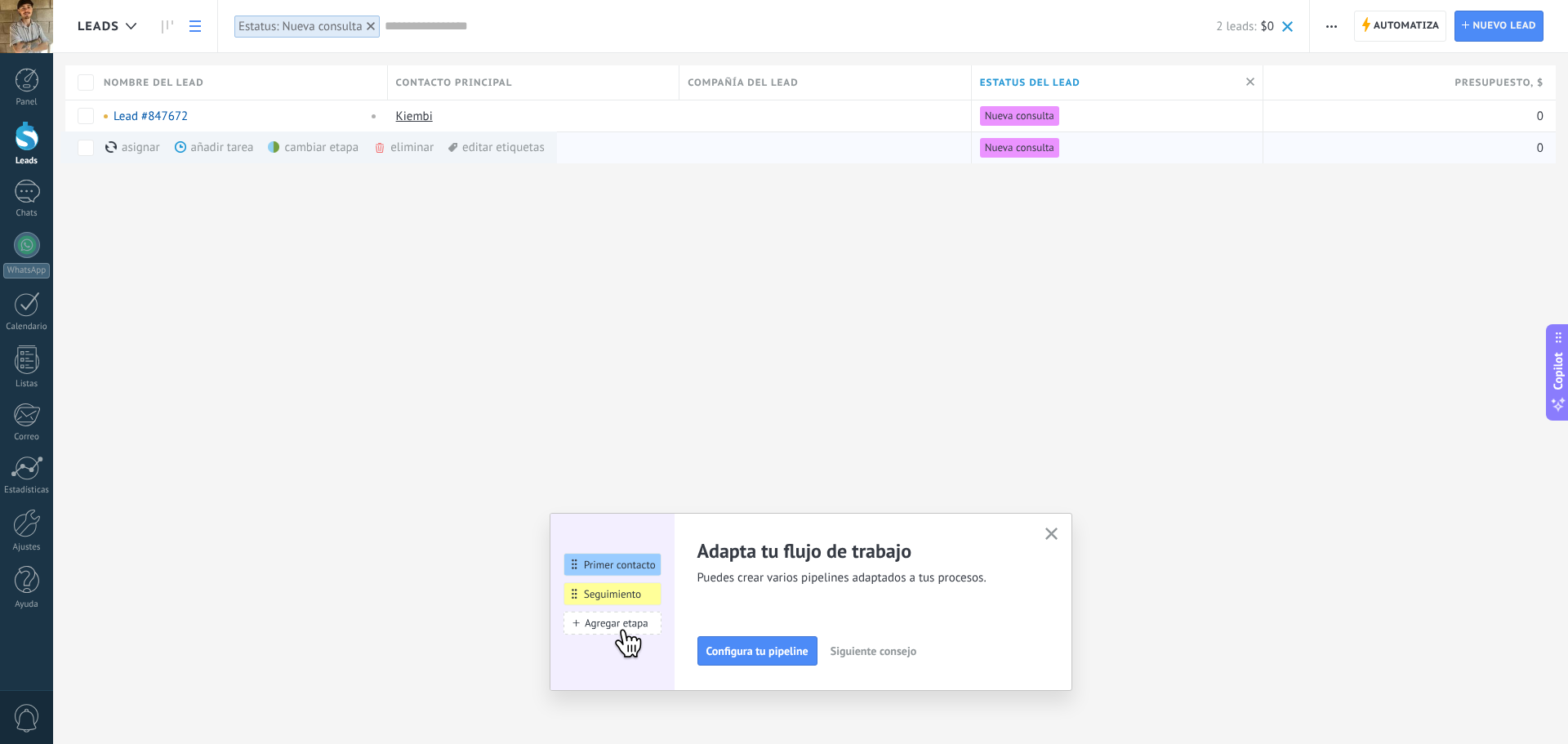
click at [409, 147] on div "eliminar màs" at bounding box center [432, 147] width 116 height 32
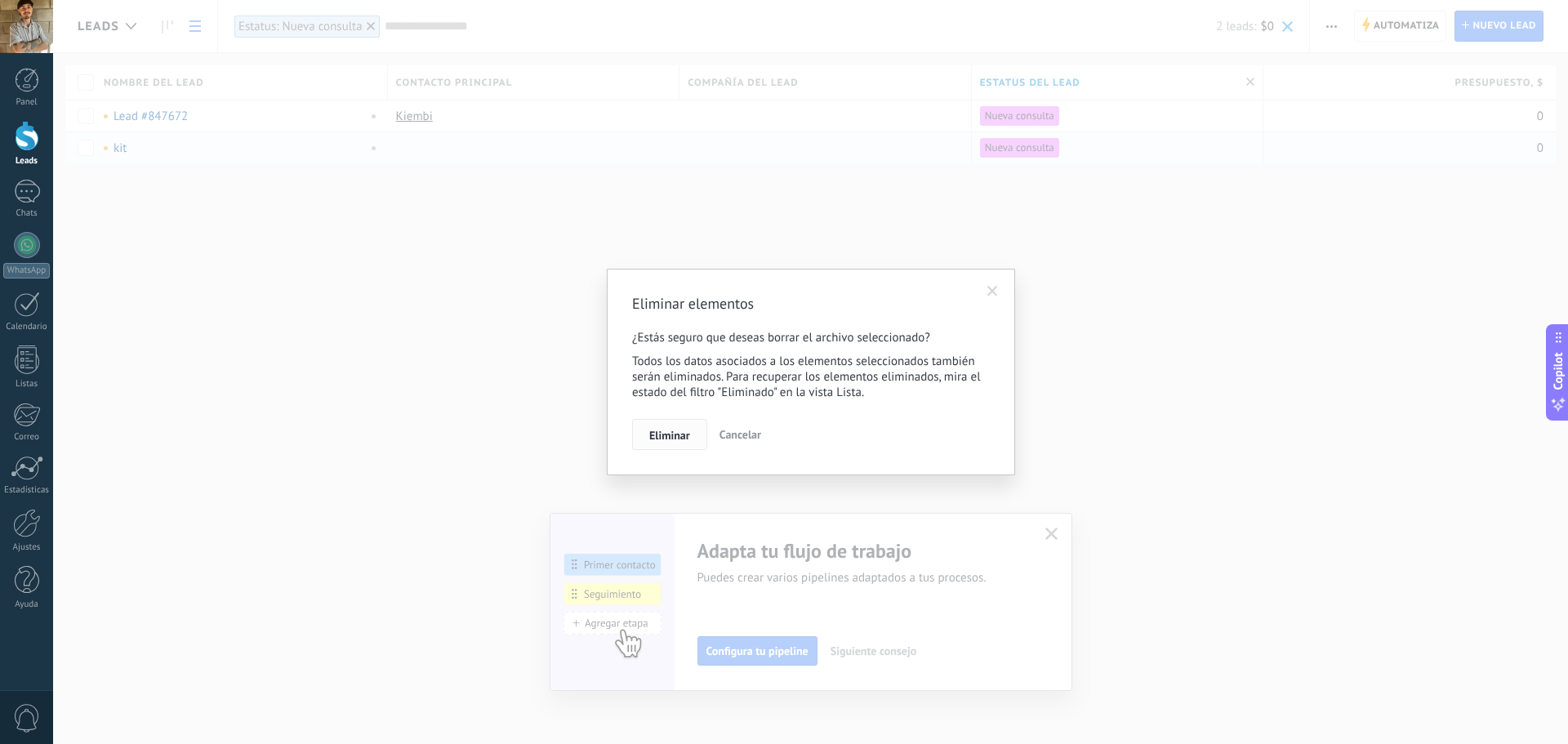
click at [662, 432] on span "Eliminar" at bounding box center [670, 435] width 41 height 12
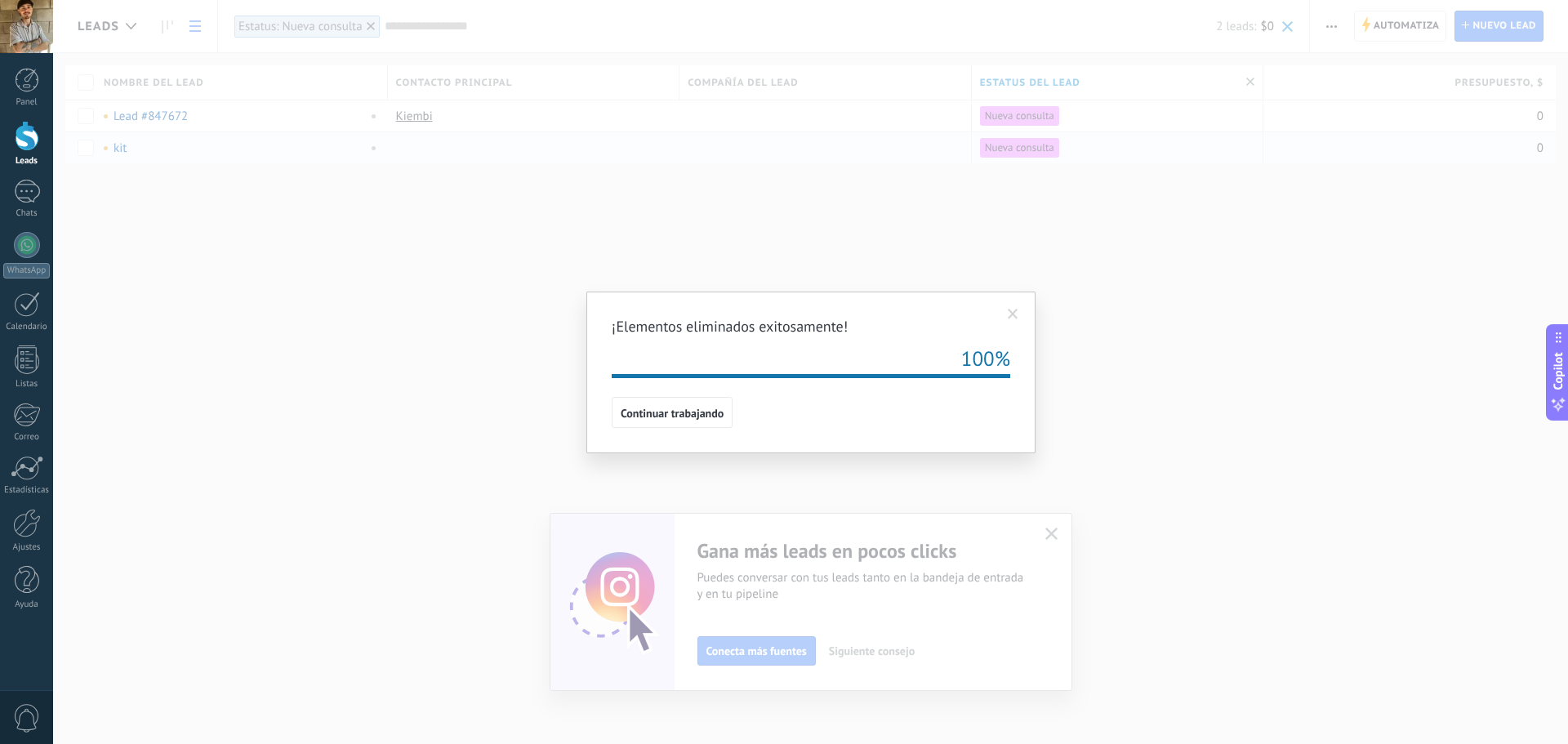
drag, startPoint x: 479, startPoint y: 327, endPoint x: 595, endPoint y: 372, distance: 124.4
click at [495, 332] on div "¡Elementos eliminados exitosamente! 100% Continuar trabajando" at bounding box center [810, 372] width 1515 height 744
click at [652, 410] on span "Continuar trabajando" at bounding box center [671, 413] width 103 height 12
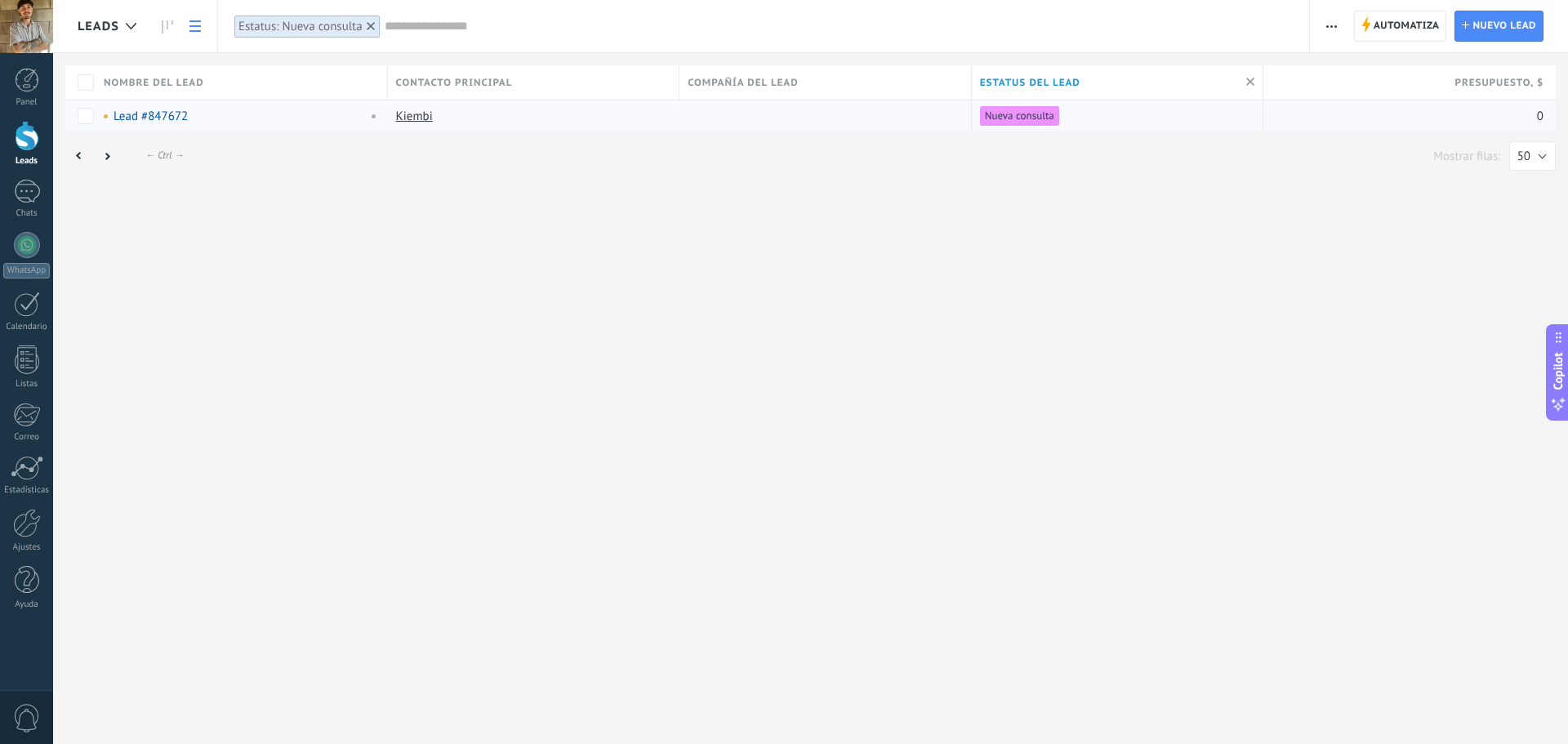
click at [69, 113] on div at bounding box center [80, 115] width 30 height 32
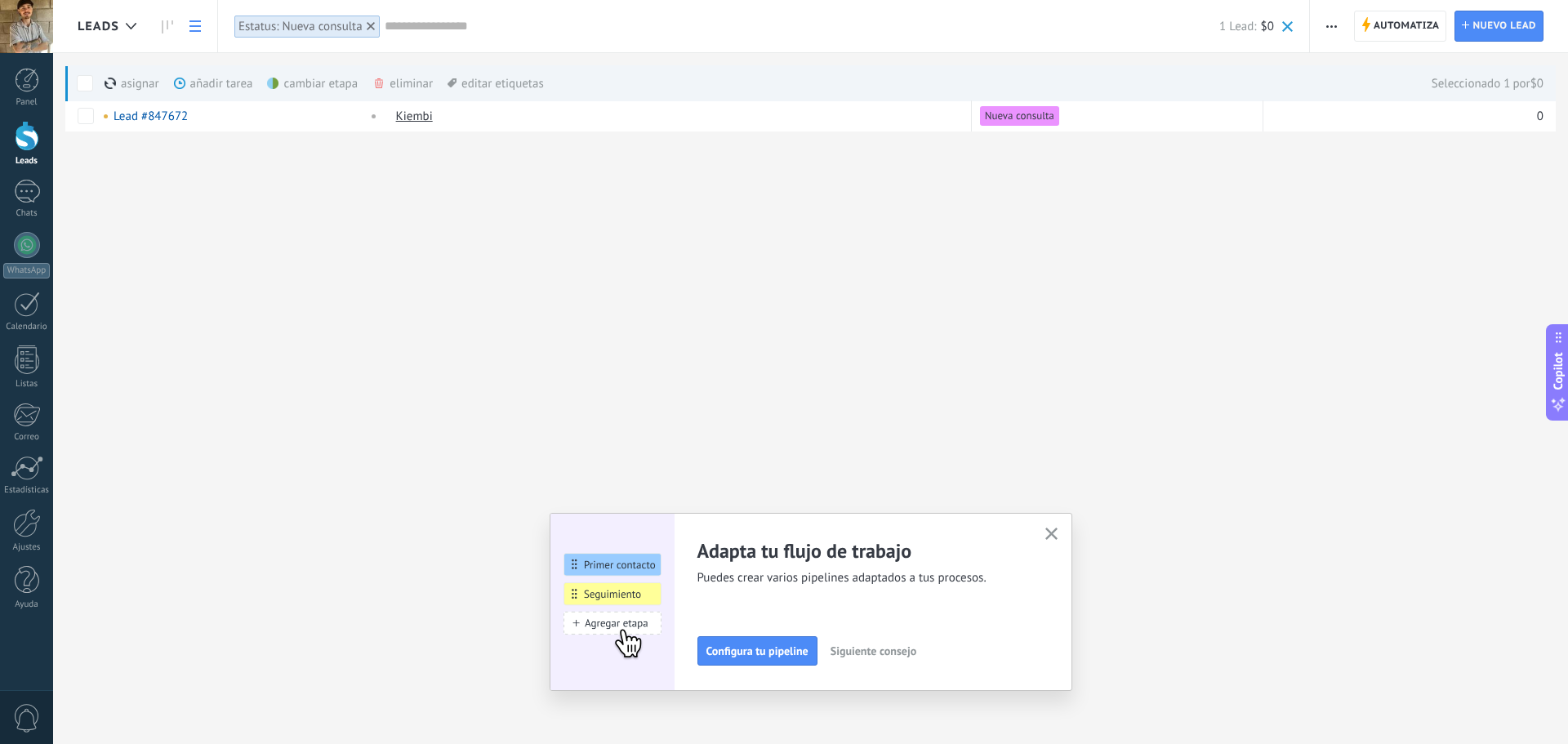
click at [297, 79] on div "cambiar etapa màs" at bounding box center [340, 84] width 146 height 36
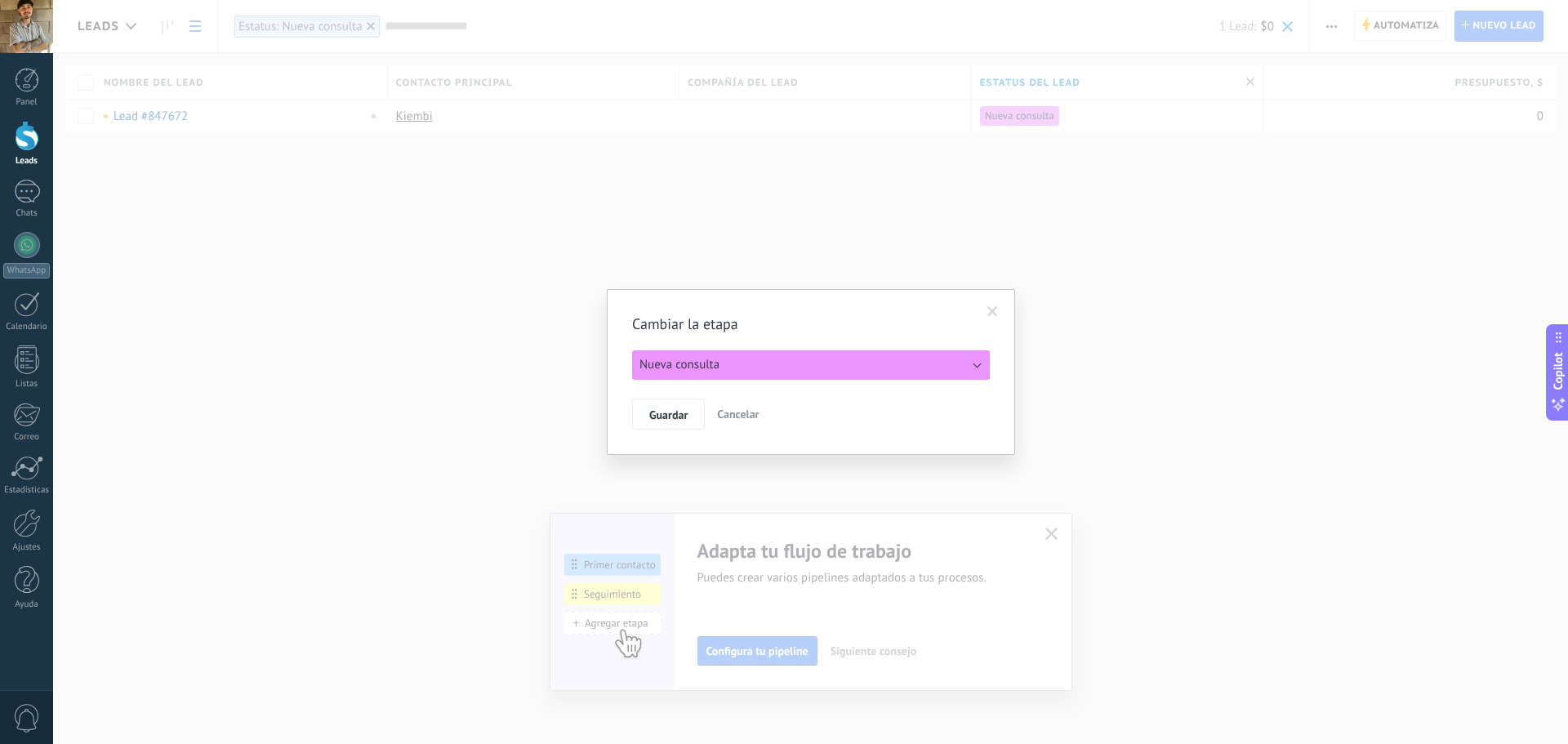
click at [760, 350] on div "Cambiar la etapa Nueva consulta Cualificado Llamada agendada Propuesta en prepa…" at bounding box center [811, 372] width 358 height 115
click at [772, 368] on button "Nueva consulta" at bounding box center [811, 365] width 358 height 29
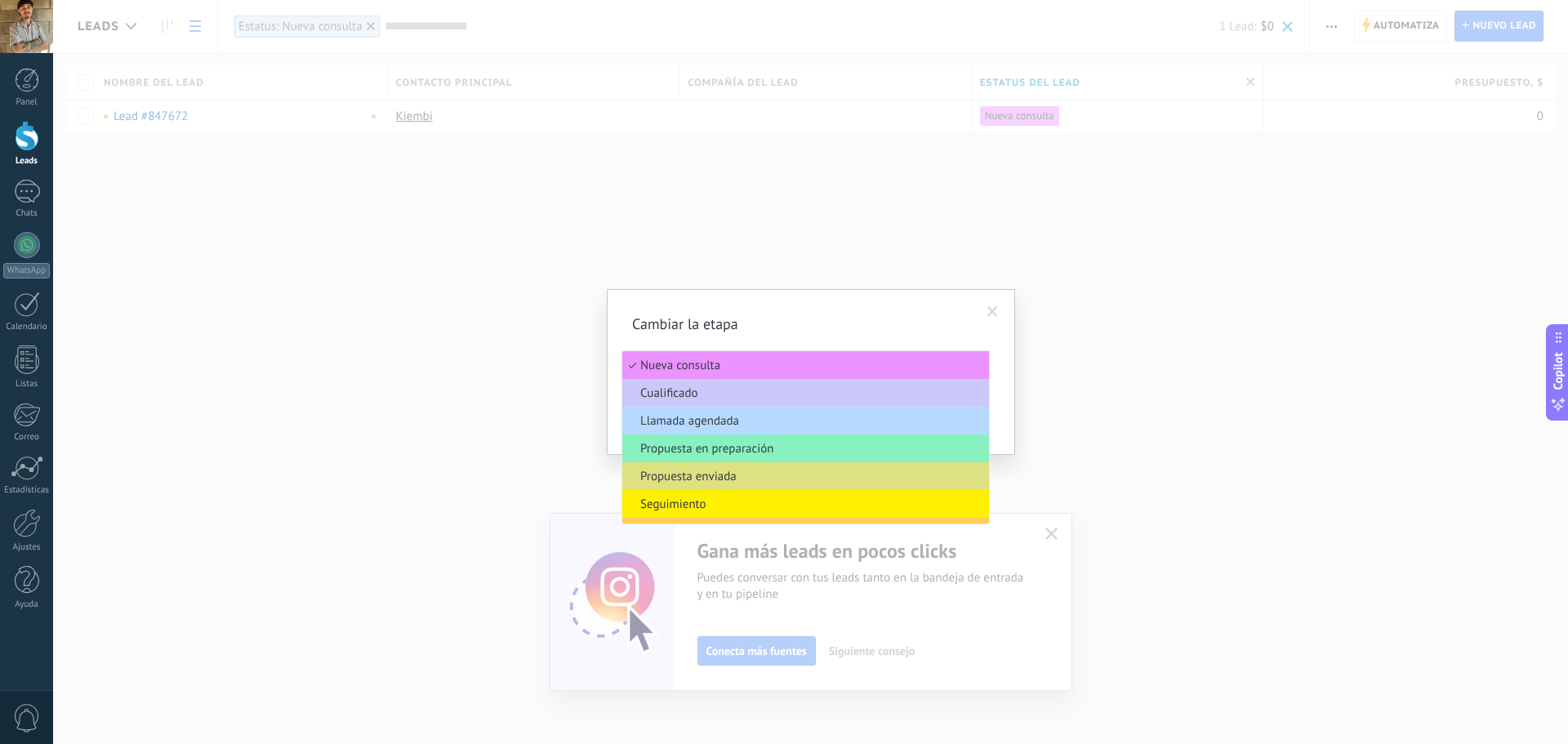
click at [769, 427] on span "Llamada agendada" at bounding box center [803, 421] width 362 height 15
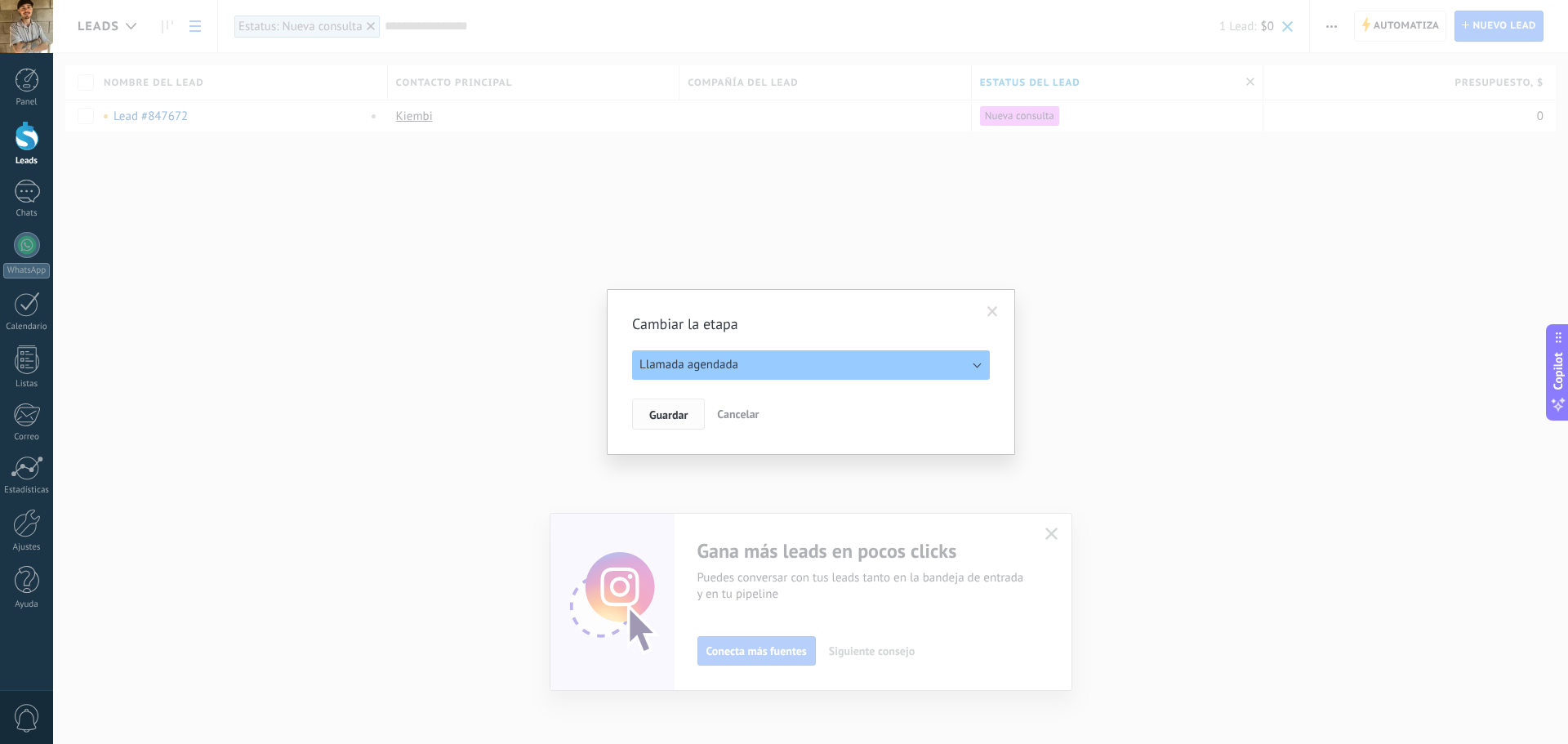
click at [683, 421] on span "Guardar" at bounding box center [669, 414] width 38 height 12
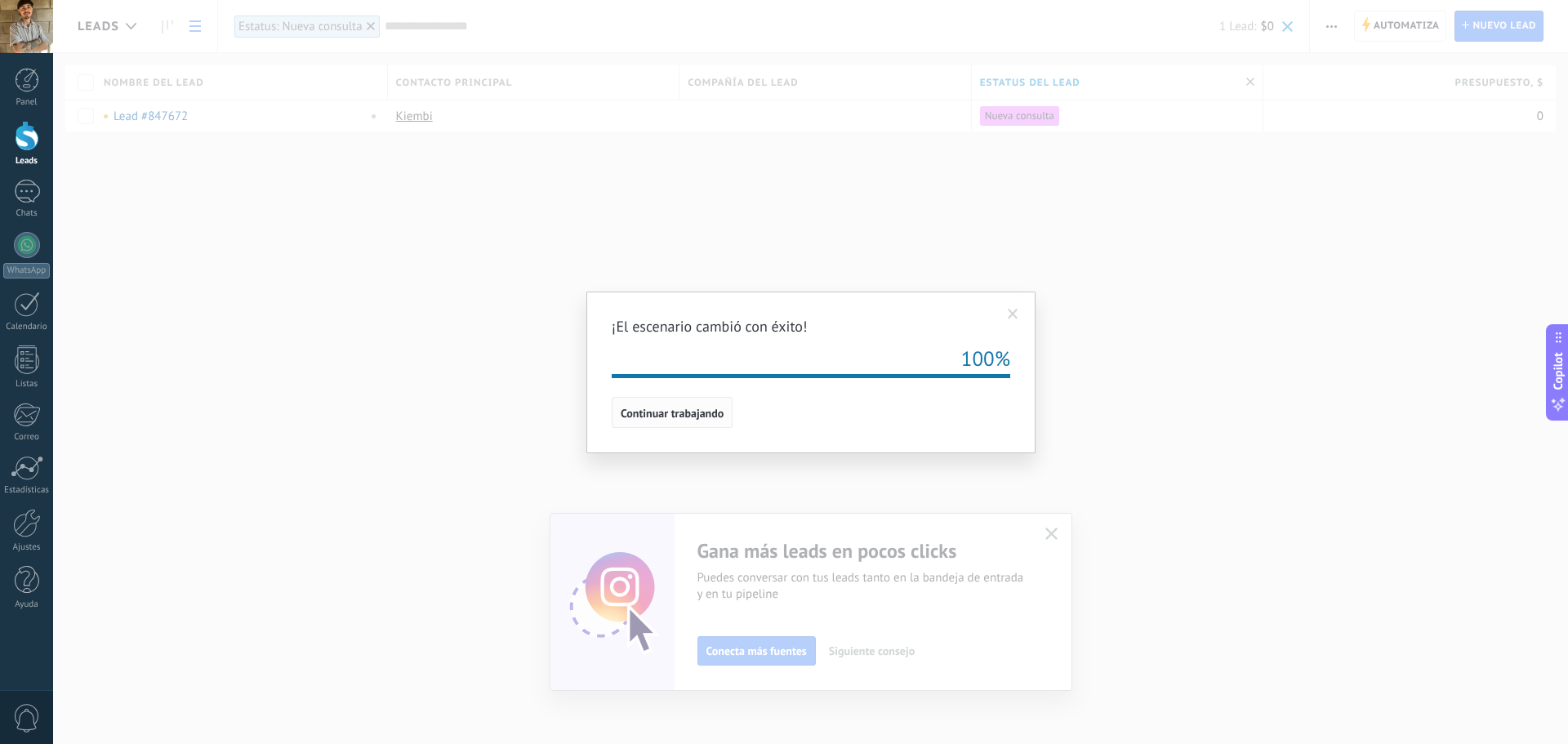
click at [687, 415] on span "Continuar trabajando" at bounding box center [671, 413] width 103 height 12
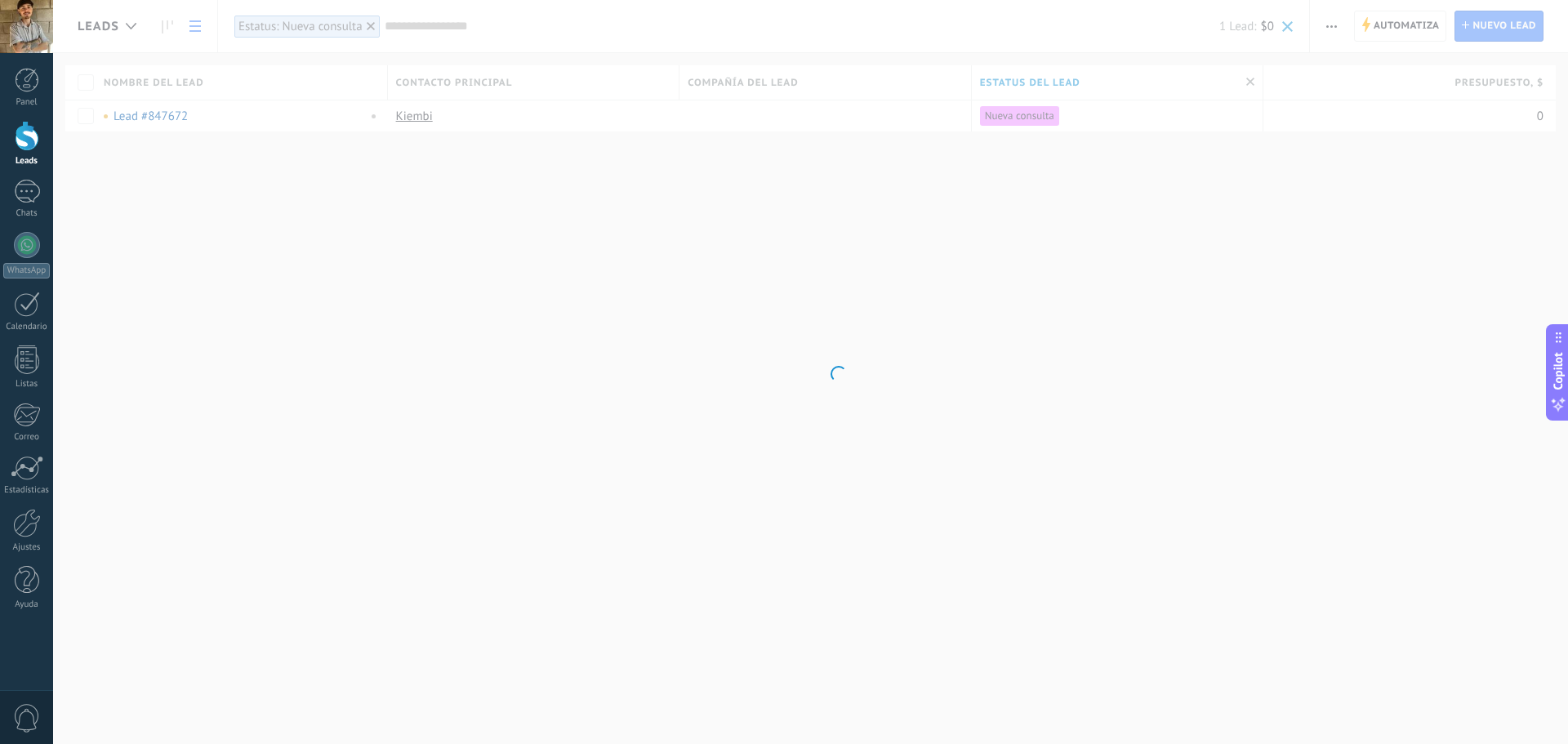
click at [312, 300] on body ".abccls-1,.abccls-2{fill-rule:evenodd}.abccls-2{fill:#fff} .abfcls-1{fill:none}…" at bounding box center [784, 372] width 1568 height 744
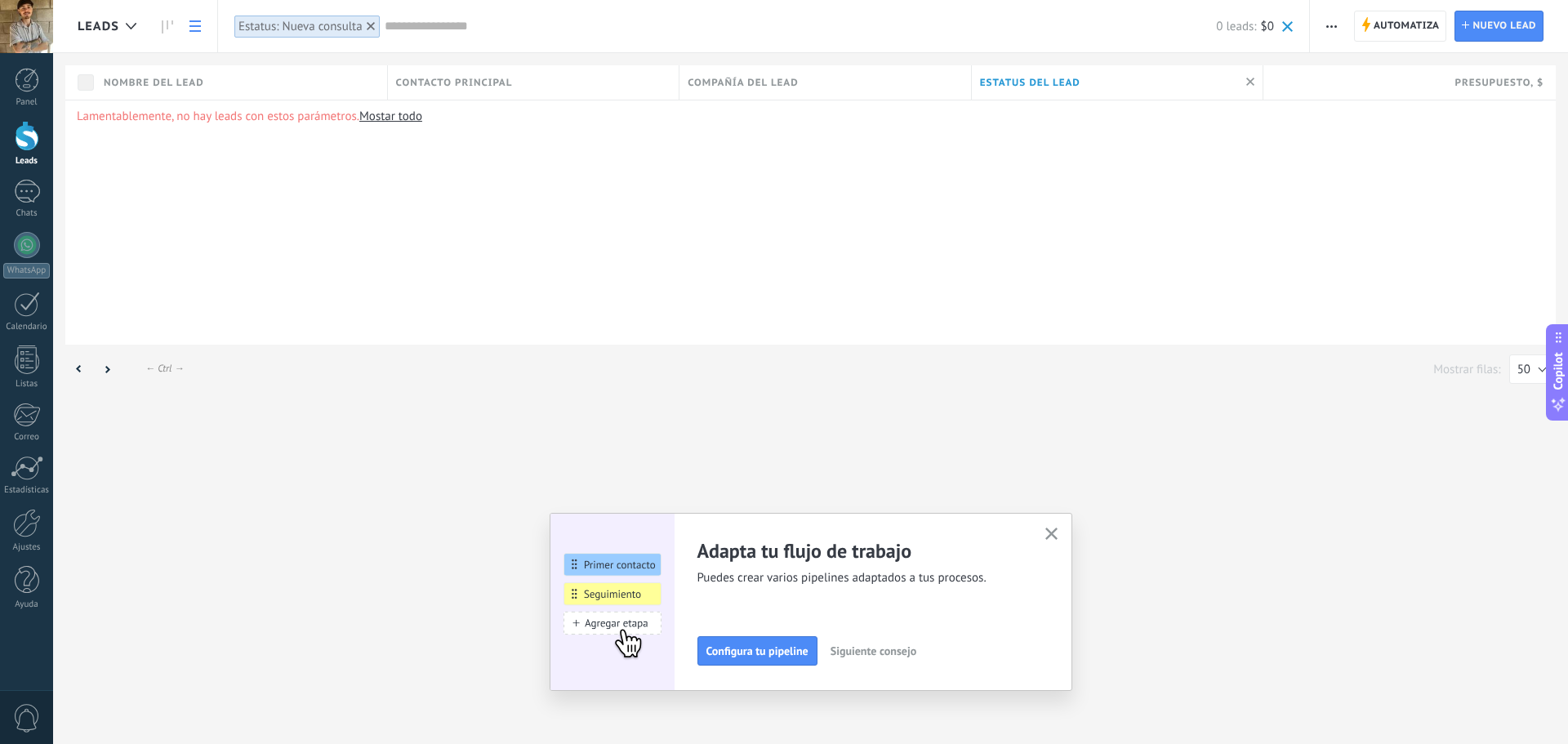
drag, startPoint x: 312, startPoint y: 352, endPoint x: 313, endPoint y: 369, distance: 17.0
click at [312, 352] on div "← Alt → ← Ctrl → Mostrar filas: 25 50 100 200 50" at bounding box center [810, 371] width 1515 height 53
click at [330, 420] on div "Leads Automatiza Nueva difusión Editar embudo Imprimir Importar Exportar Buscar…" at bounding box center [810, 372] width 1515 height 744
click at [15, 134] on div at bounding box center [26, 135] width 25 height 30
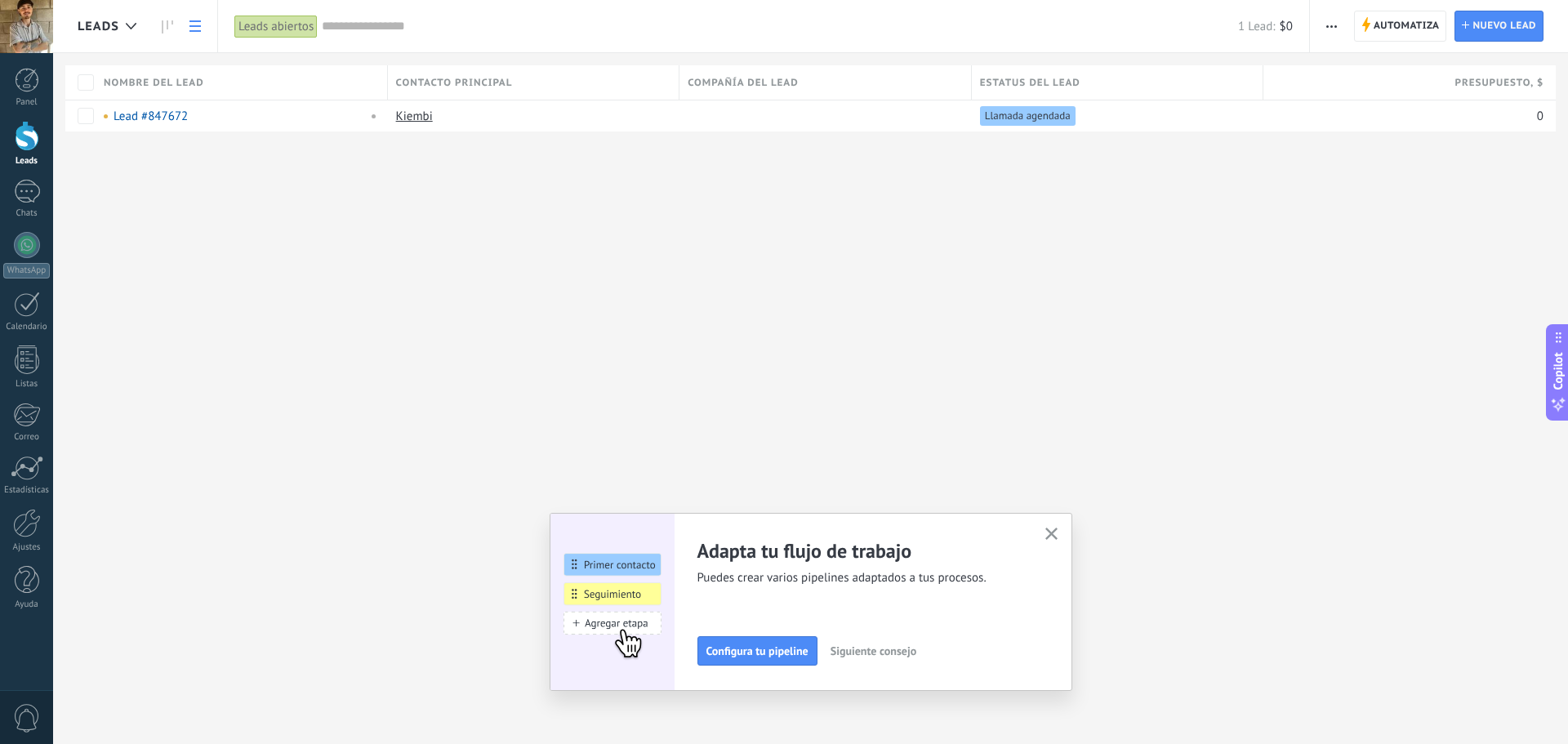
click at [40, 336] on div "Panel Leads 1 Chats WhatsApp Clientes" at bounding box center [26, 347] width 53 height 559
click at [38, 322] on div "Calendario" at bounding box center [27, 327] width 47 height 11
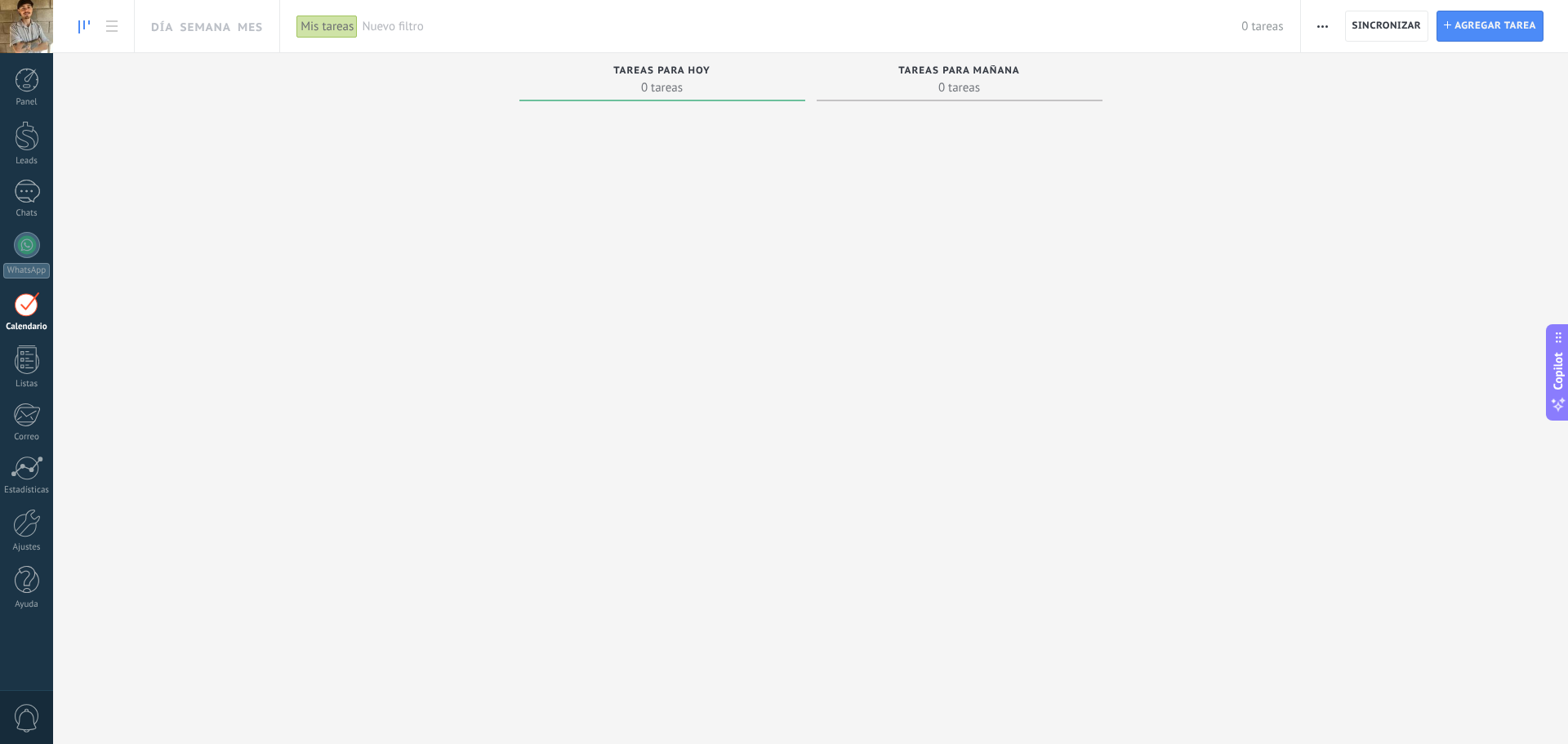
click at [695, 82] on span "0 tareas" at bounding box center [662, 87] width 270 height 16
click at [993, 88] on span "0 tareas" at bounding box center [959, 87] width 270 height 16
drag, startPoint x: 808, startPoint y: 84, endPoint x: 771, endPoint y: 87, distance: 37.1
click at [807, 84] on div "Tareas para hoy 0 tareas" at bounding box center [662, 378] width 297 height 650
click at [35, 328] on div "Calendario" at bounding box center [27, 327] width 47 height 11
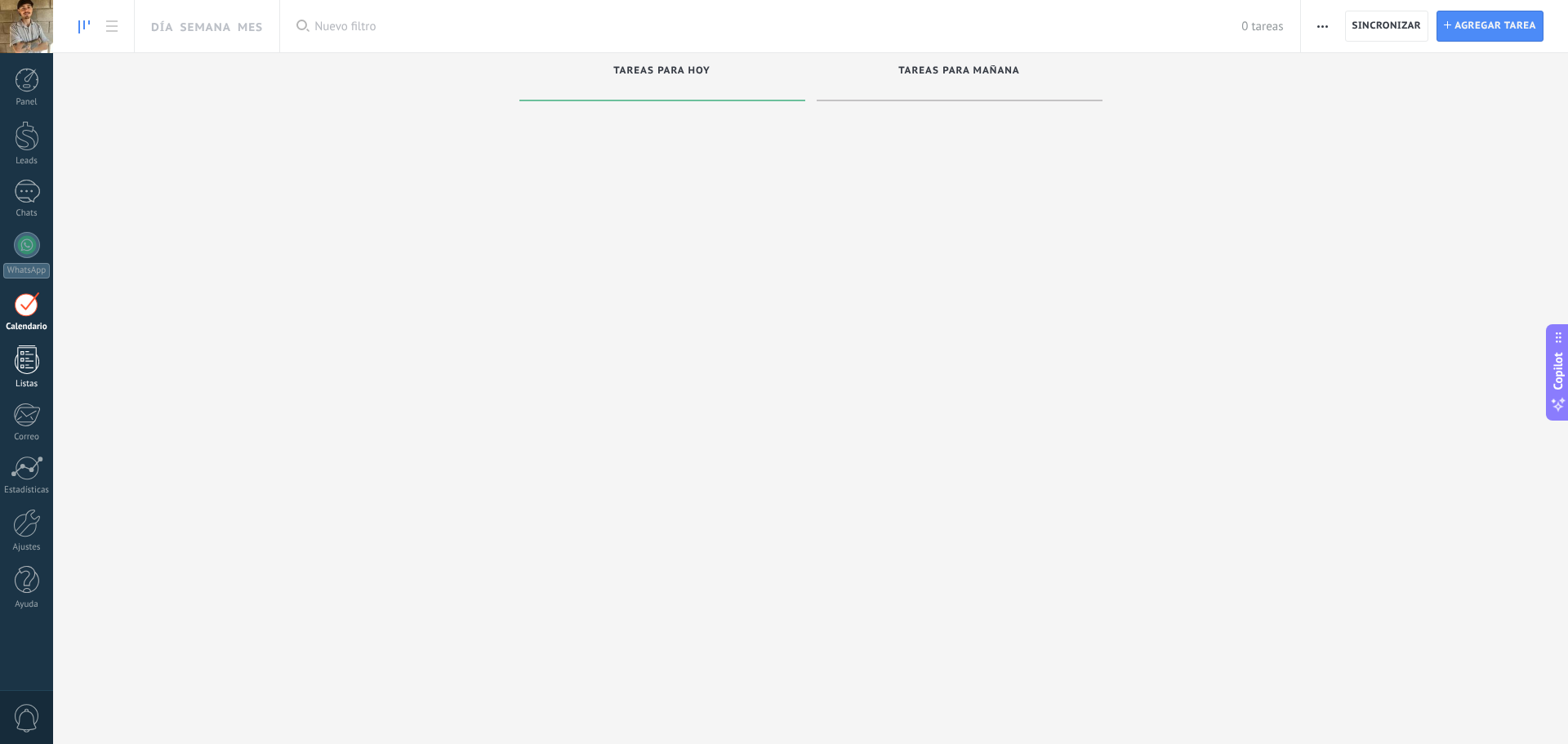
click at [30, 364] on div at bounding box center [26, 359] width 25 height 28
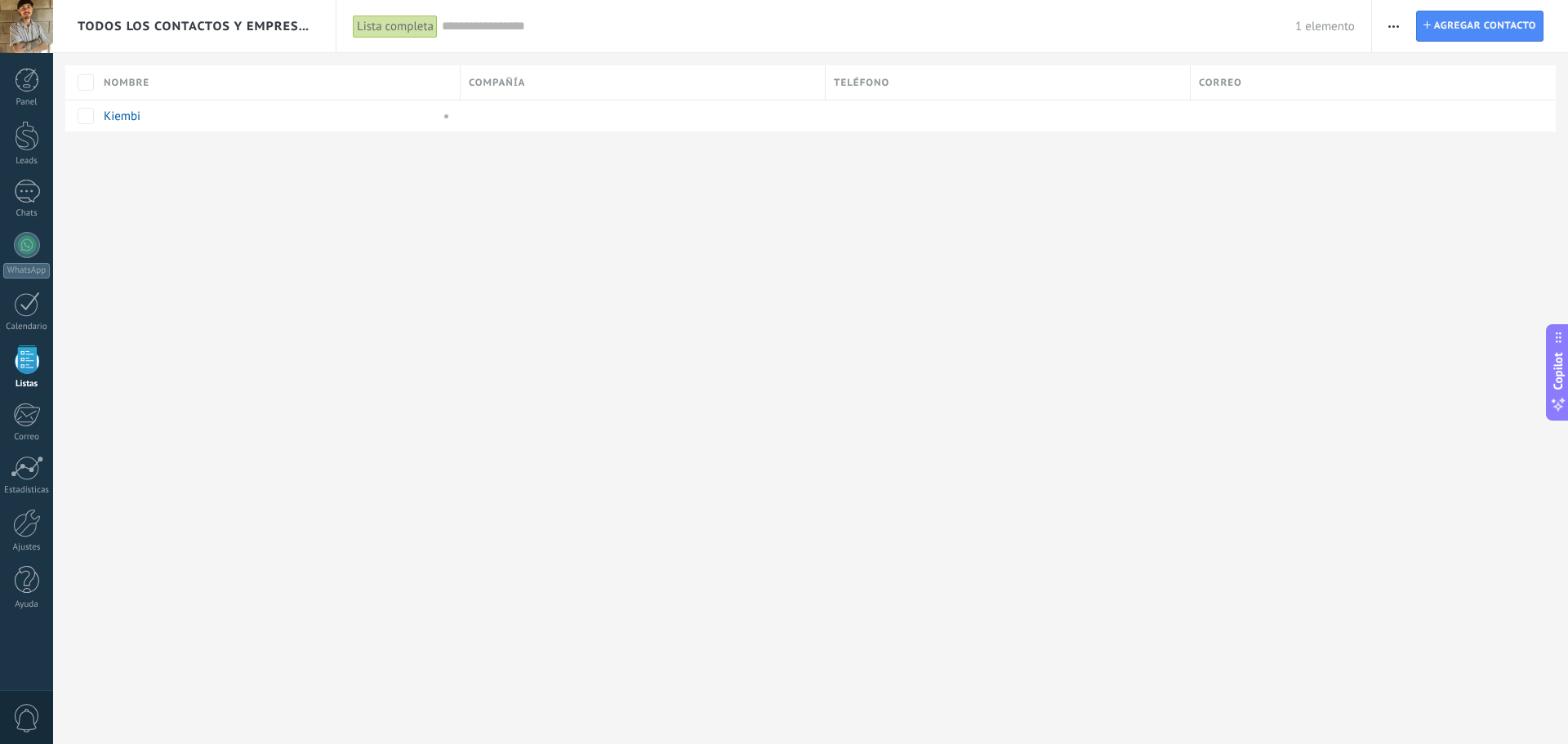
click at [174, 20] on span "Todos los contactos y empresas" at bounding box center [194, 26] width 235 height 15
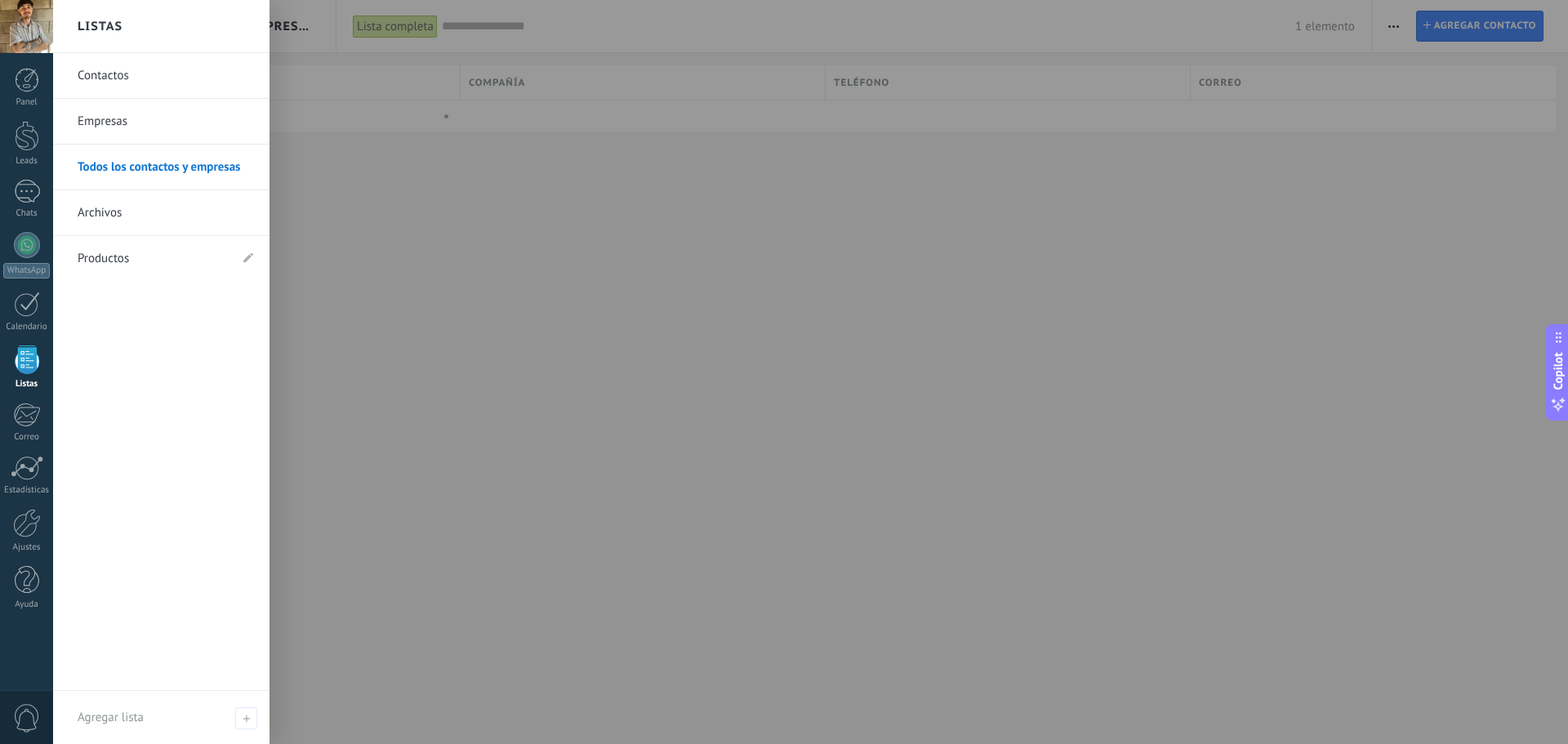
click at [401, 352] on div at bounding box center [837, 372] width 1568 height 744
click at [0, 300] on link "Calendario" at bounding box center [26, 312] width 53 height 41
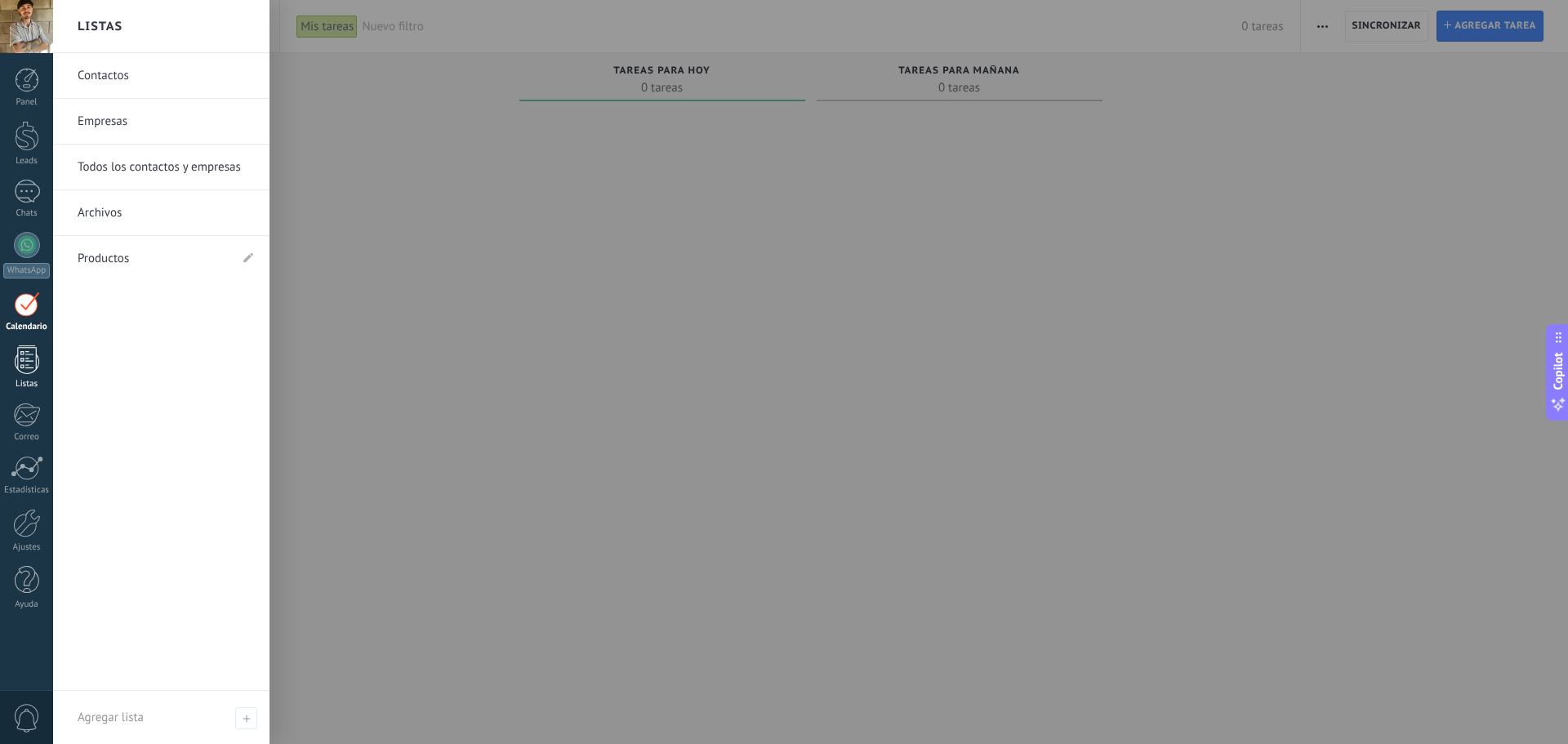
click at [29, 384] on div "Listas" at bounding box center [27, 384] width 47 height 11
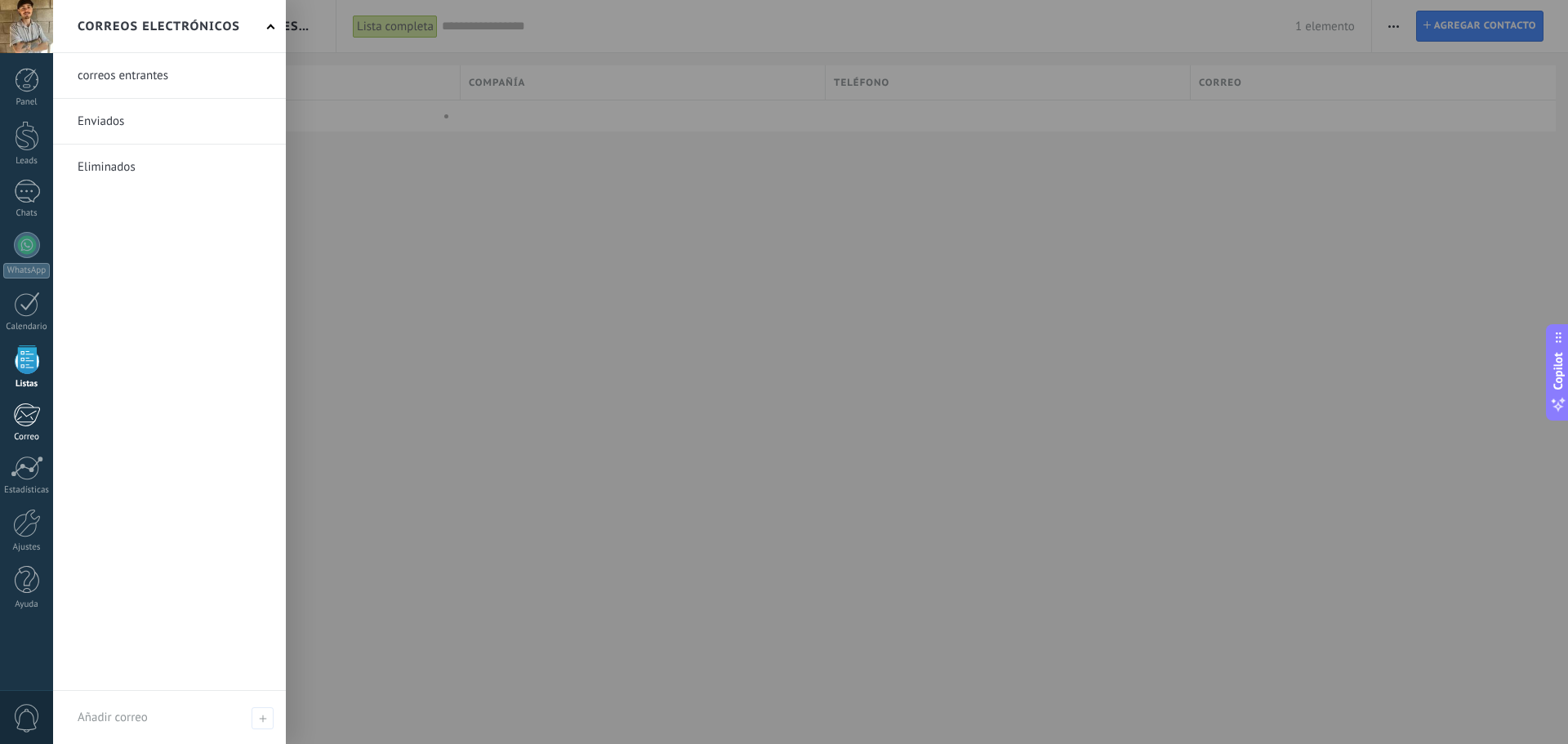
click at [12, 422] on link "Correo" at bounding box center [26, 422] width 53 height 40
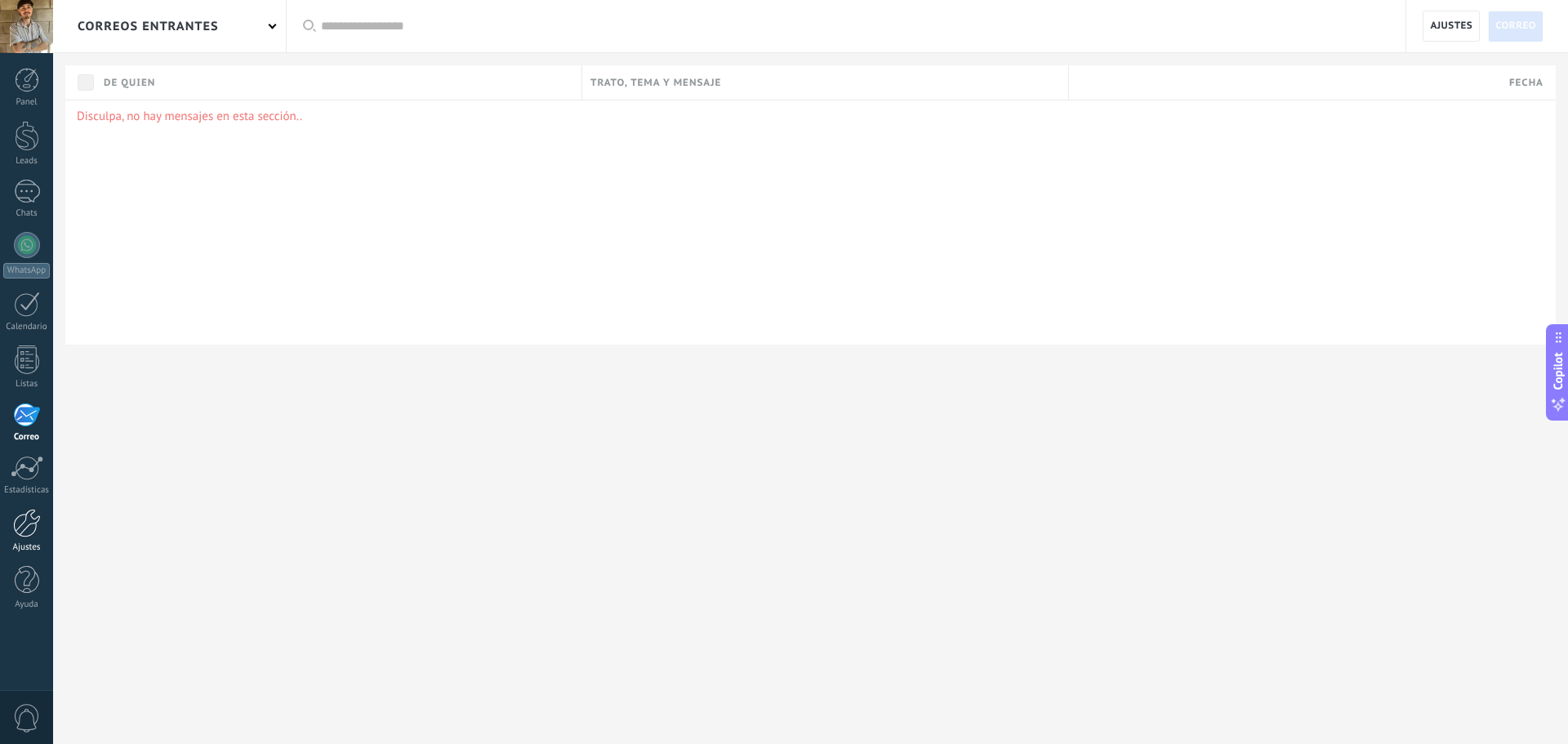
click at [23, 530] on div at bounding box center [26, 522] width 28 height 28
